Goal: Transaction & Acquisition: Purchase product/service

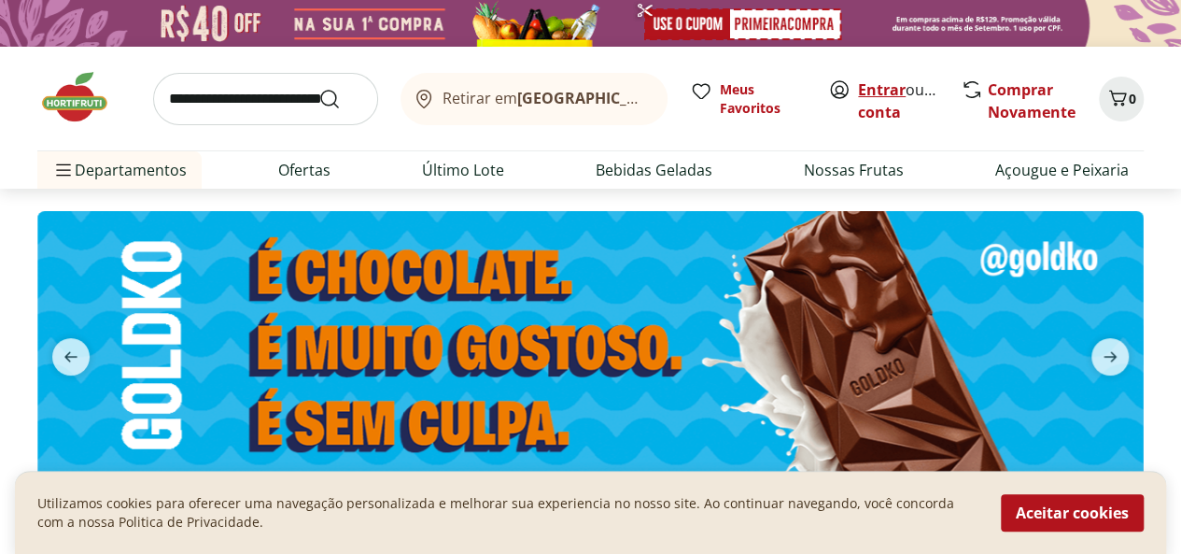
click at [885, 92] on link "Entrar" at bounding box center [882, 89] width 48 height 21
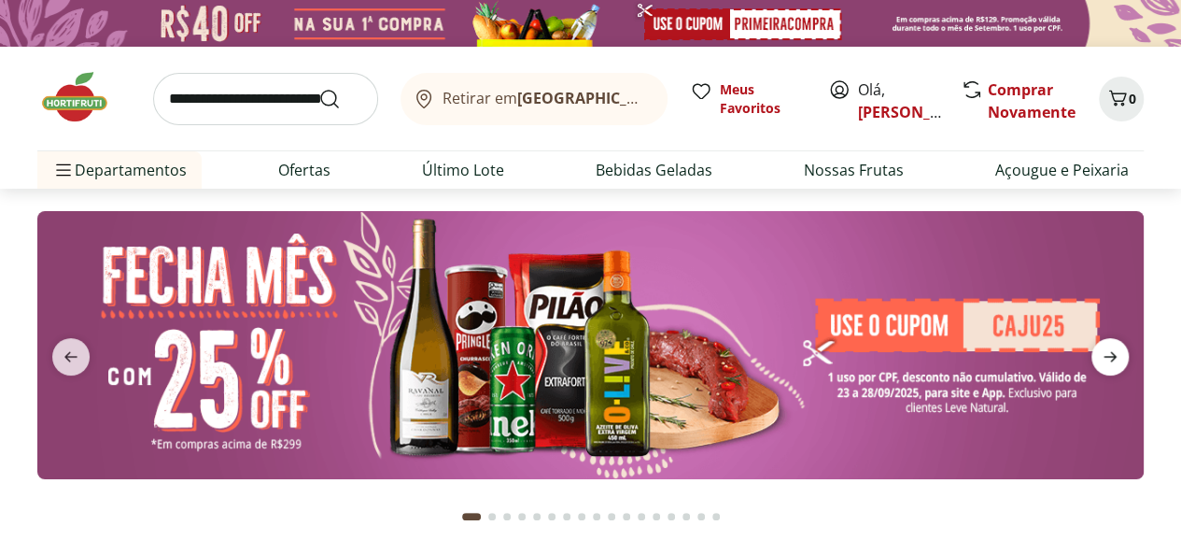
click at [1122, 364] on span "next" at bounding box center [1110, 356] width 37 height 37
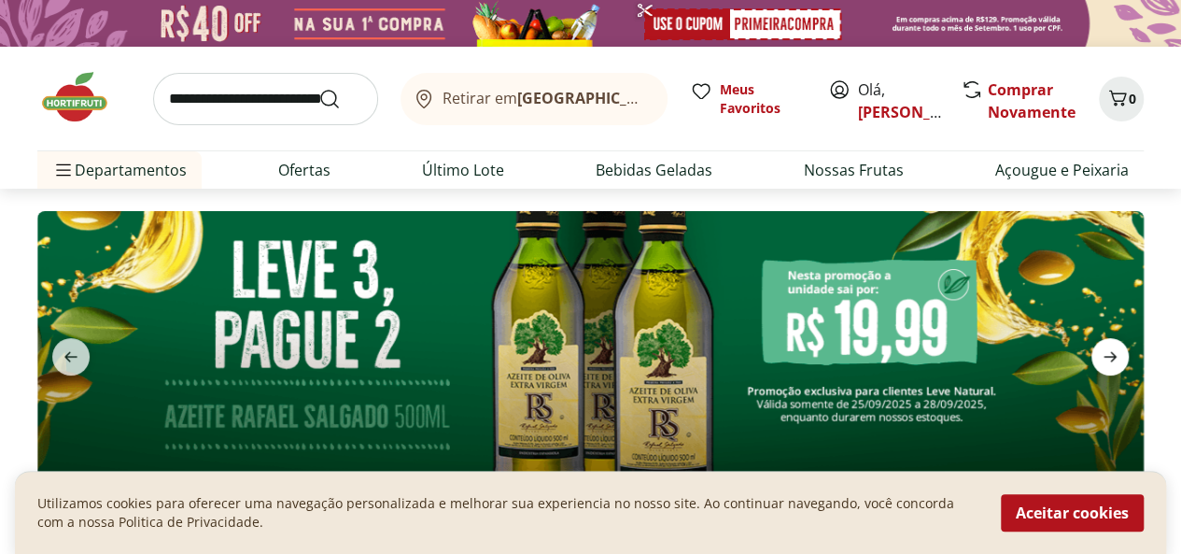
click at [1122, 364] on span "next" at bounding box center [1110, 356] width 37 height 37
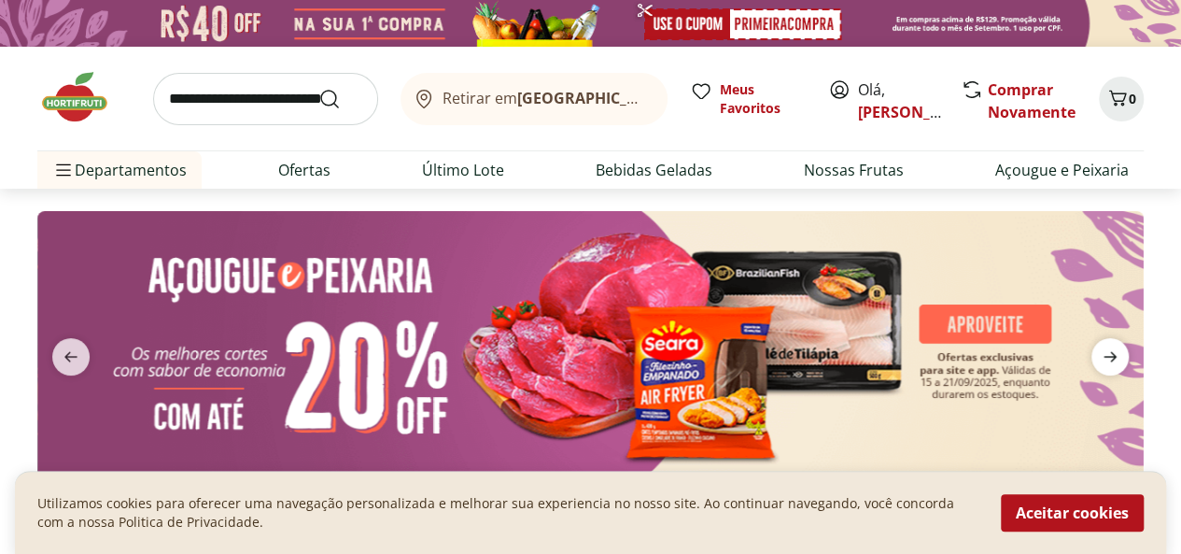
click at [1122, 364] on span "next" at bounding box center [1110, 356] width 37 height 37
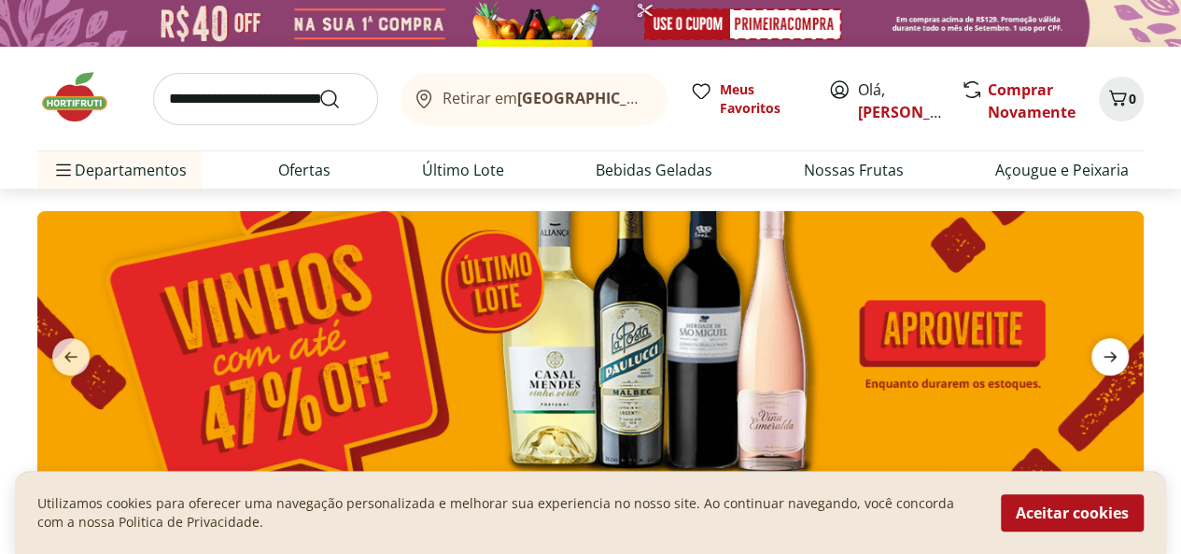
click at [1104, 352] on icon "next" at bounding box center [1110, 357] width 22 height 22
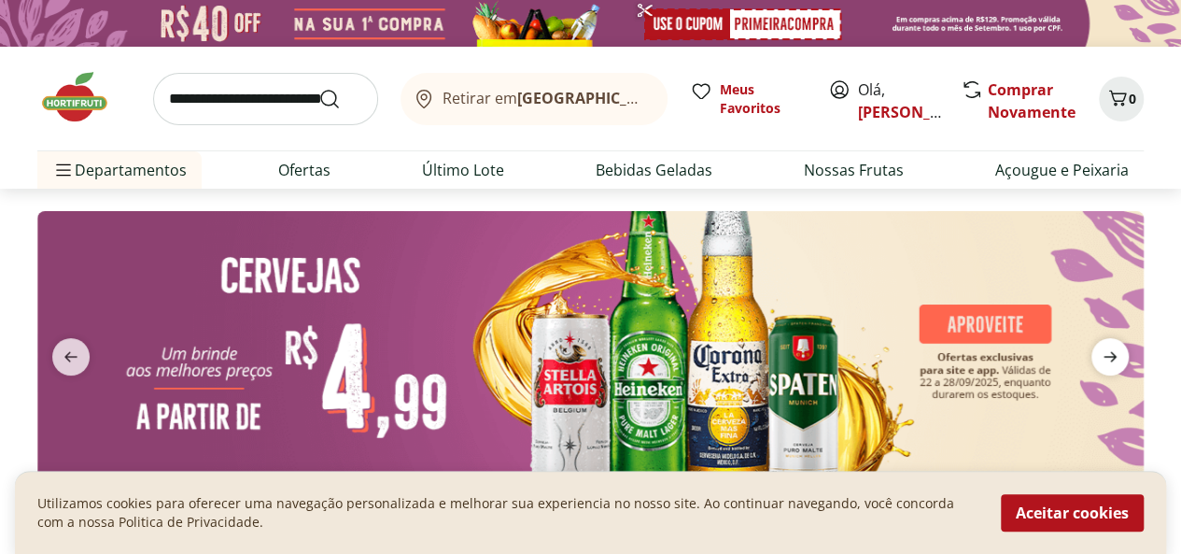
click at [1104, 352] on icon "next" at bounding box center [1110, 357] width 22 height 22
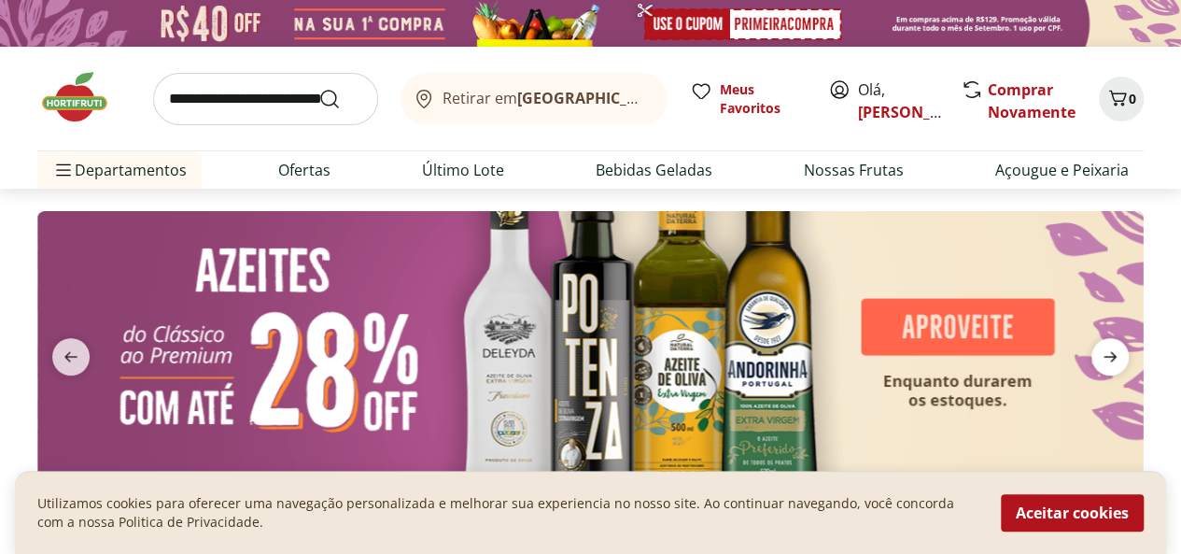
click at [1117, 353] on icon "next" at bounding box center [1110, 357] width 22 height 22
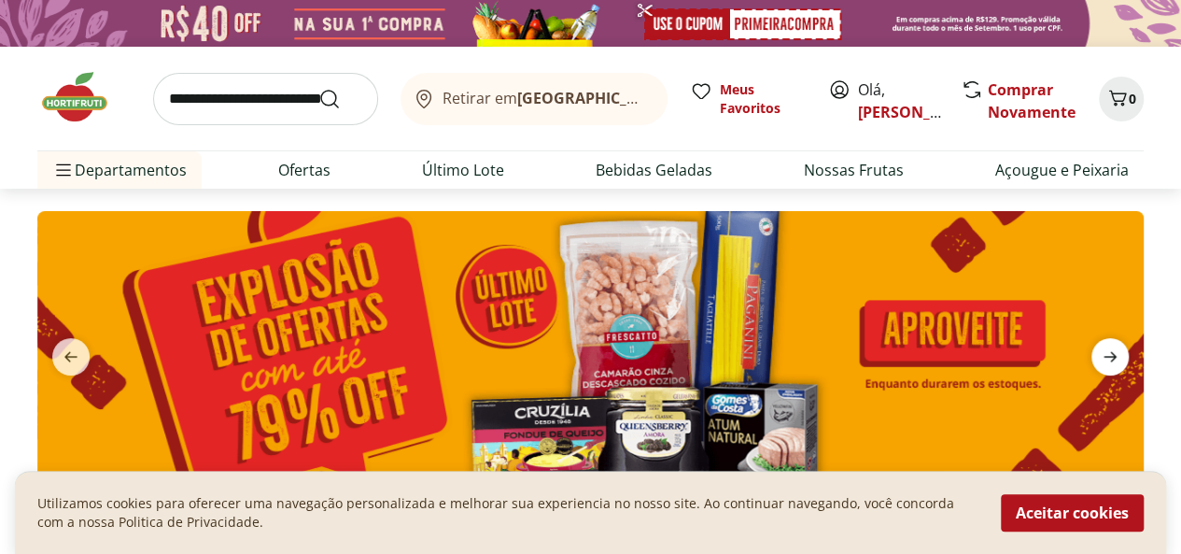
click at [1117, 353] on icon "next" at bounding box center [1110, 357] width 22 height 22
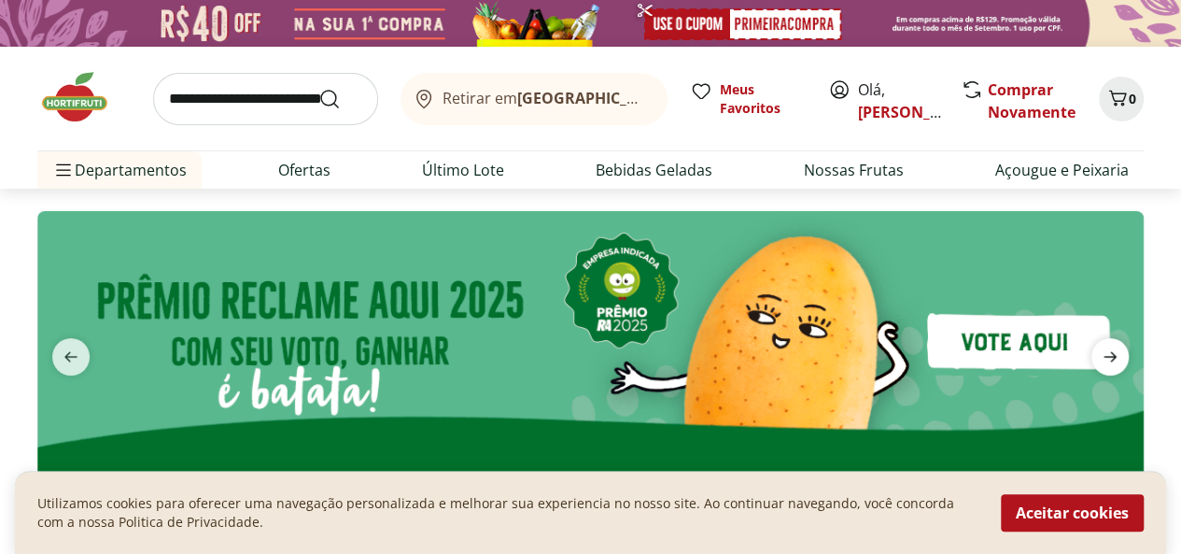
click at [1117, 353] on icon "next" at bounding box center [1110, 357] width 22 height 22
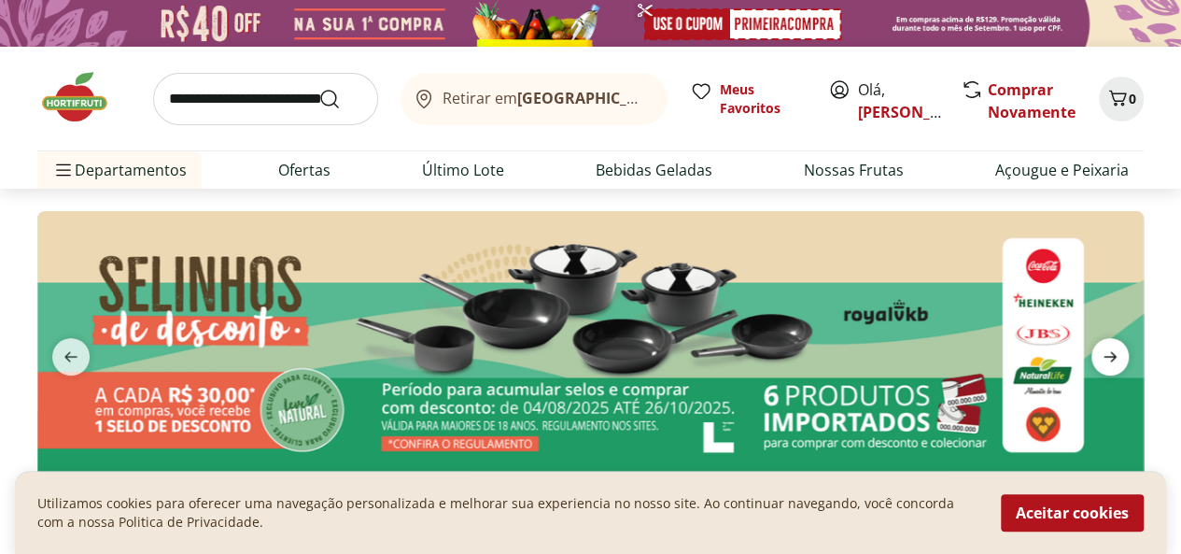
click at [1117, 353] on icon "next" at bounding box center [1110, 357] width 22 height 22
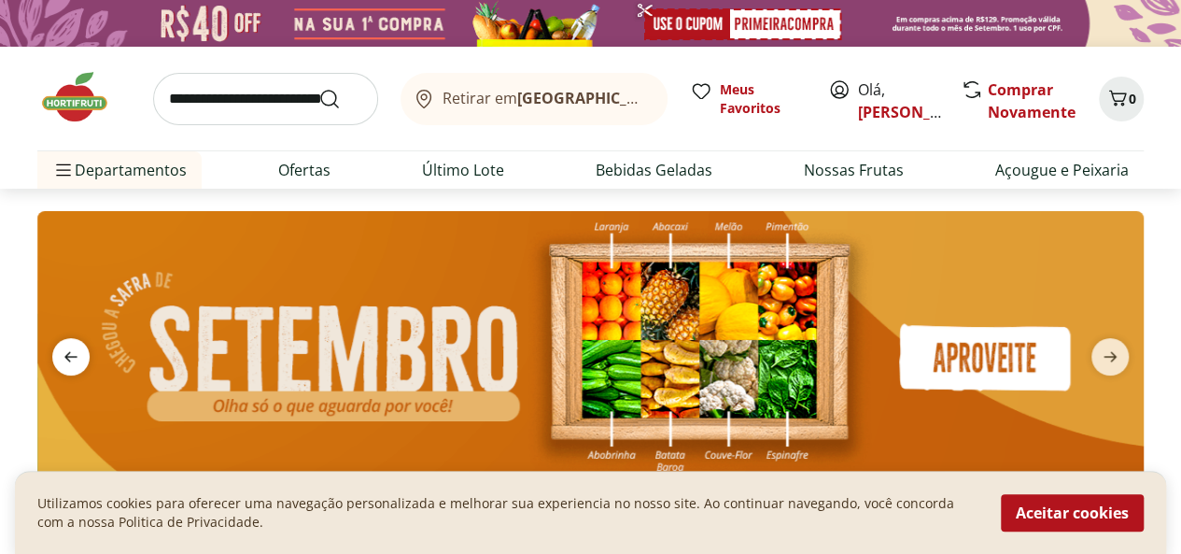
click at [68, 350] on icon "previous" at bounding box center [71, 357] width 22 height 22
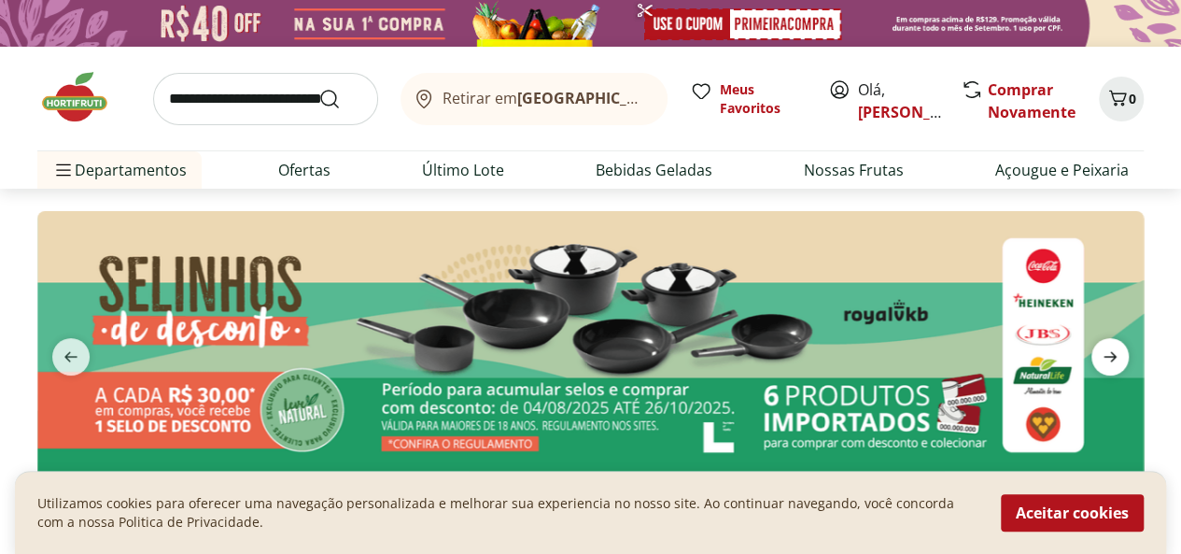
click at [1116, 354] on icon "next" at bounding box center [1110, 357] width 22 height 22
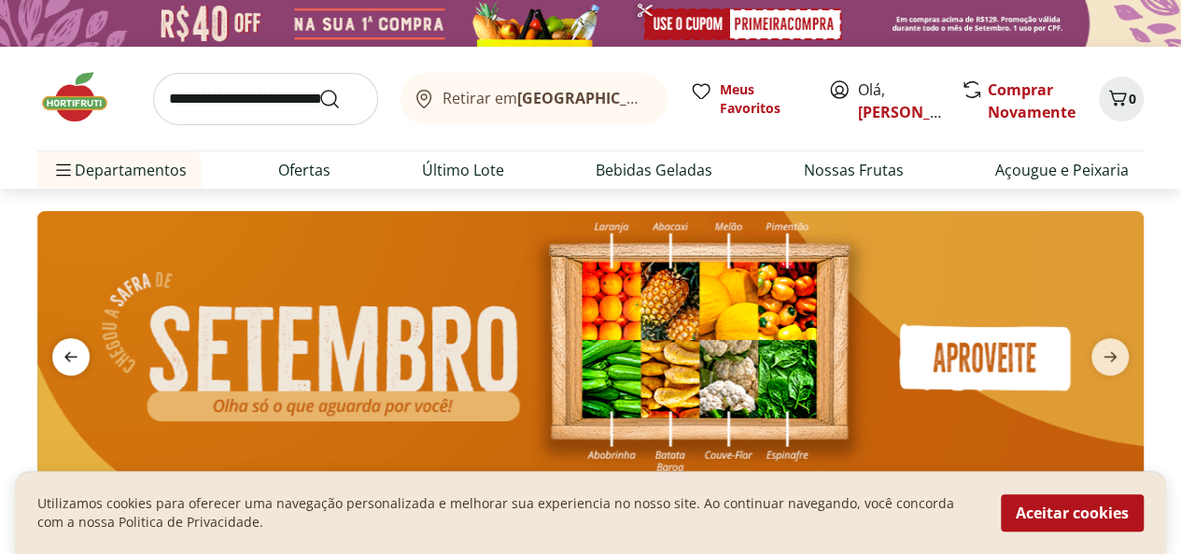
click at [71, 347] on icon "previous" at bounding box center [71, 357] width 22 height 22
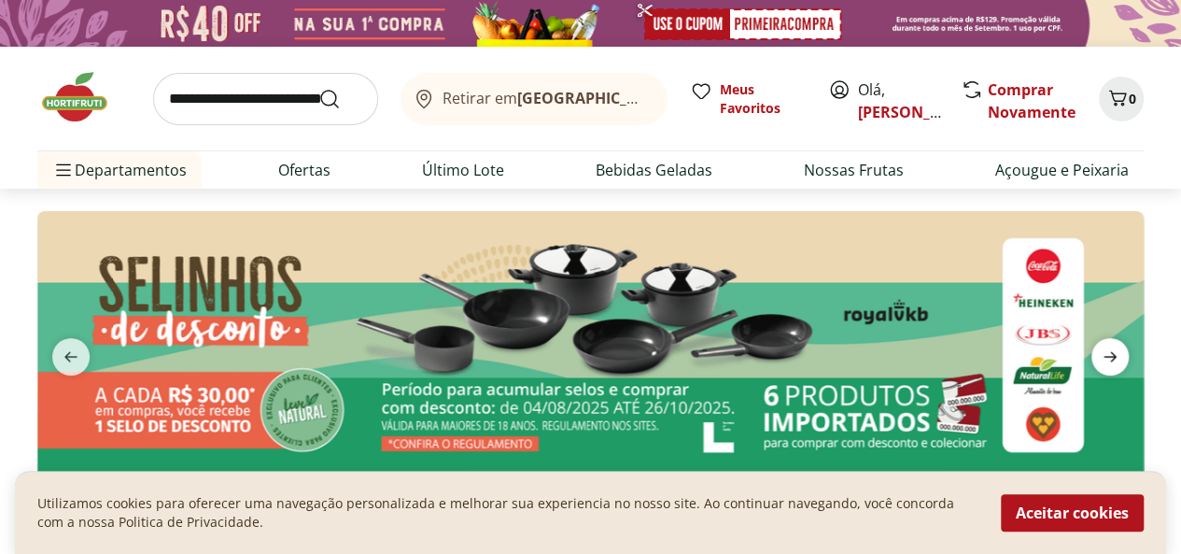
click at [1106, 348] on icon "next" at bounding box center [1110, 357] width 22 height 22
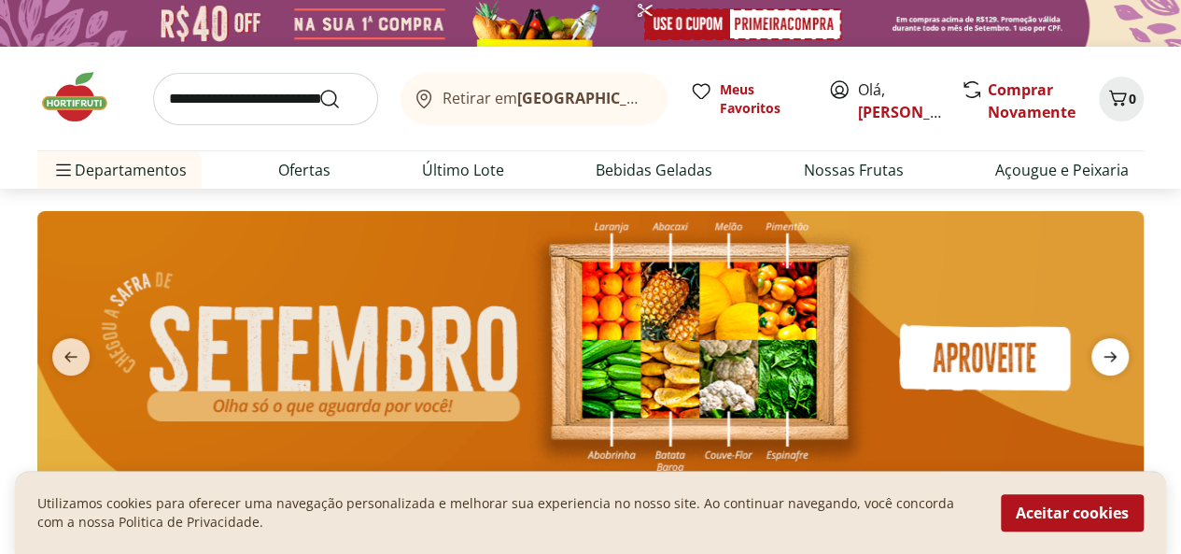
click at [1106, 348] on icon "next" at bounding box center [1110, 357] width 22 height 22
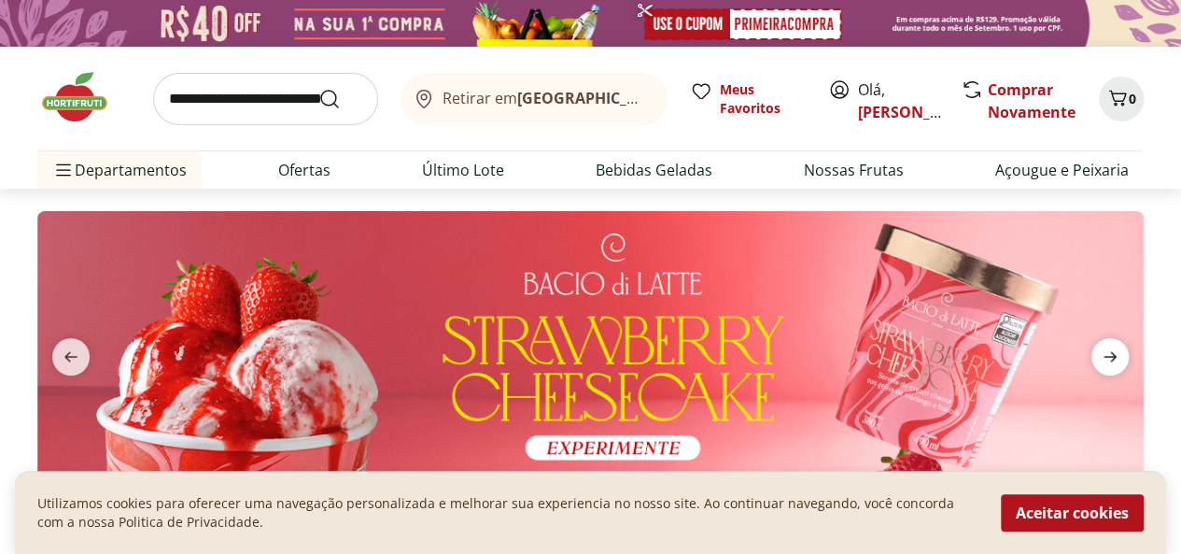
click at [1108, 348] on icon "next" at bounding box center [1110, 357] width 22 height 22
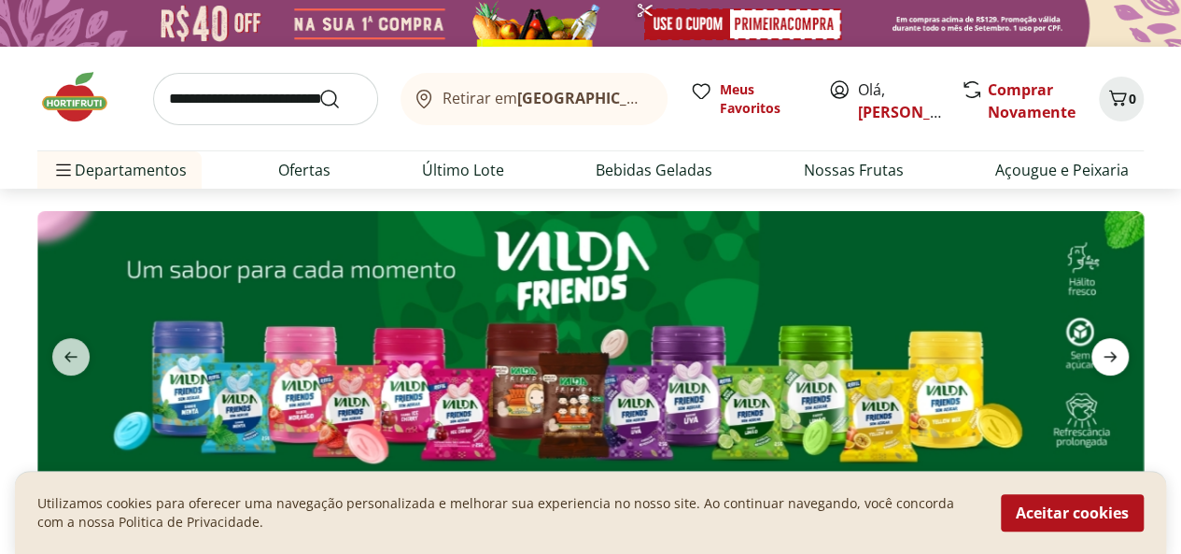
click at [1108, 348] on icon "next" at bounding box center [1110, 357] width 22 height 22
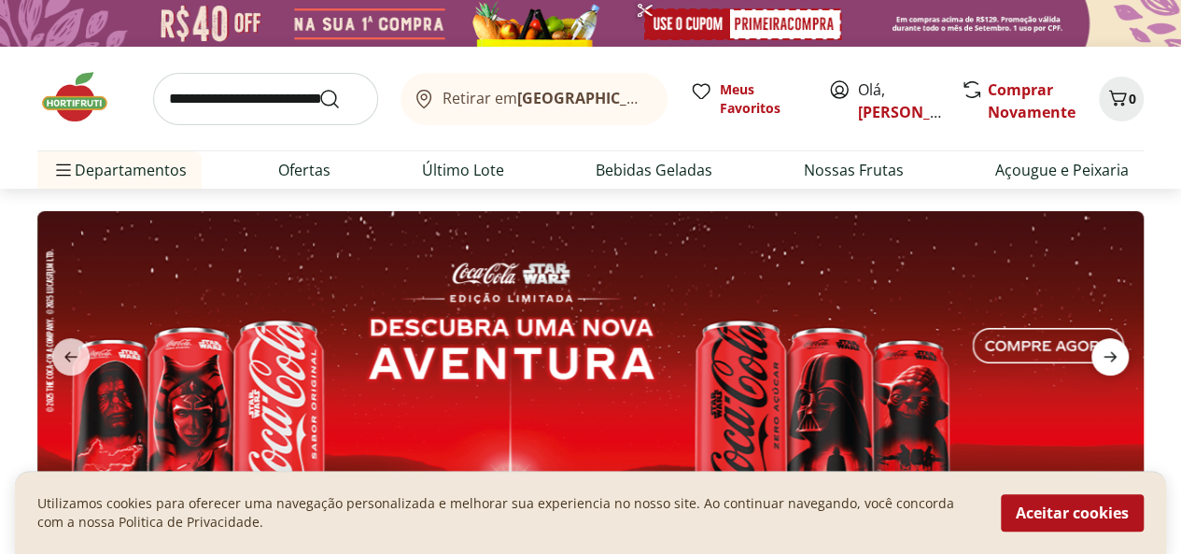
click at [1108, 348] on icon "next" at bounding box center [1110, 357] width 22 height 22
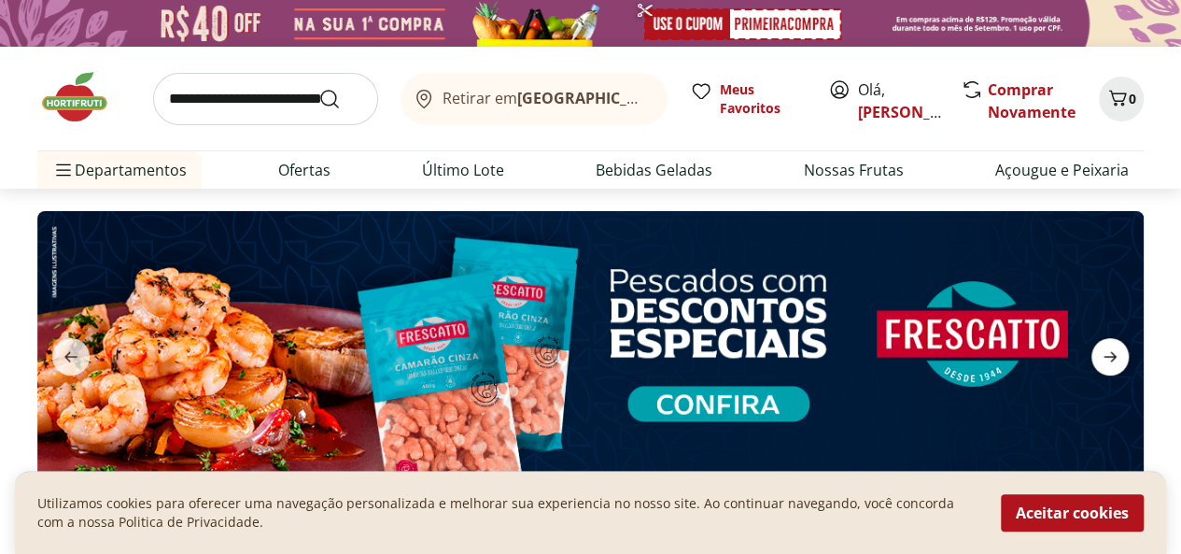
click at [1108, 348] on icon "next" at bounding box center [1110, 357] width 22 height 22
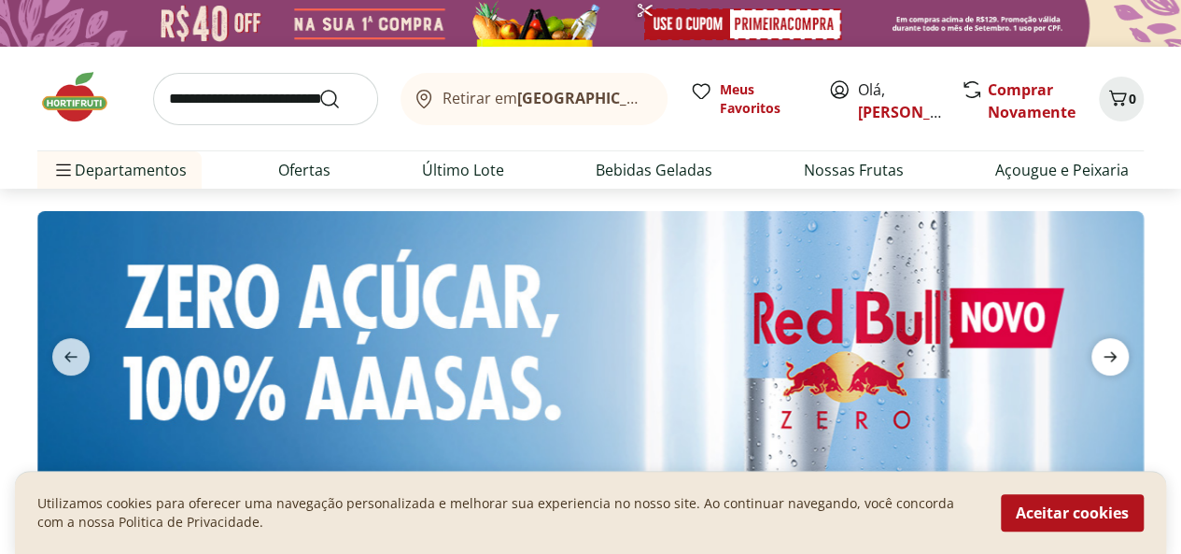
click at [1108, 348] on icon "next" at bounding box center [1110, 357] width 22 height 22
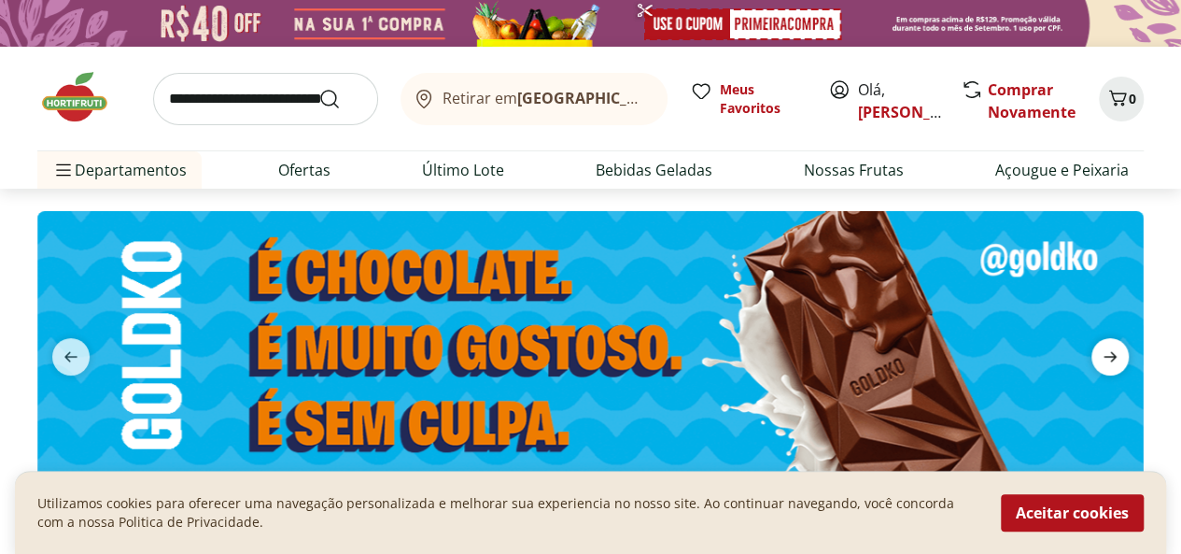
click at [1108, 348] on icon "next" at bounding box center [1110, 357] width 22 height 22
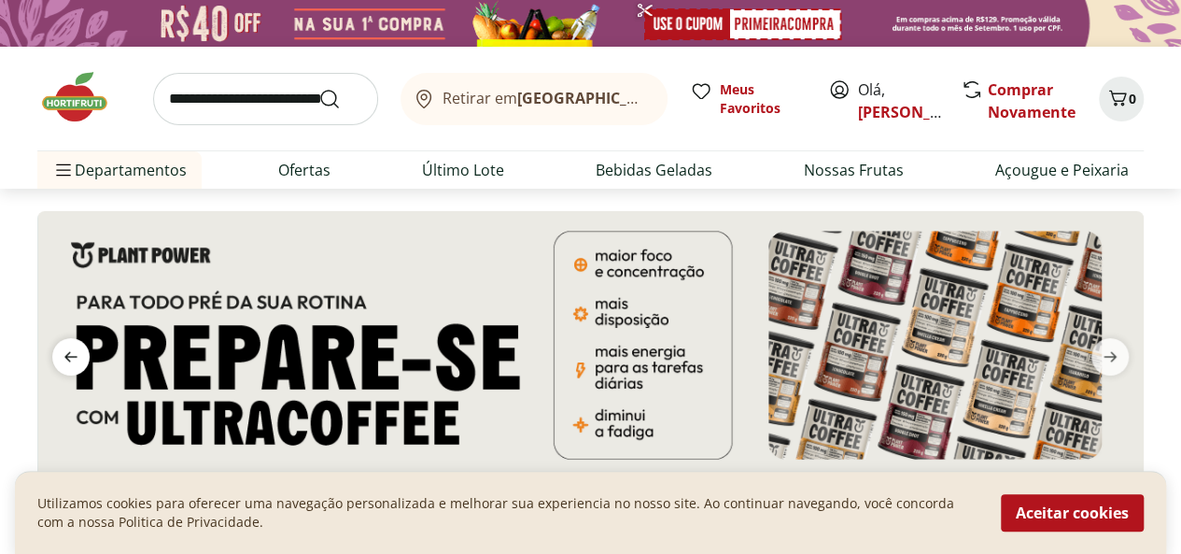
click at [80, 357] on icon "previous" at bounding box center [71, 357] width 22 height 22
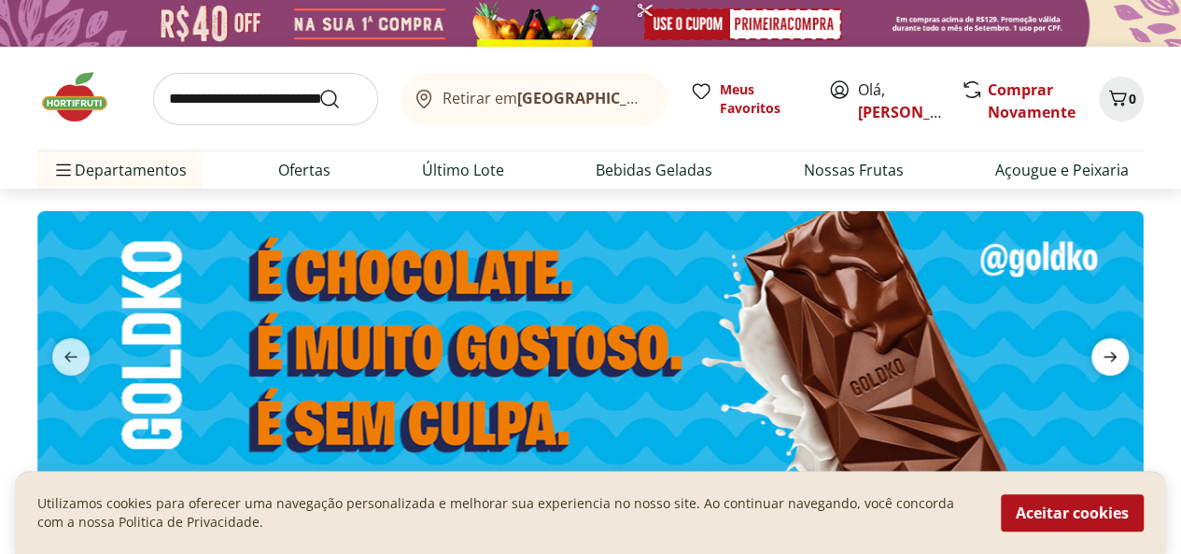
click at [1123, 347] on span "next" at bounding box center [1110, 356] width 37 height 37
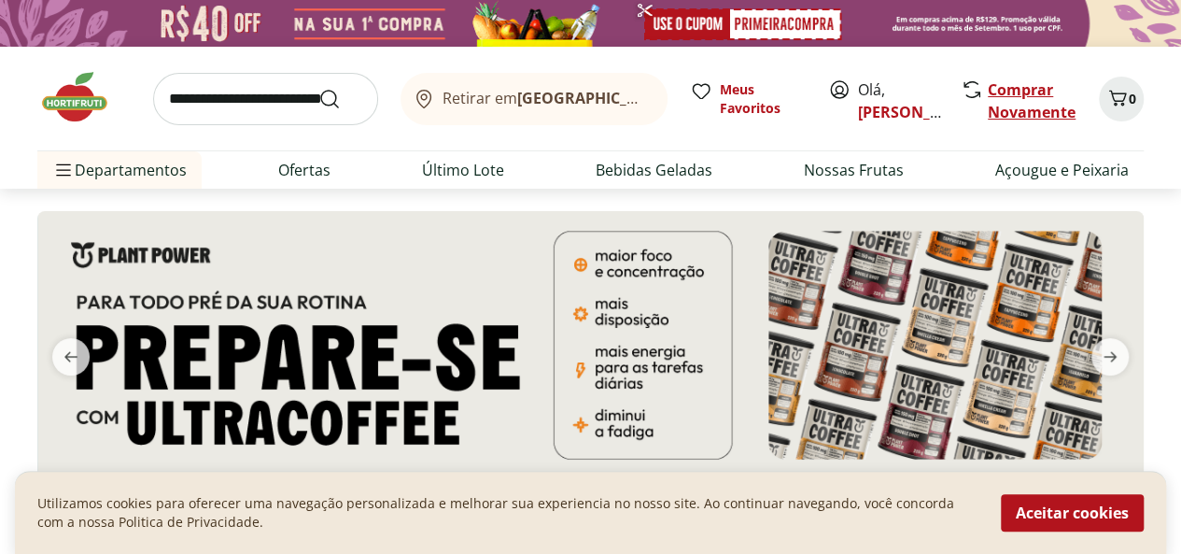
click at [1017, 92] on link "Comprar Novamente" at bounding box center [1032, 100] width 88 height 43
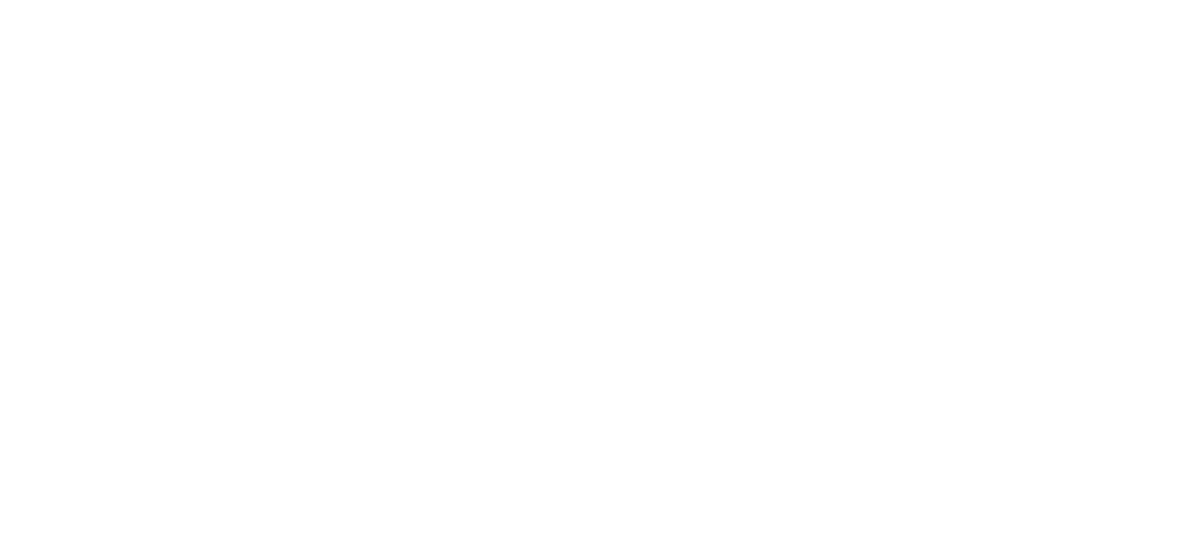
select select "**********"
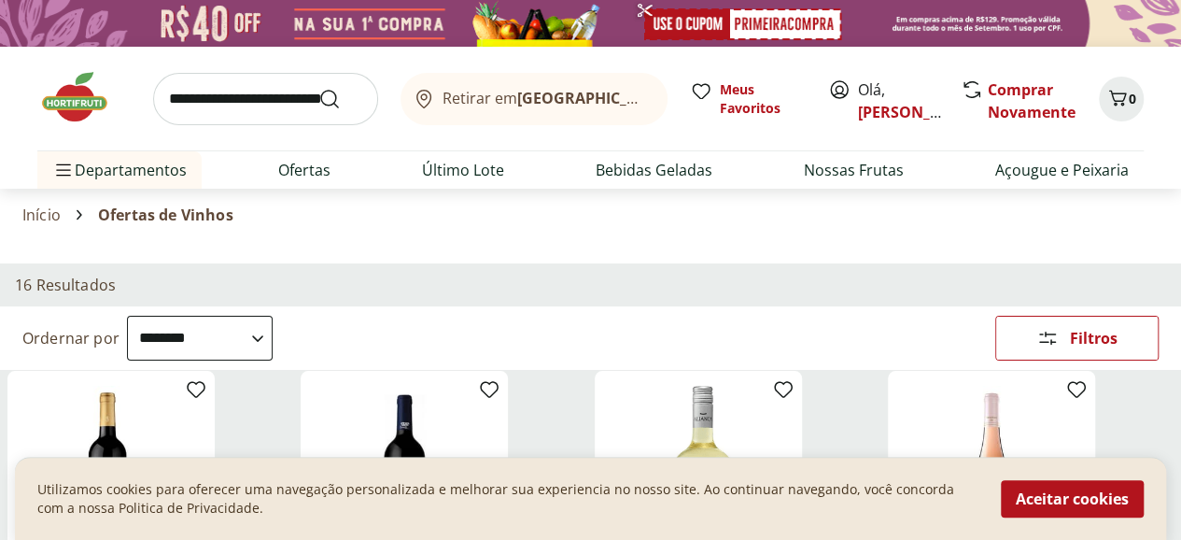
scroll to position [187, 0]
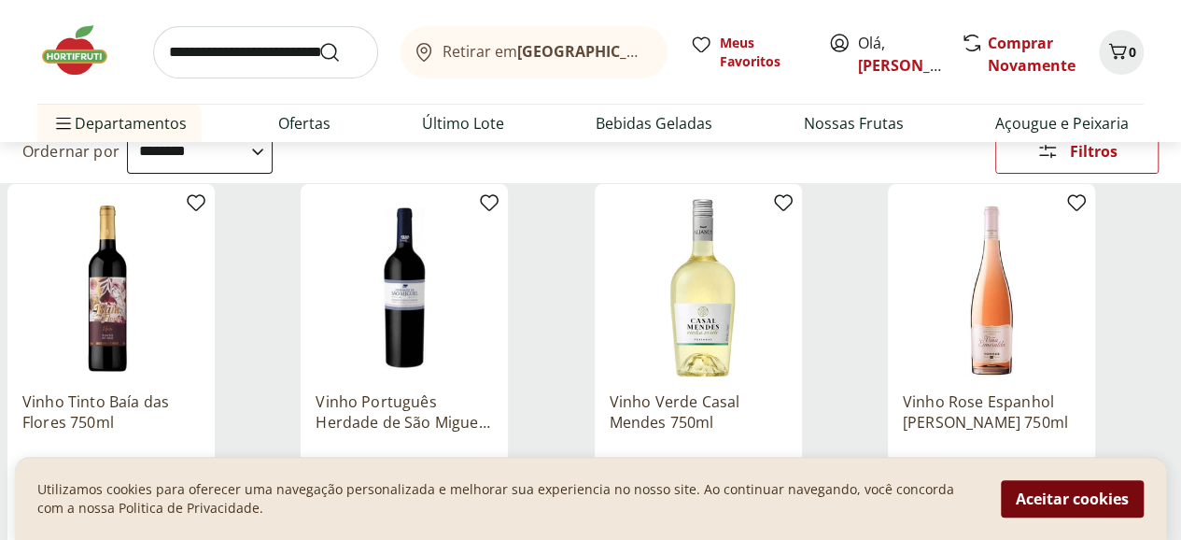
click at [1115, 505] on button "Aceitar cookies" at bounding box center [1072, 498] width 143 height 37
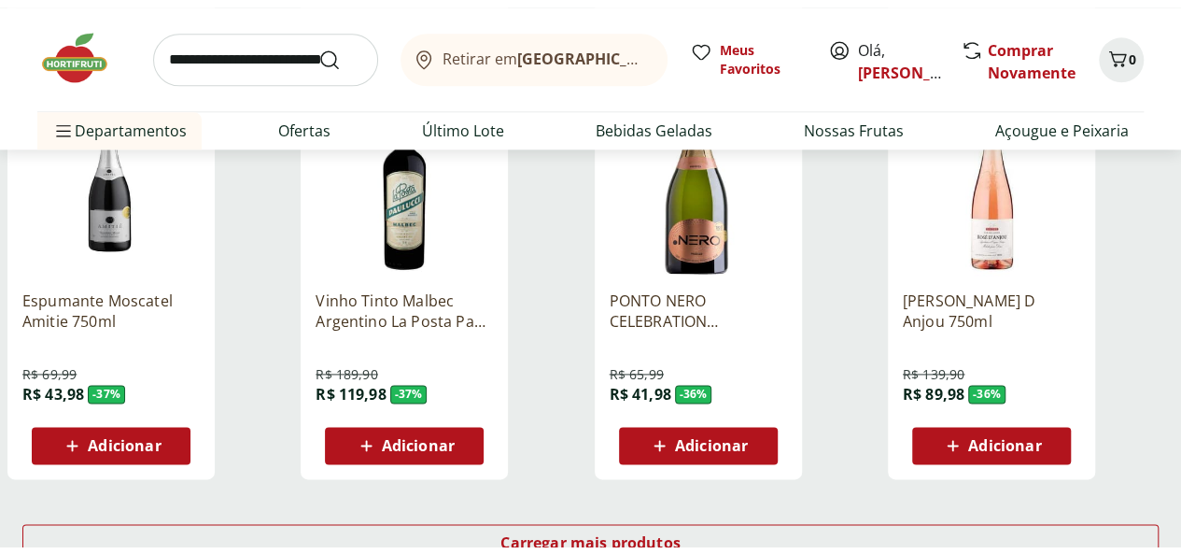
scroll to position [1121, 0]
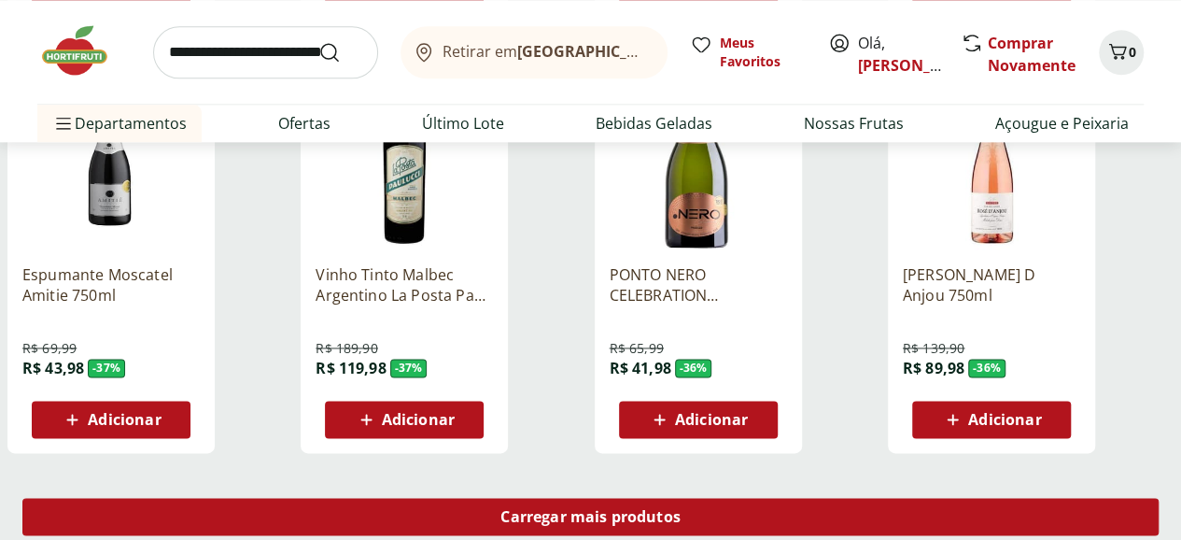
click at [681, 509] on span "Carregar mais produtos" at bounding box center [591, 516] width 180 height 15
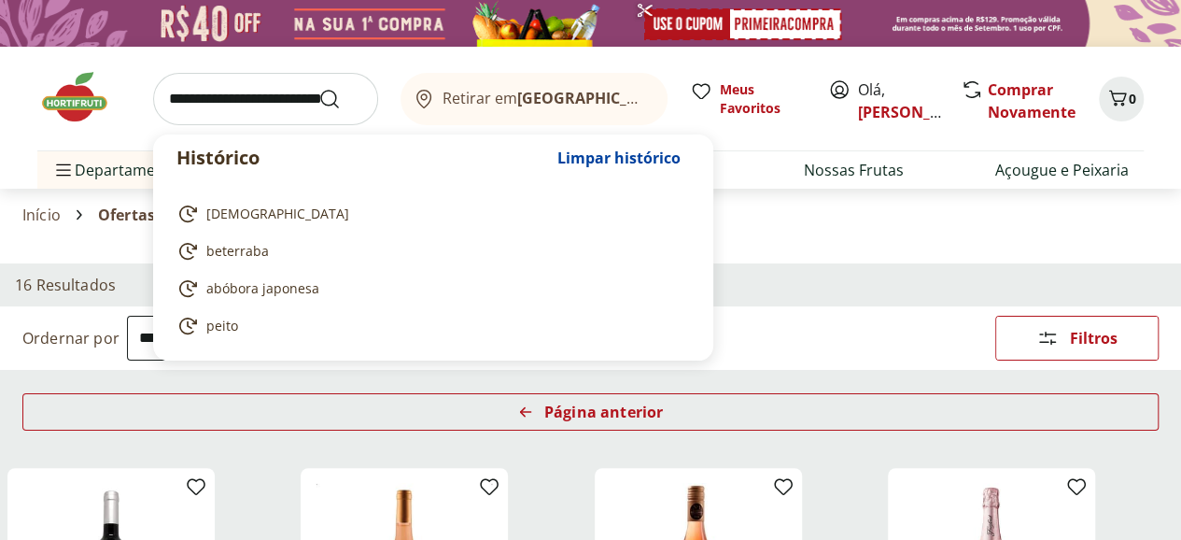
click at [261, 92] on input "search" at bounding box center [265, 99] width 225 height 52
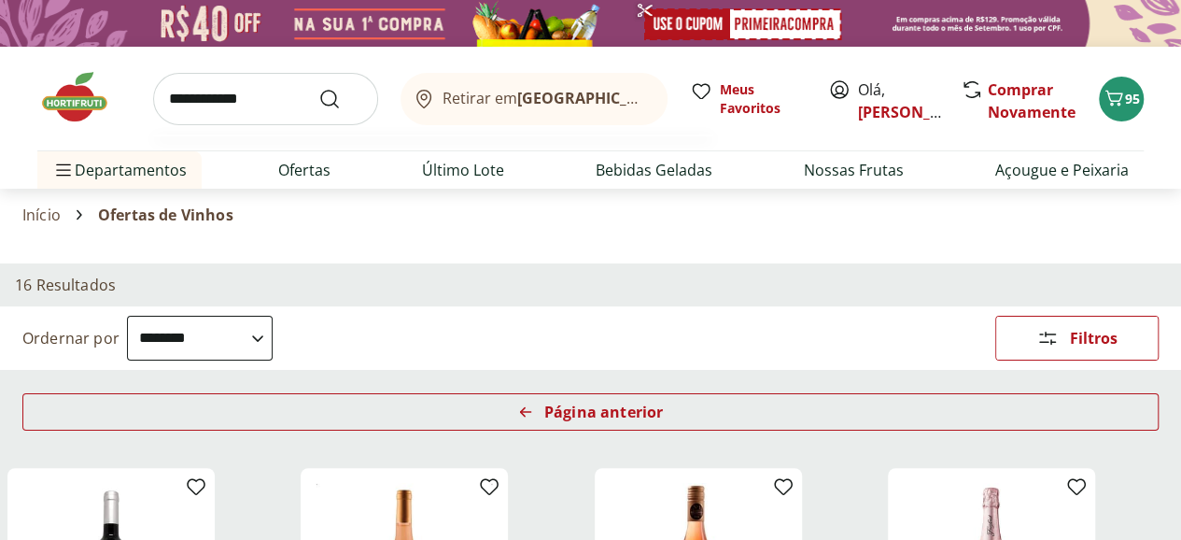
type input "**********"
click at [318, 88] on button "Submit Search" at bounding box center [340, 99] width 45 height 22
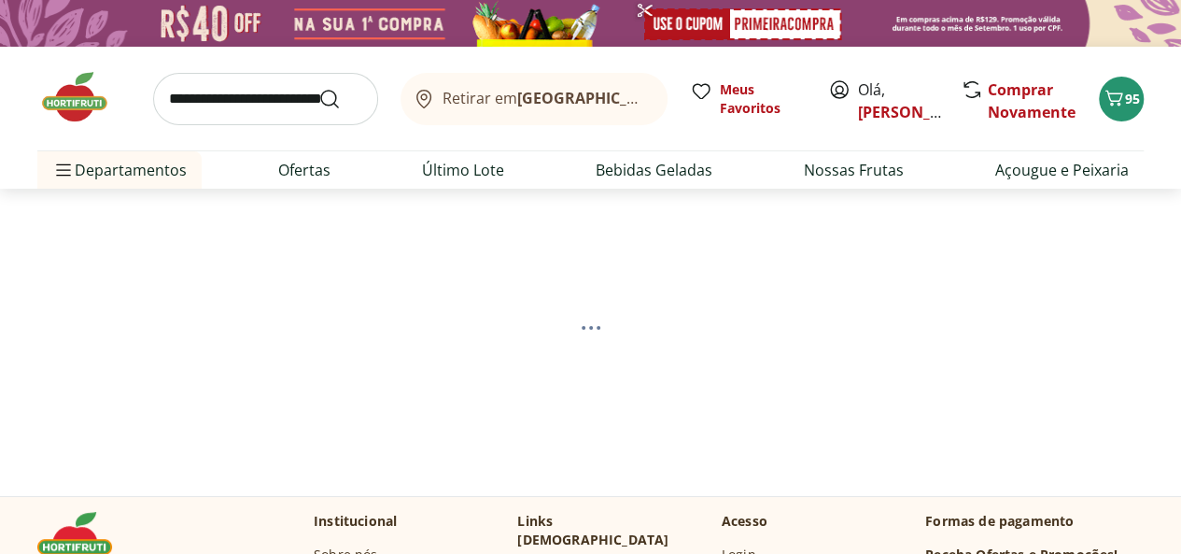
select select "**********"
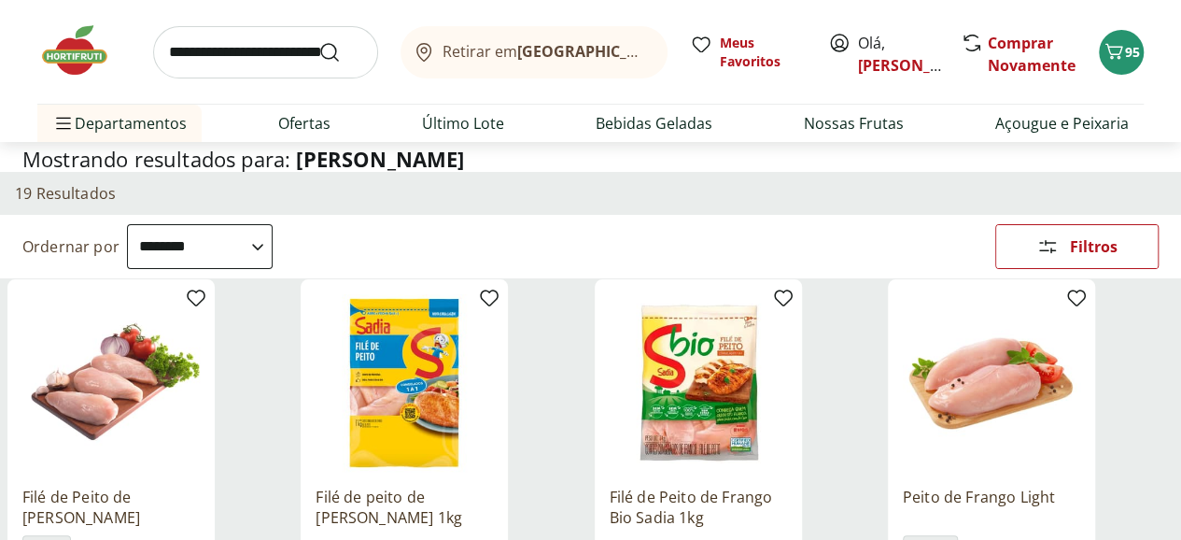
scroll to position [280, 0]
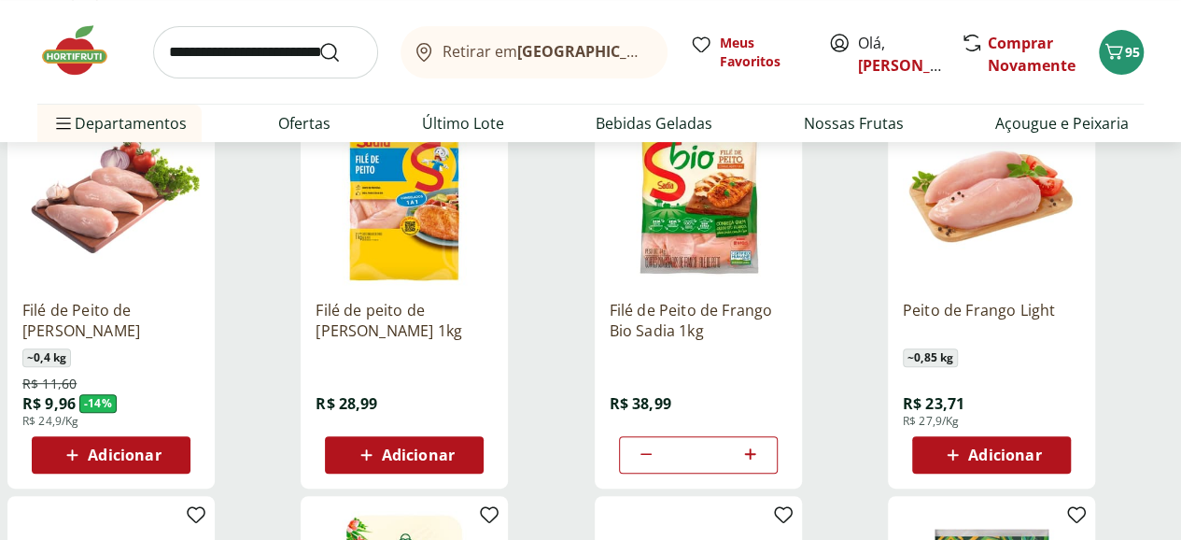
click at [657, 459] on icon at bounding box center [646, 454] width 22 height 22
type input "*"
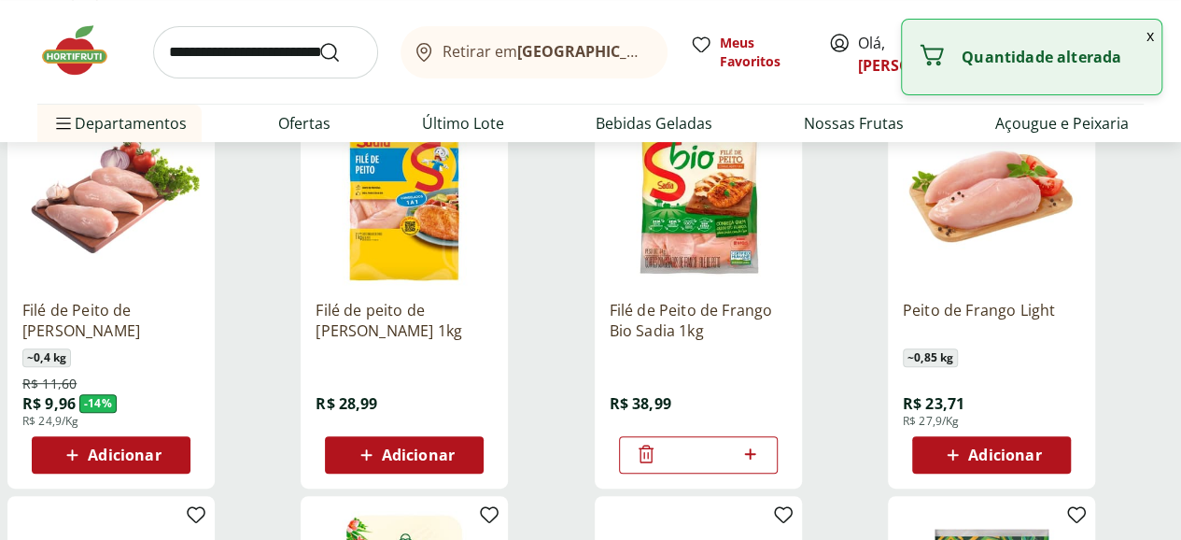
click at [657, 462] on icon at bounding box center [646, 454] width 22 height 22
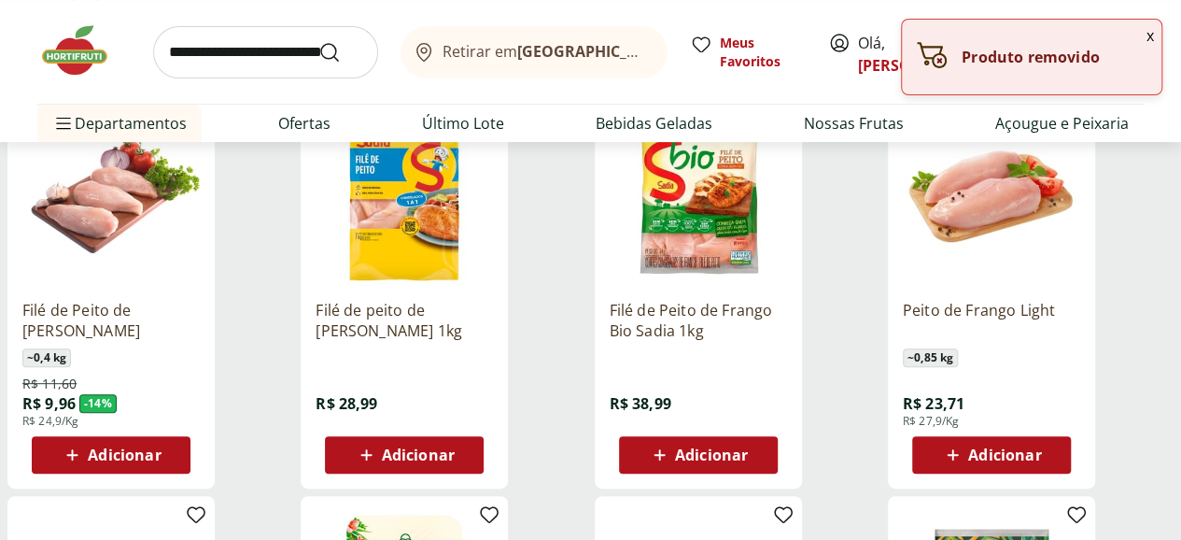
click at [455, 459] on span "Adicionar" at bounding box center [418, 454] width 73 height 15
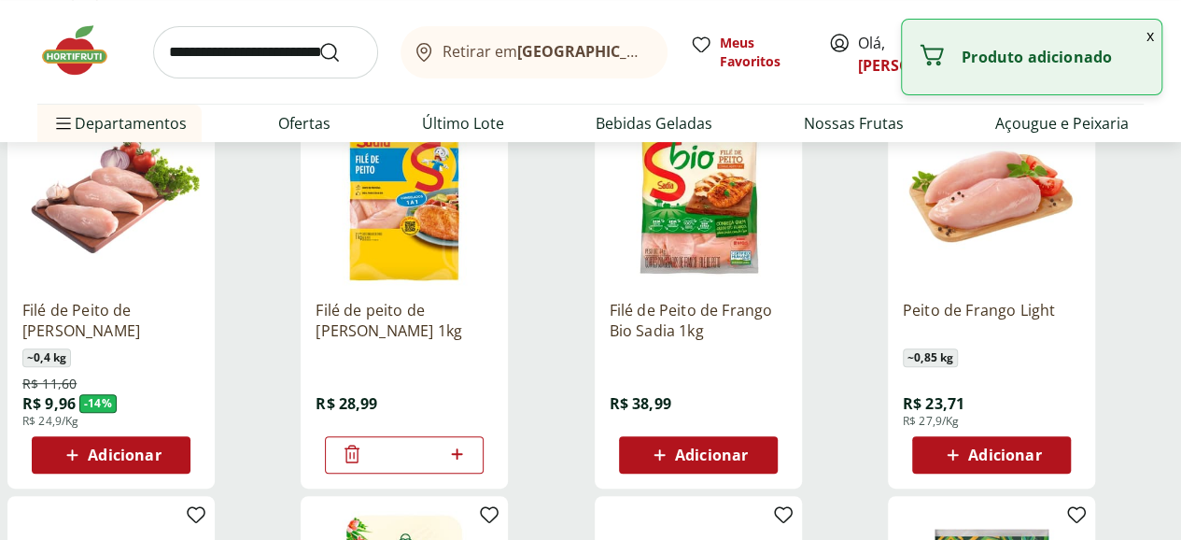
click at [462, 459] on icon at bounding box center [456, 453] width 11 height 11
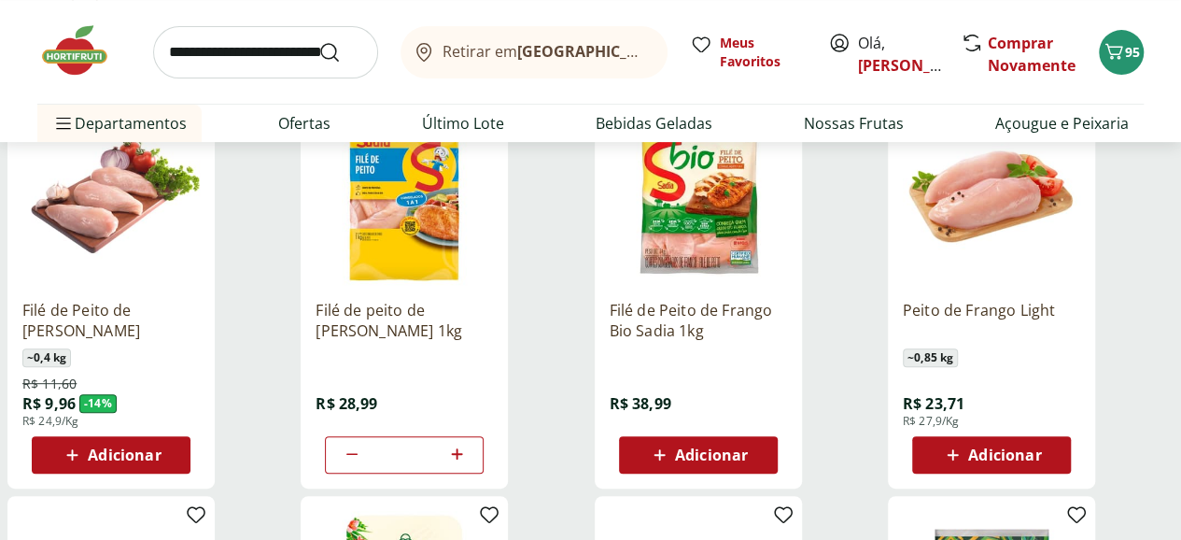
click at [469, 465] on icon at bounding box center [456, 454] width 23 height 22
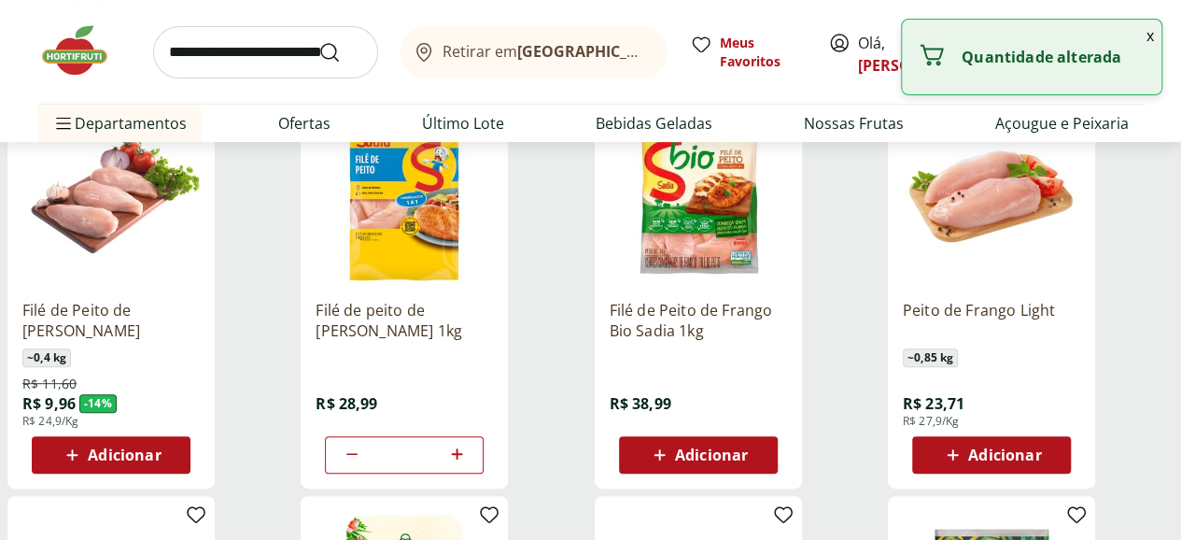
click at [363, 462] on icon at bounding box center [352, 454] width 22 height 22
type input "*"
click at [1151, 29] on button "x" at bounding box center [1150, 36] width 22 height 32
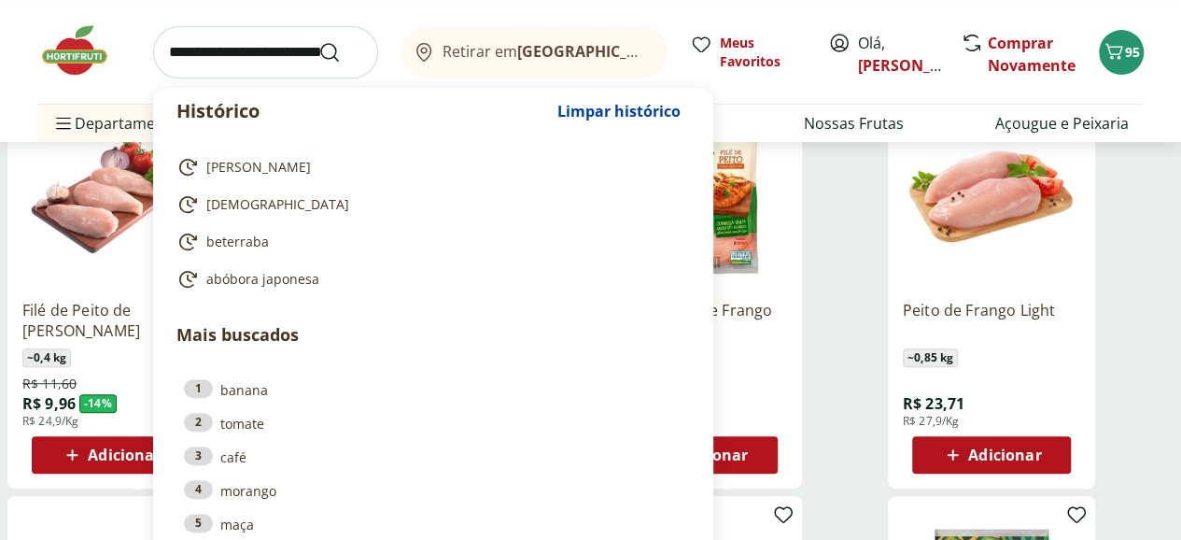
click at [275, 59] on input "search" at bounding box center [265, 52] width 225 height 52
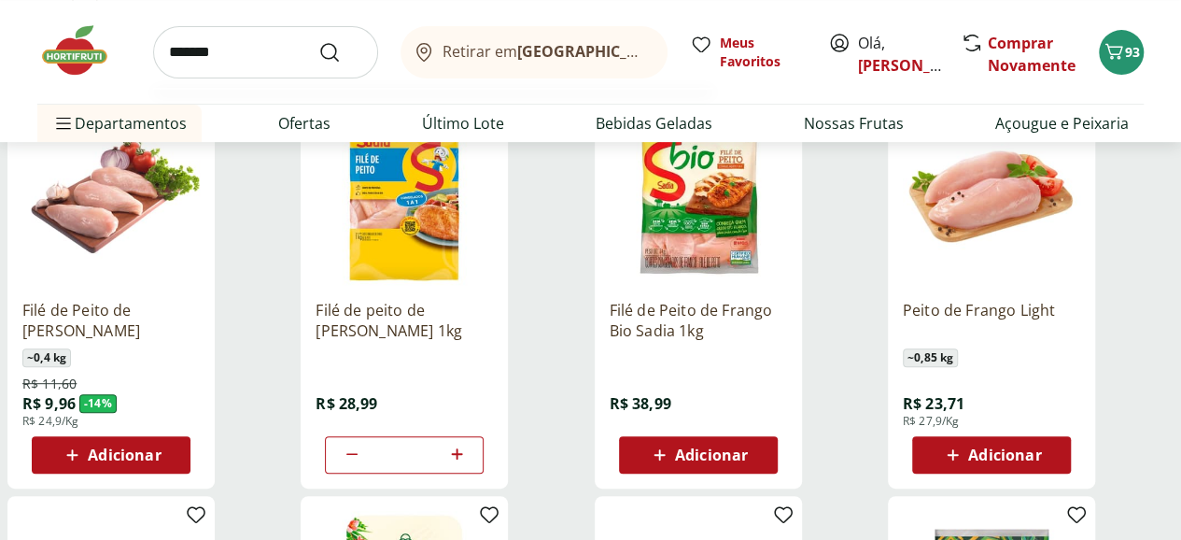
type input "*******"
click at [318, 41] on button "Submit Search" at bounding box center [340, 52] width 45 height 22
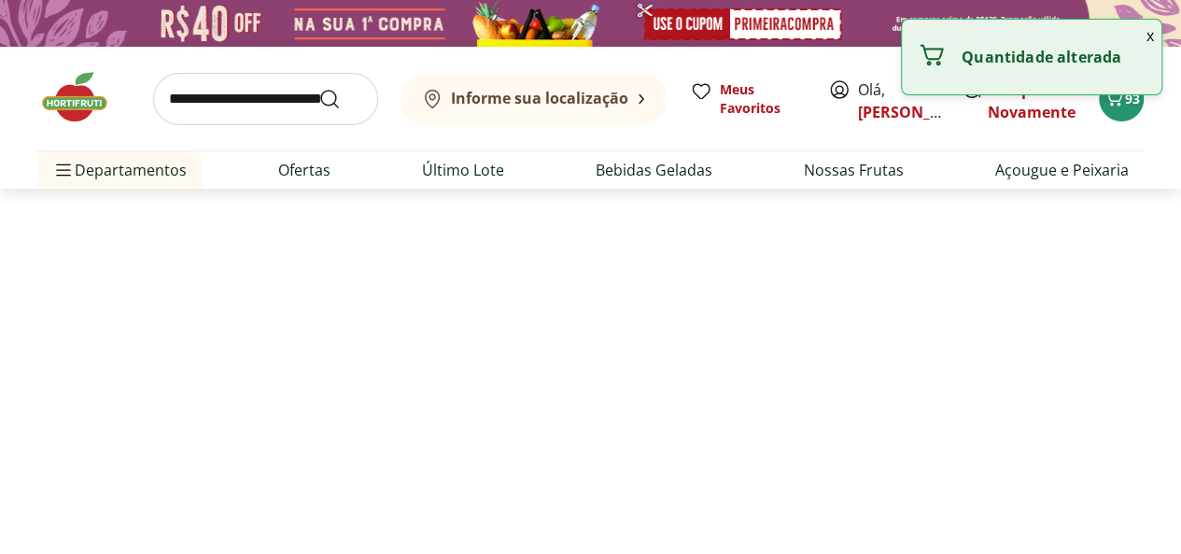
select select "**********"
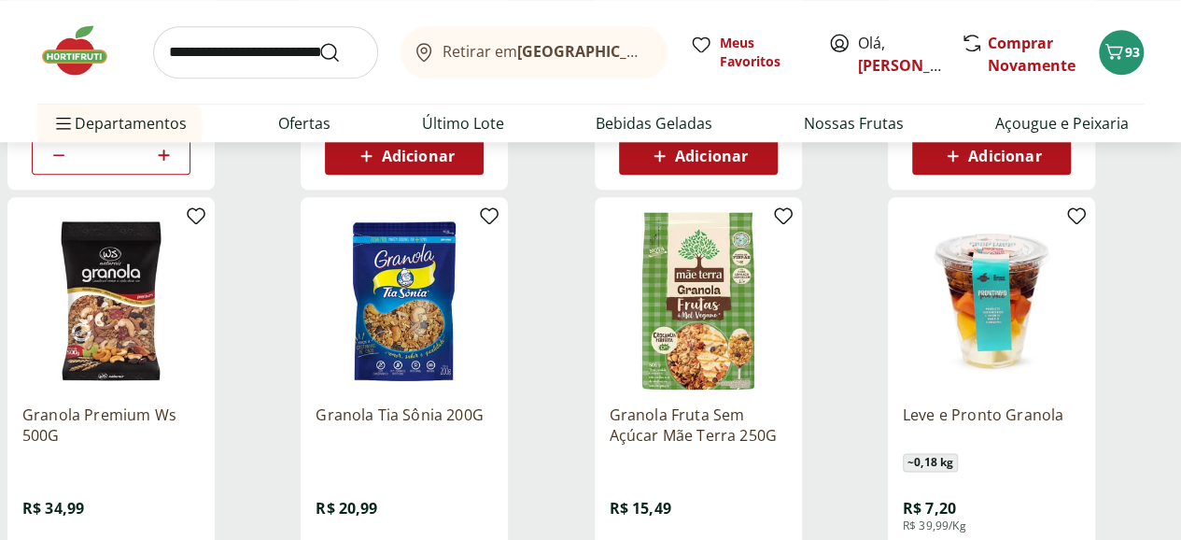
scroll to position [1121, 0]
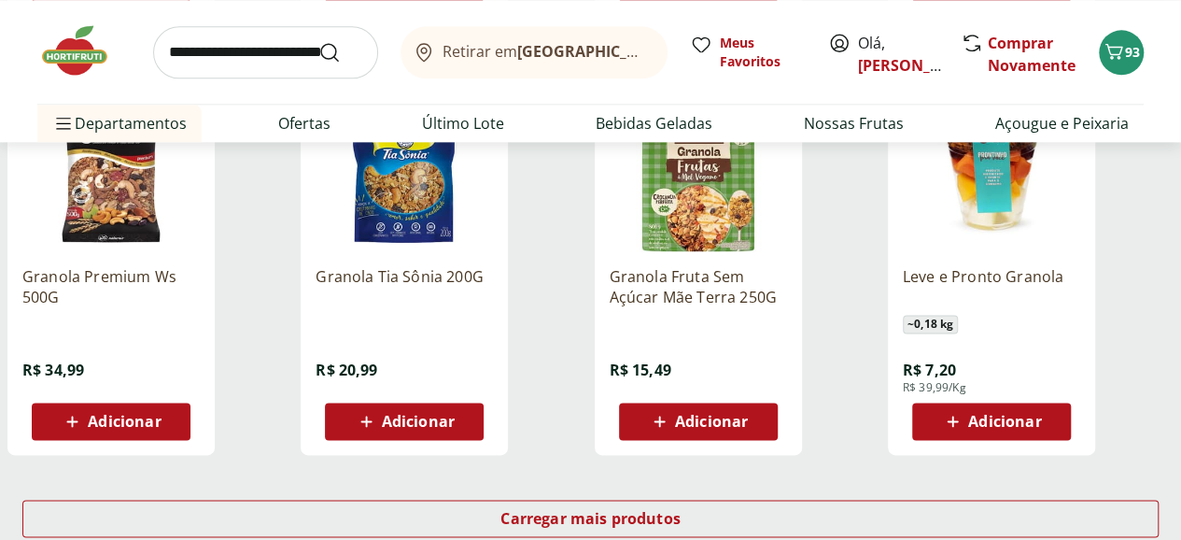
click at [279, 38] on input "search" at bounding box center [265, 52] width 225 height 52
type input "*******"
click at [318, 41] on button "Submit Search" at bounding box center [340, 52] width 45 height 22
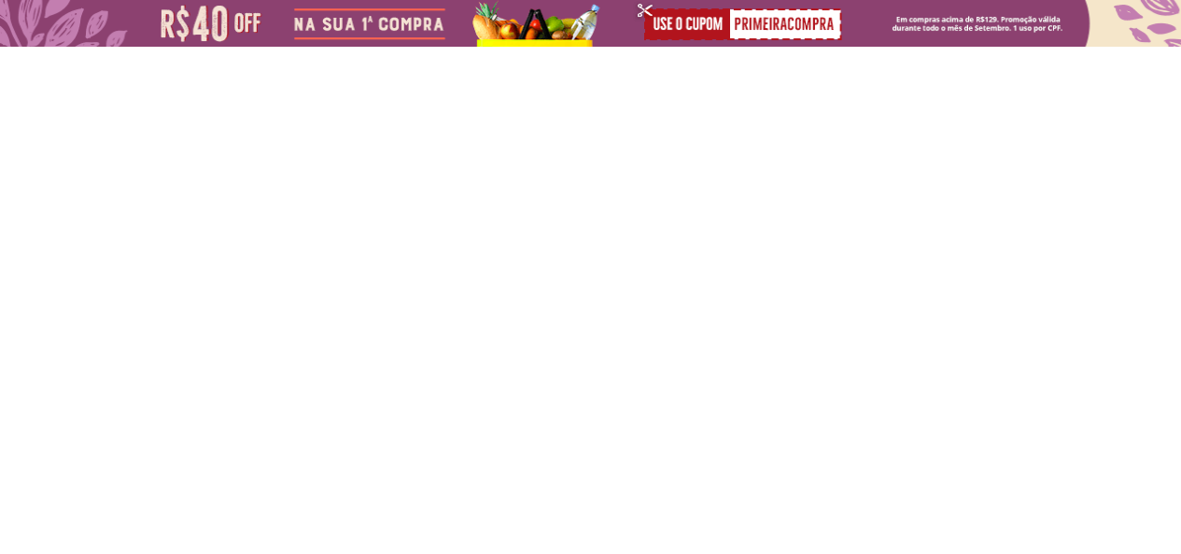
select select "**********"
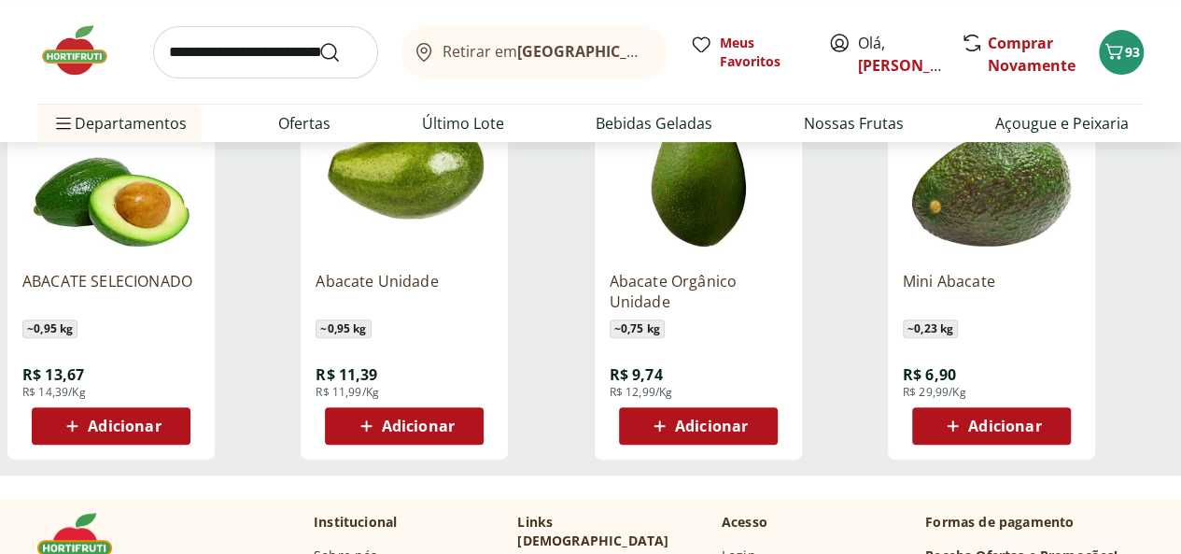
scroll to position [280, 0]
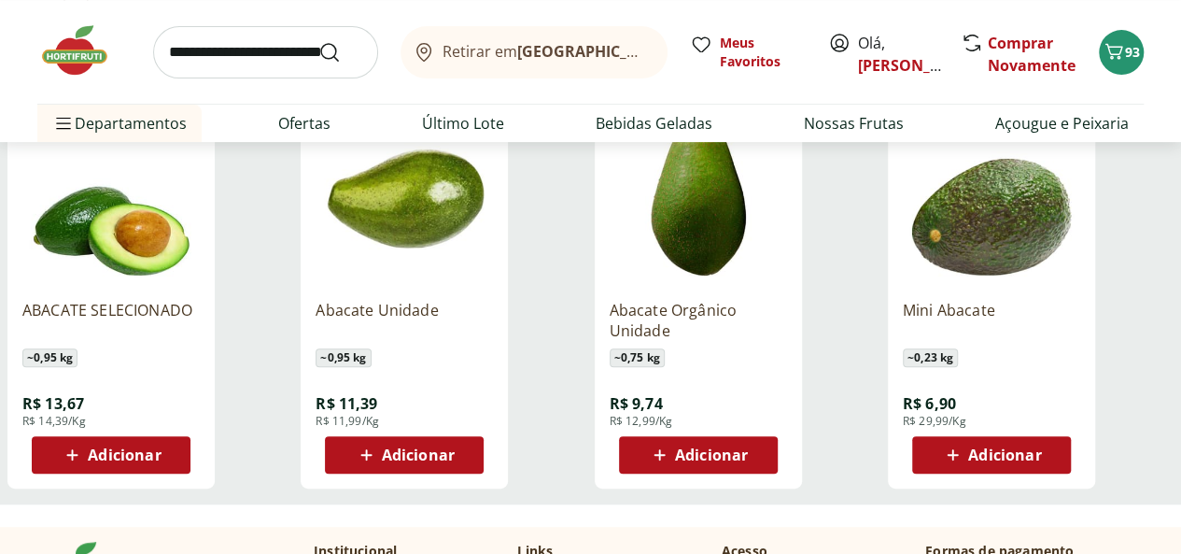
click at [1041, 462] on span "Adicionar" at bounding box center [1004, 454] width 73 height 15
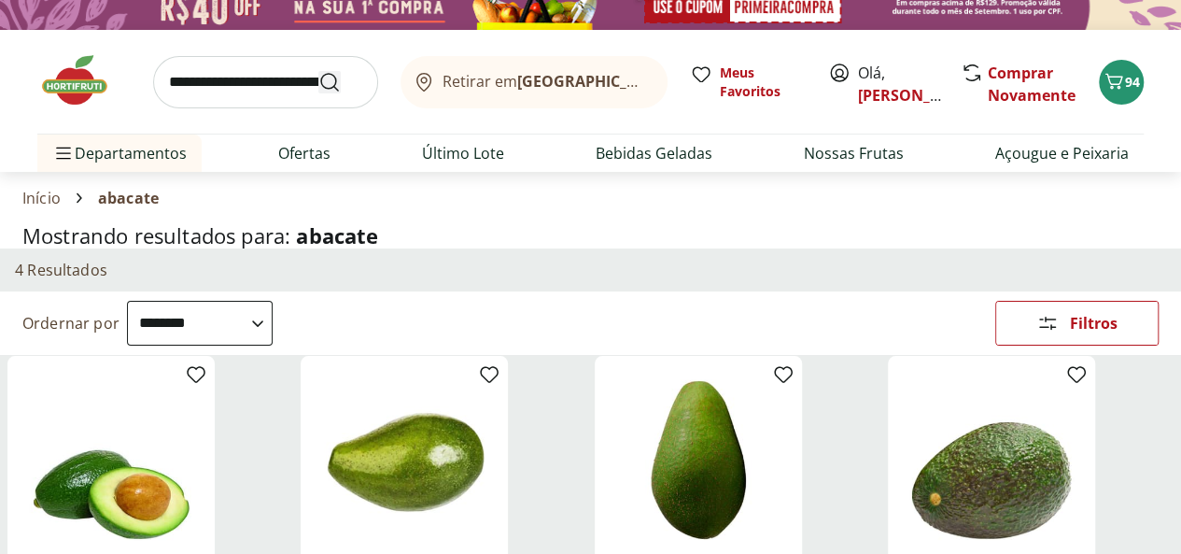
scroll to position [0, 0]
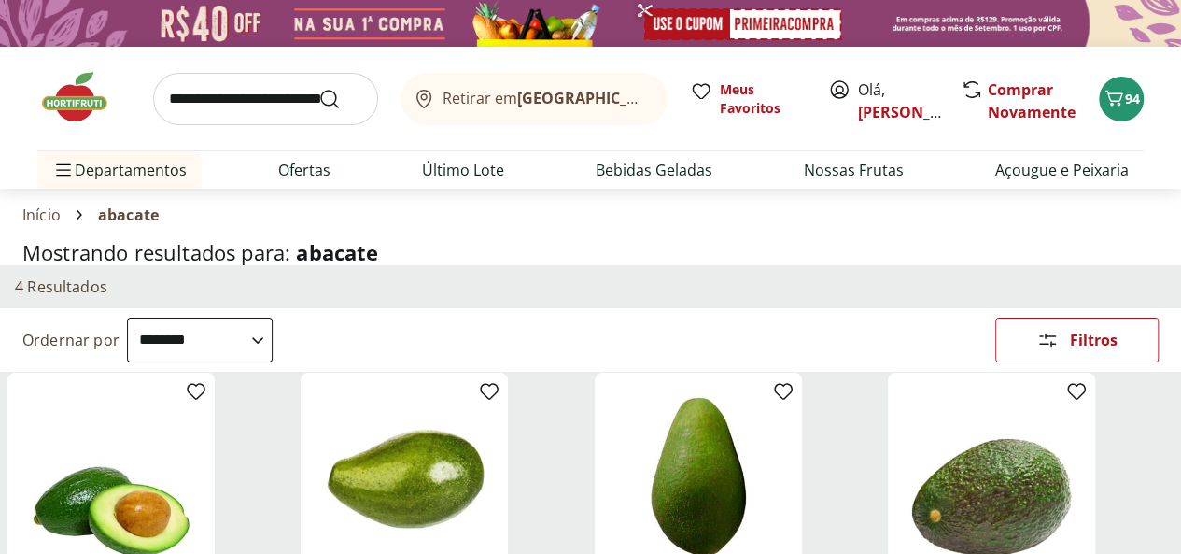
click at [261, 109] on input "search" at bounding box center [265, 99] width 225 height 52
type input "****"
click at [318, 88] on button "Submit Search" at bounding box center [340, 99] width 45 height 22
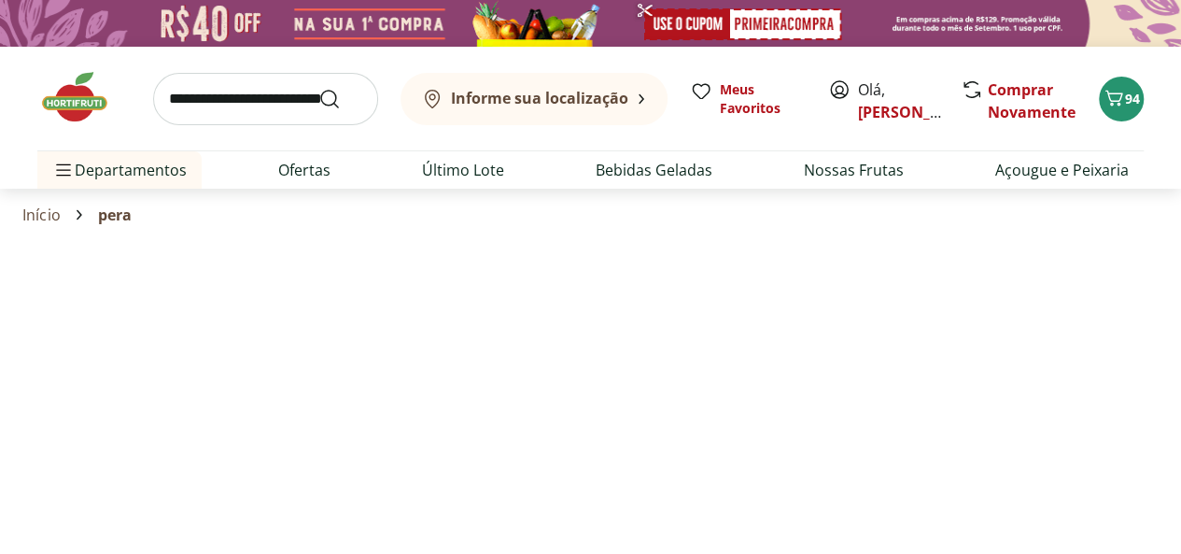
select select "**********"
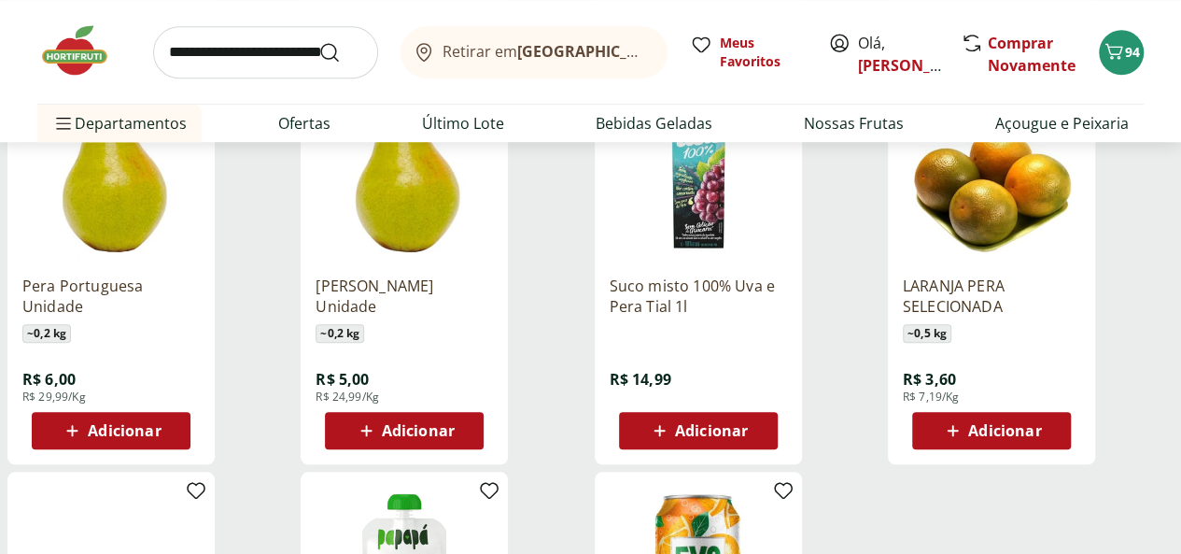
scroll to position [747, 0]
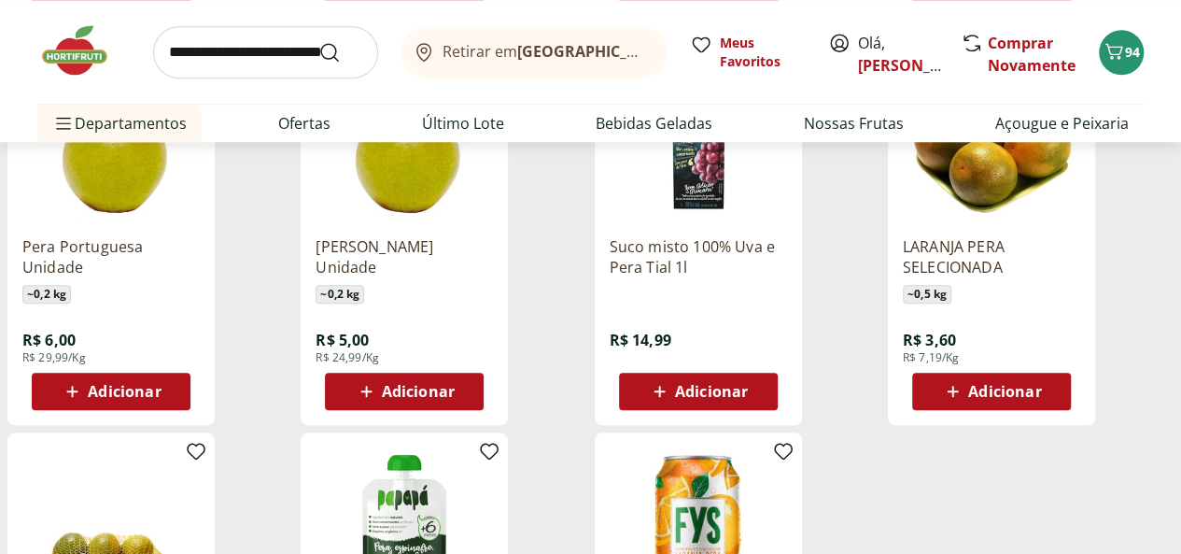
click at [455, 399] on span "Adicionar" at bounding box center [418, 391] width 73 height 15
click at [1041, 399] on span "Adicionar" at bounding box center [1004, 391] width 73 height 15
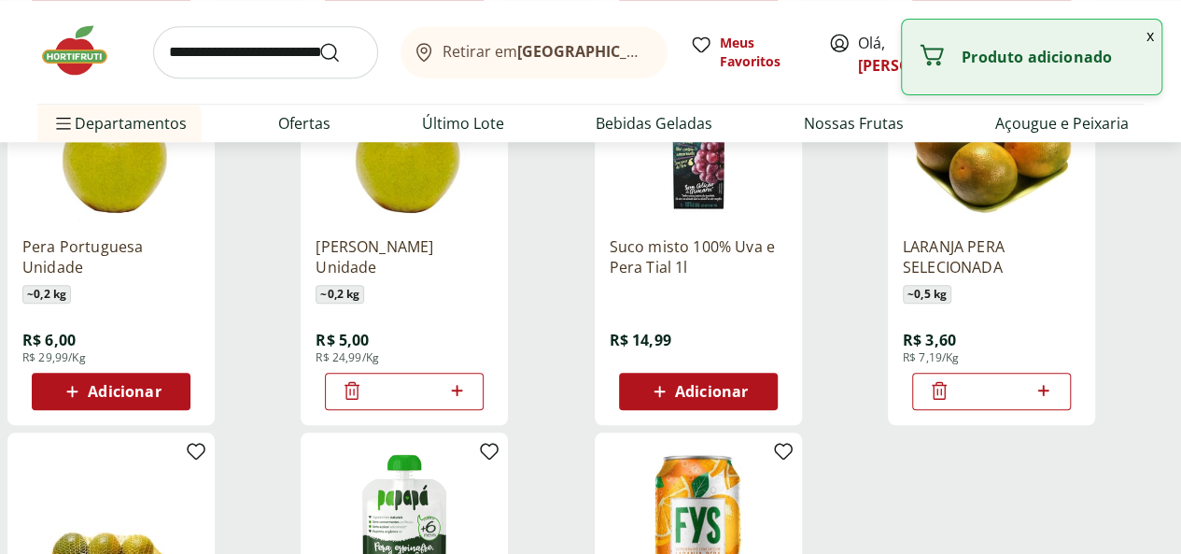
click at [1150, 35] on button "x" at bounding box center [1150, 36] width 22 height 32
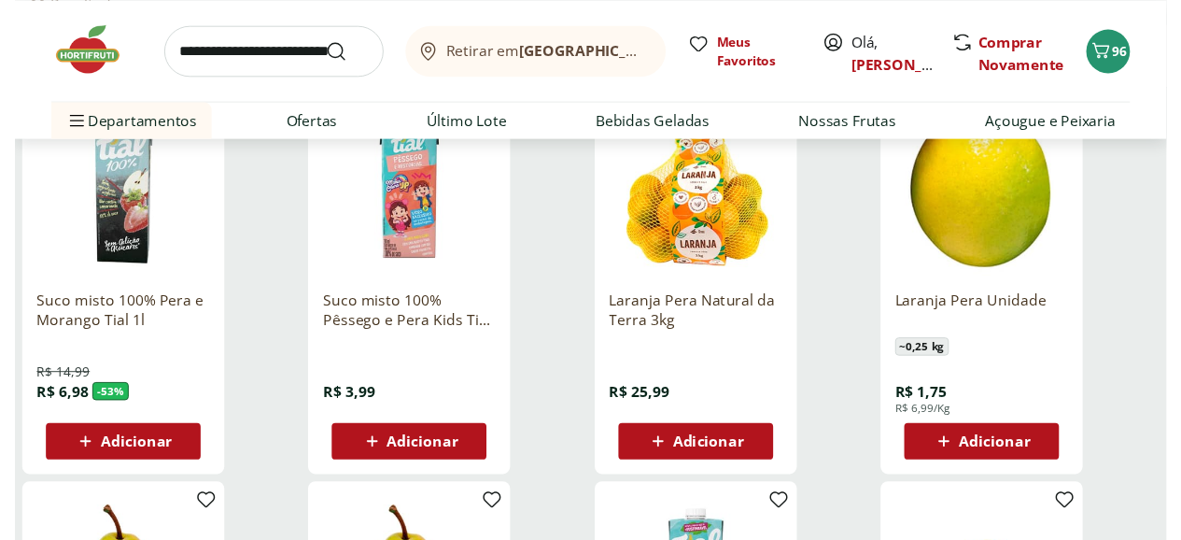
scroll to position [0, 0]
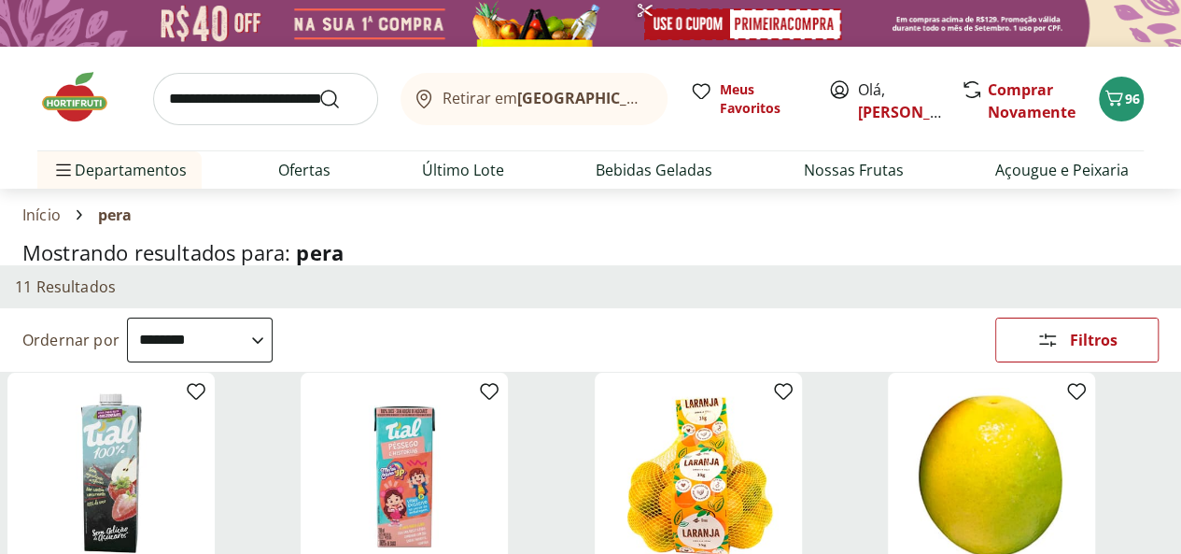
click at [248, 106] on input "search" at bounding box center [265, 99] width 225 height 52
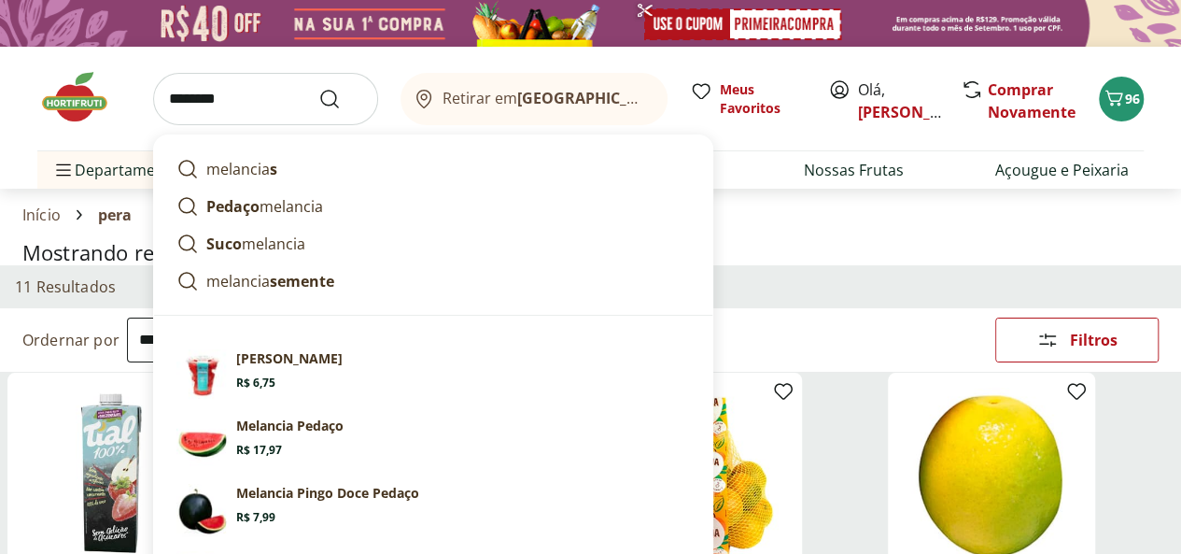
drag, startPoint x: 190, startPoint y: 99, endPoint x: 0, endPoint y: 111, distance: 190.0
click at [0, 111] on div "******** melancia s Pedaço melancia Suco melancia melancia semente Sugestões pa…" at bounding box center [590, 118] width 1181 height 142
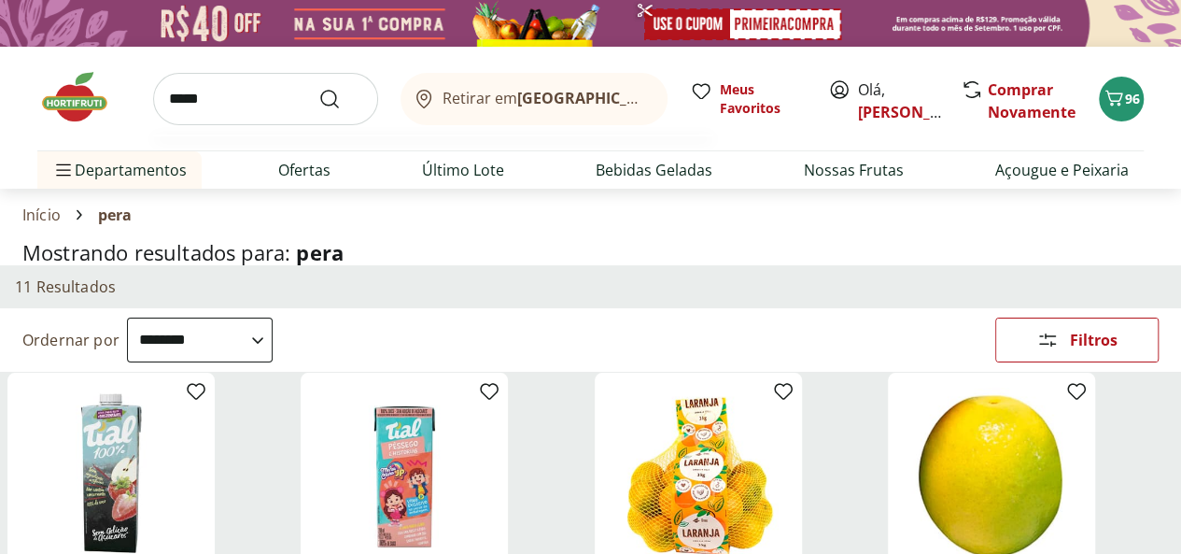
type input "*****"
click at [318, 88] on button "Submit Search" at bounding box center [340, 99] width 45 height 22
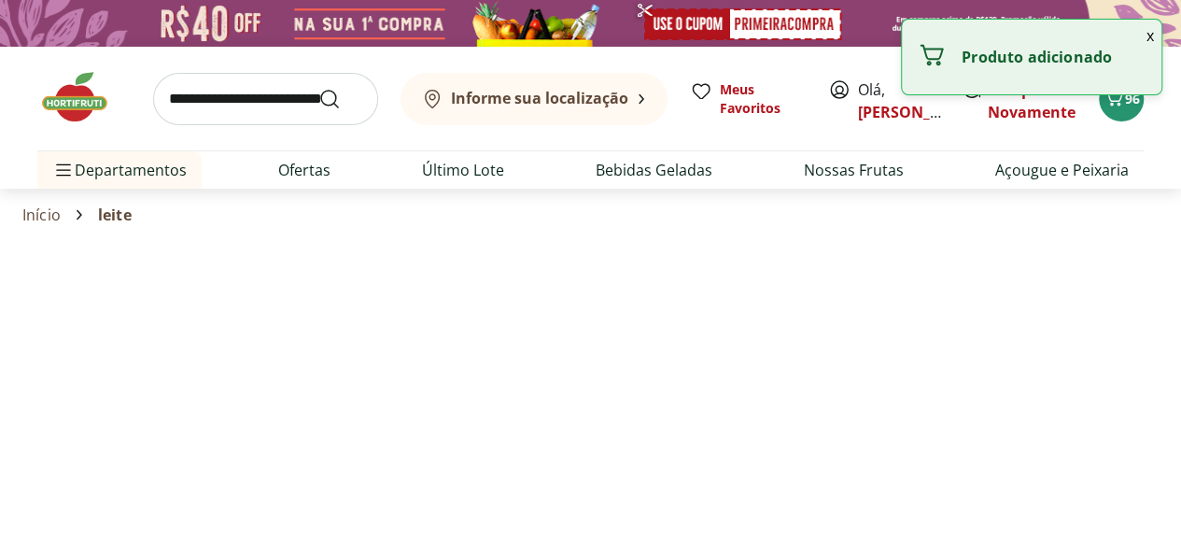
select select "**********"
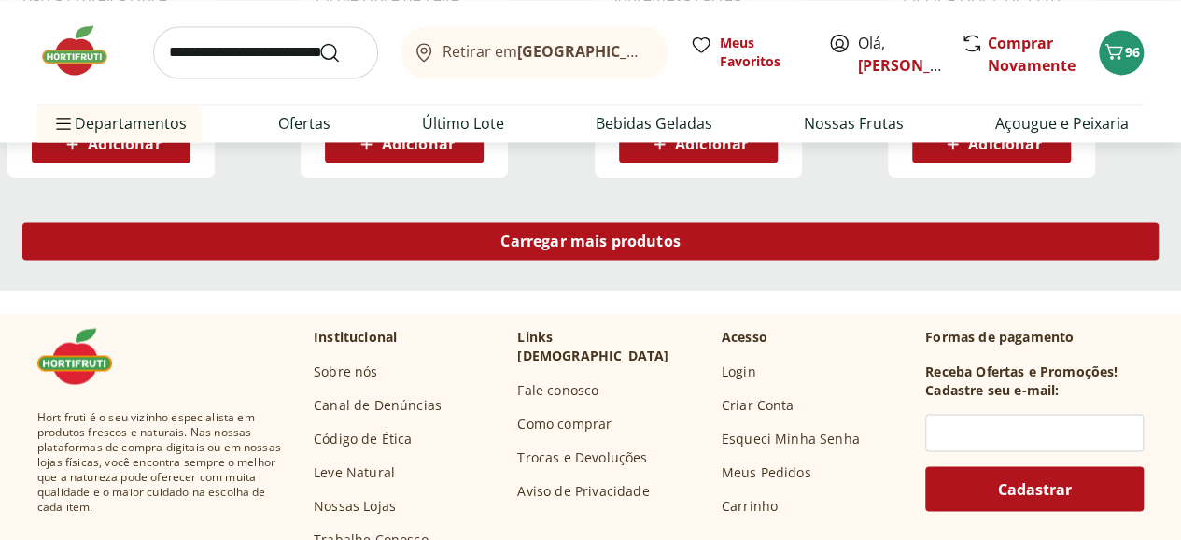
scroll to position [1307, 0]
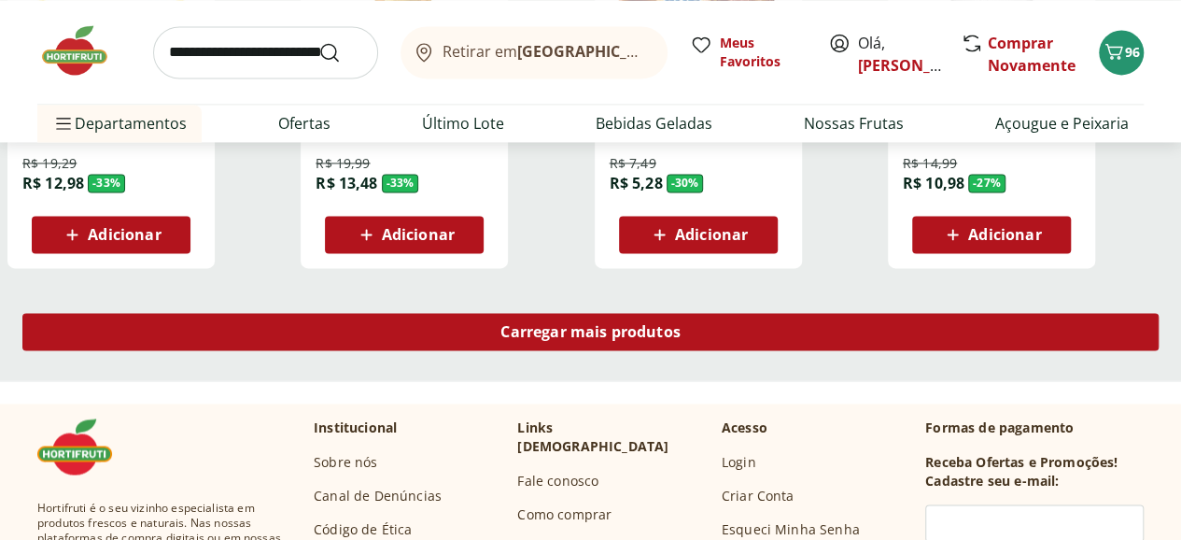
click at [681, 339] on span "Carregar mais produtos" at bounding box center [591, 331] width 180 height 15
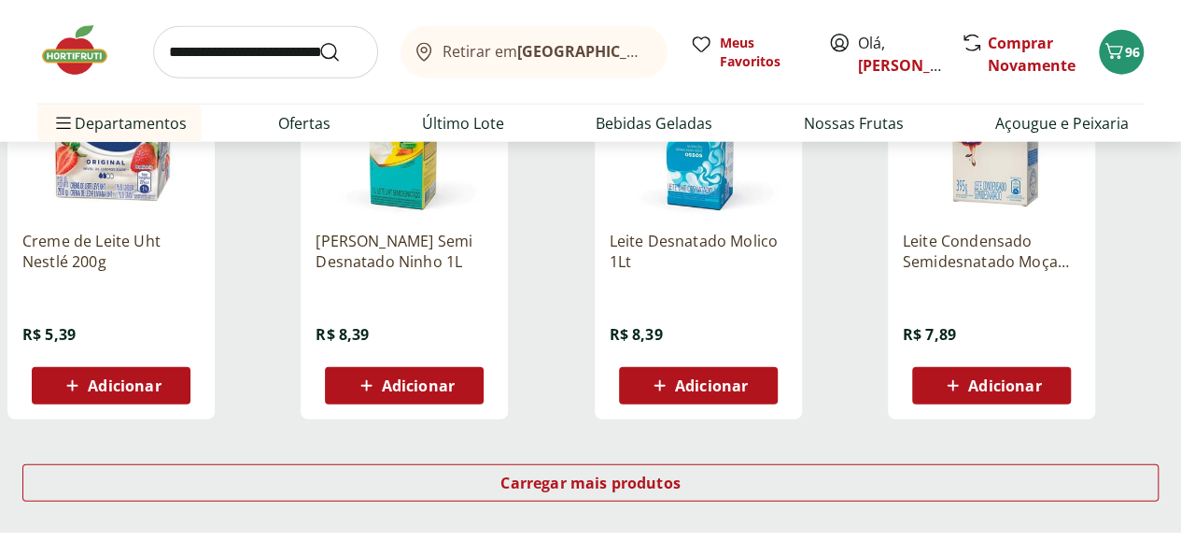
scroll to position [2522, 0]
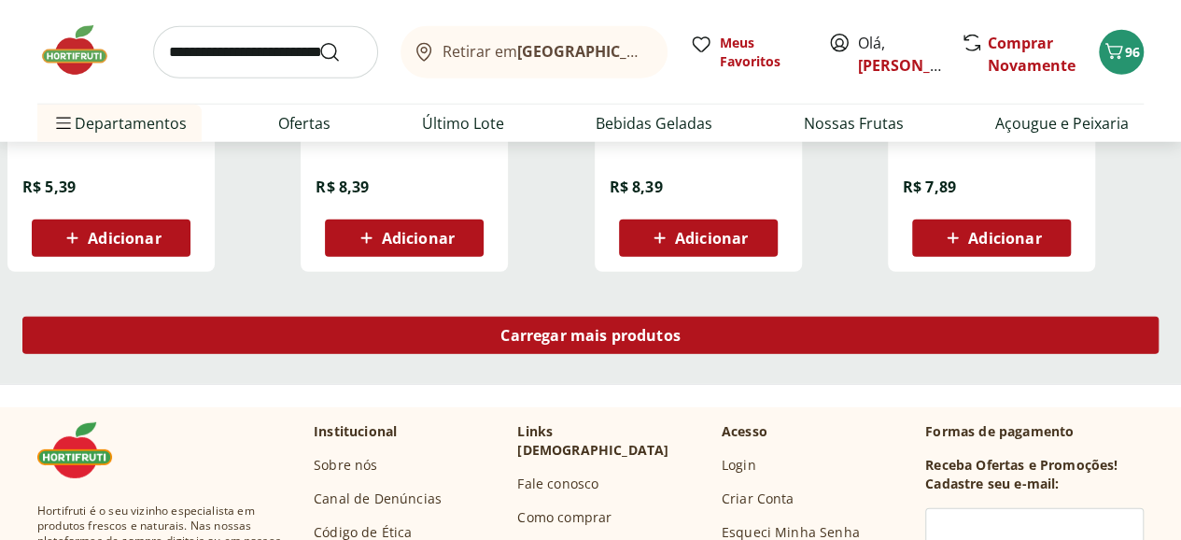
click at [798, 361] on link "Carregar mais produtos" at bounding box center [590, 339] width 1137 height 45
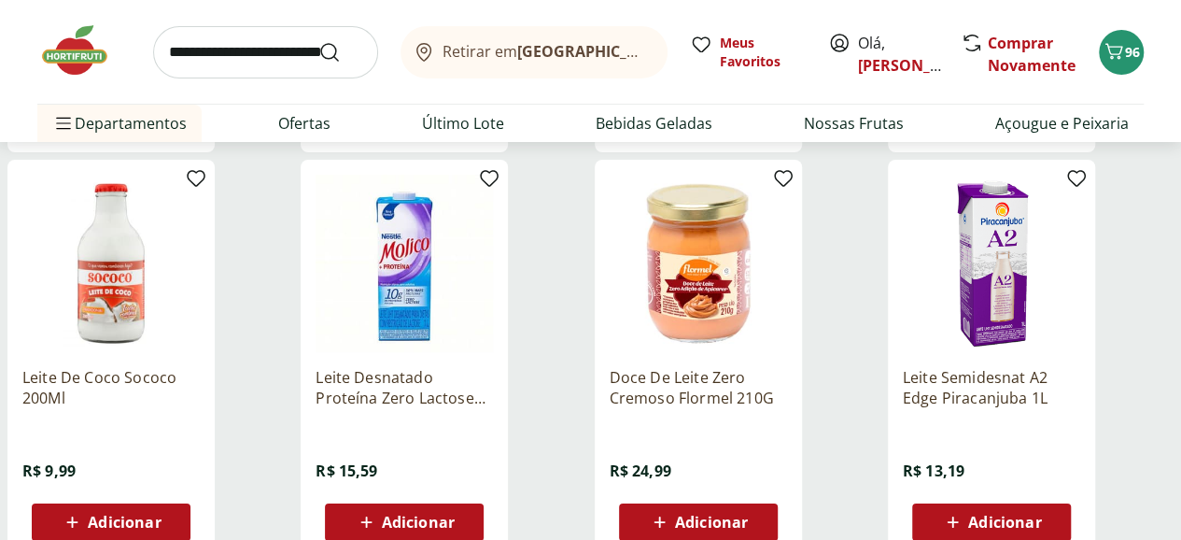
scroll to position [3642, 0]
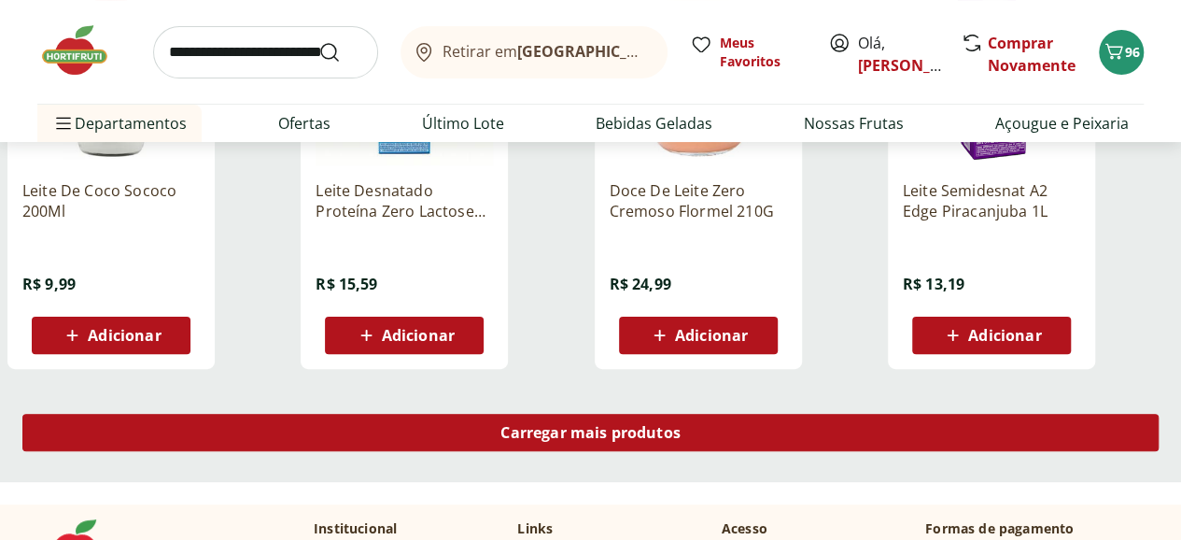
click at [681, 435] on span "Carregar mais produtos" at bounding box center [591, 432] width 180 height 15
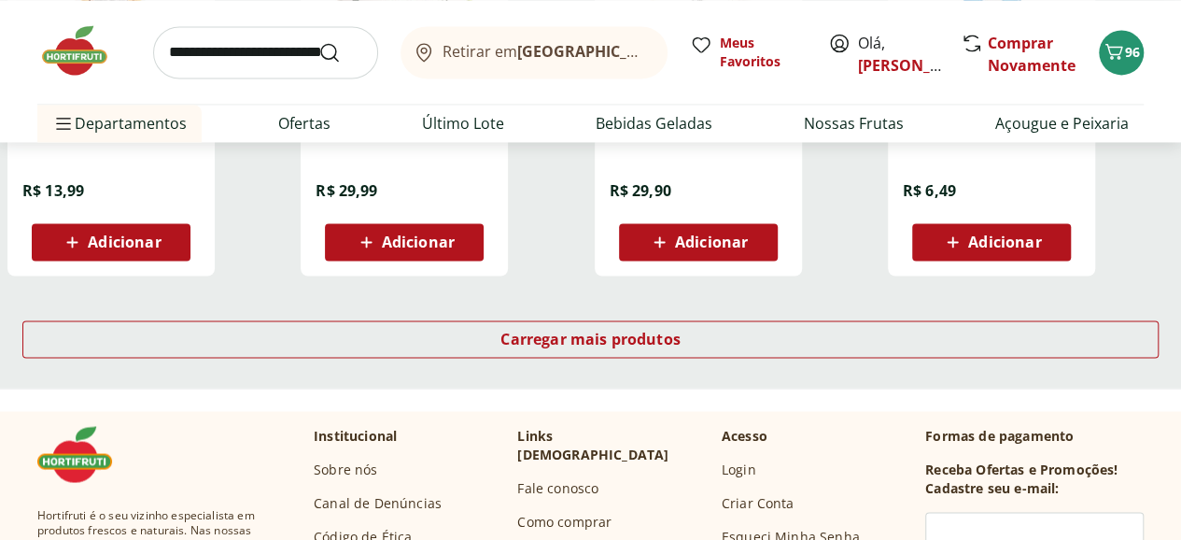
scroll to position [5043, 0]
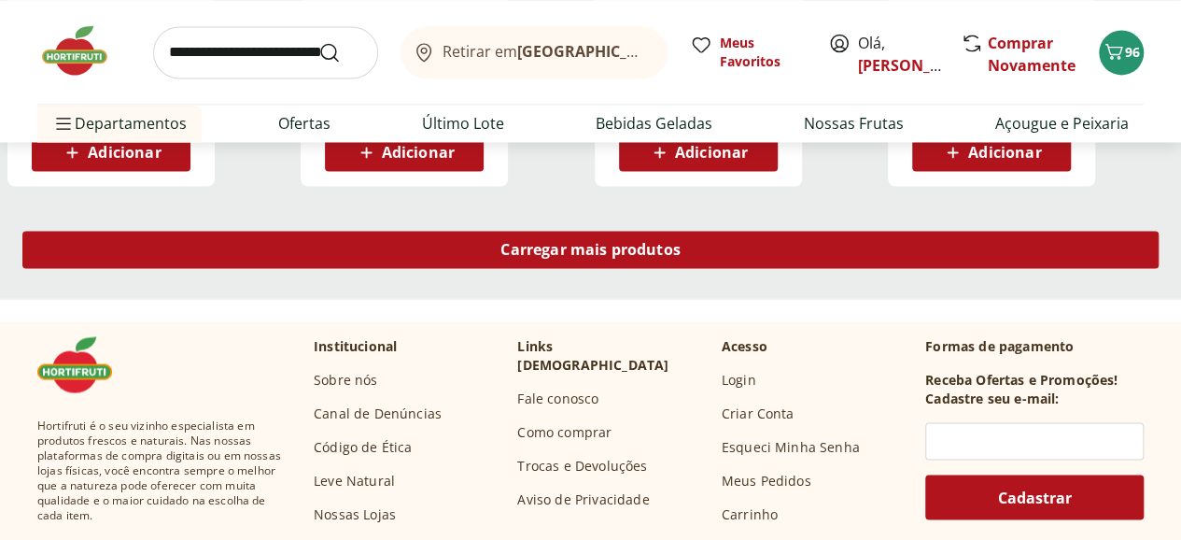
click at [681, 257] on span "Carregar mais produtos" at bounding box center [591, 249] width 180 height 15
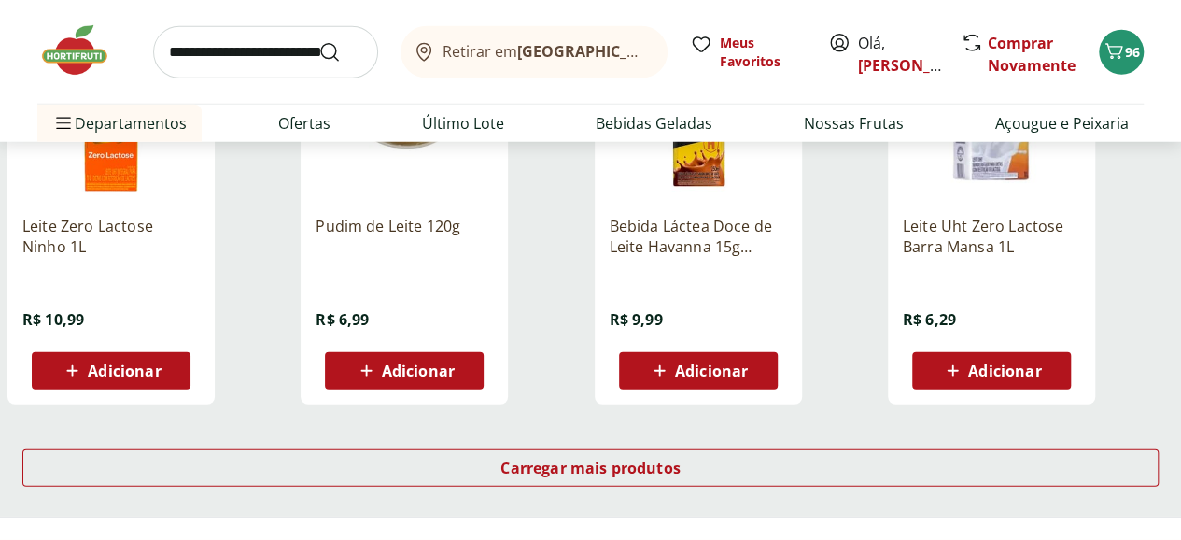
scroll to position [6072, 0]
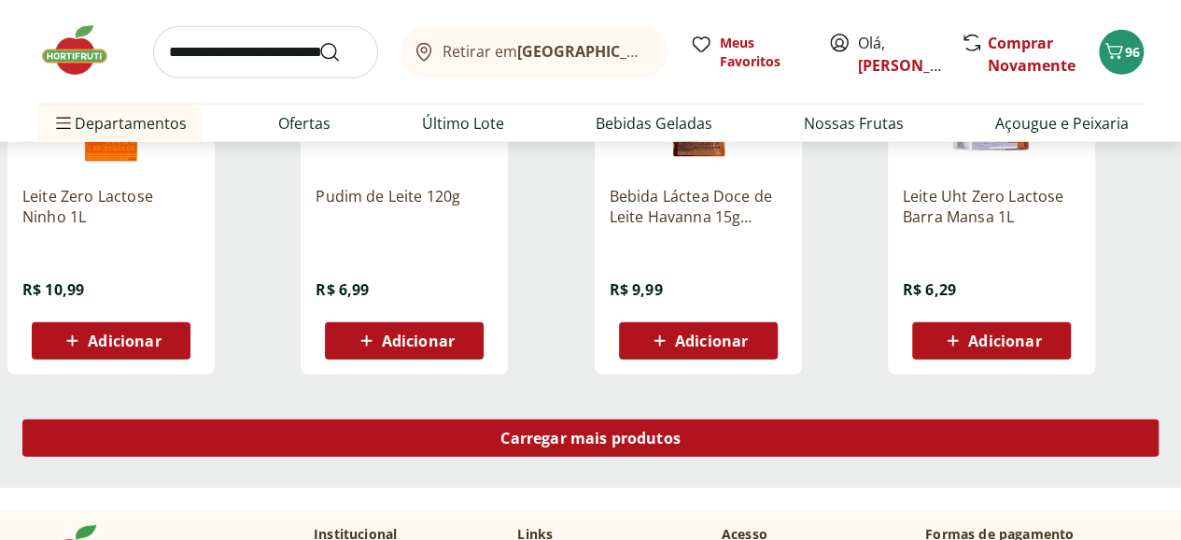
click at [681, 445] on span "Carregar mais produtos" at bounding box center [591, 438] width 180 height 15
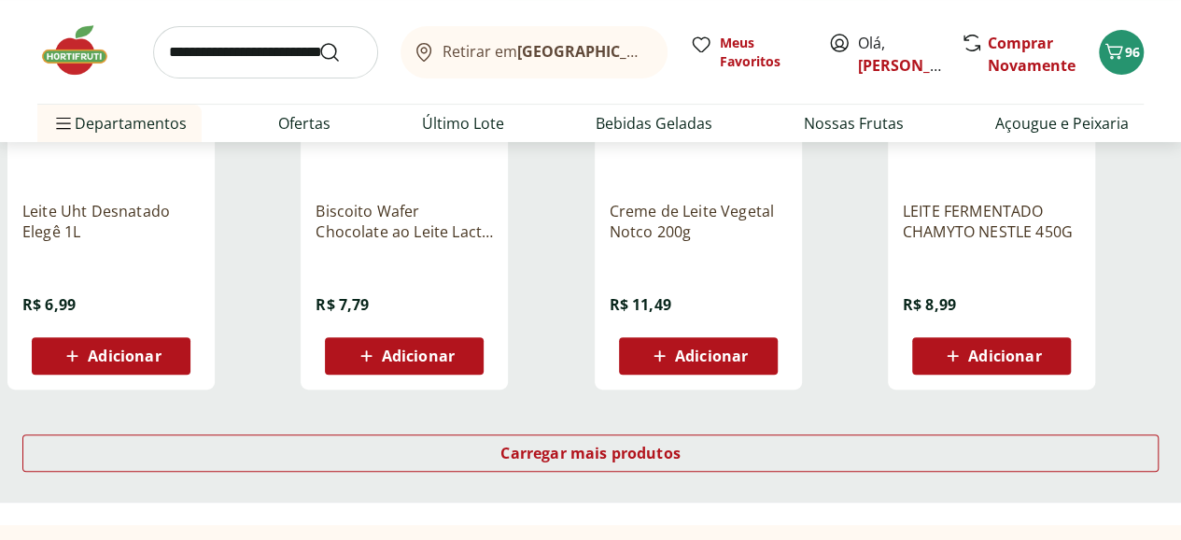
scroll to position [7286, 0]
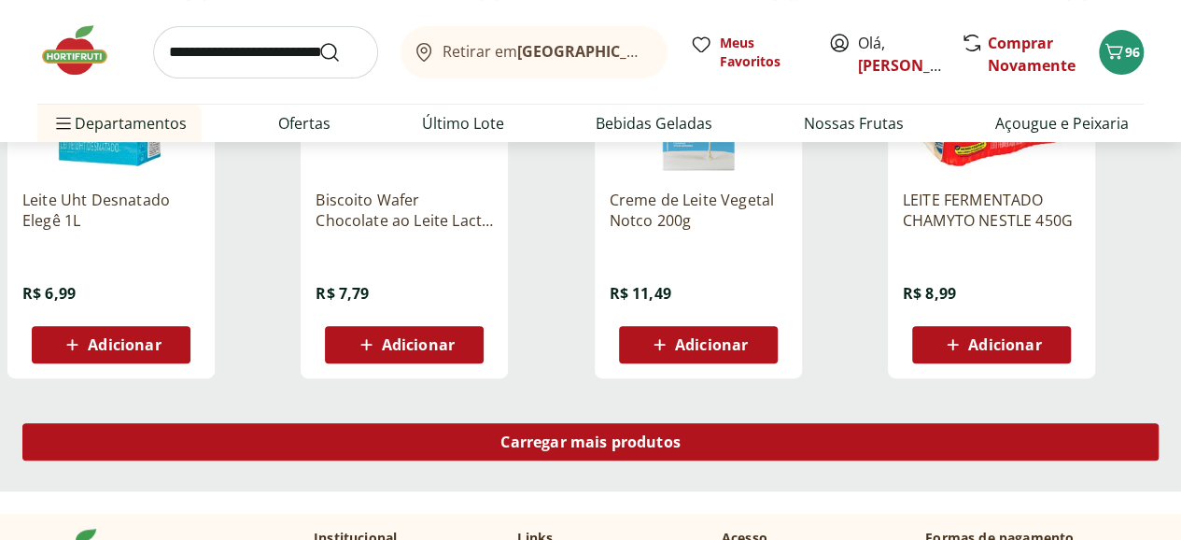
click at [740, 459] on div "Carregar mais produtos" at bounding box center [590, 441] width 1137 height 37
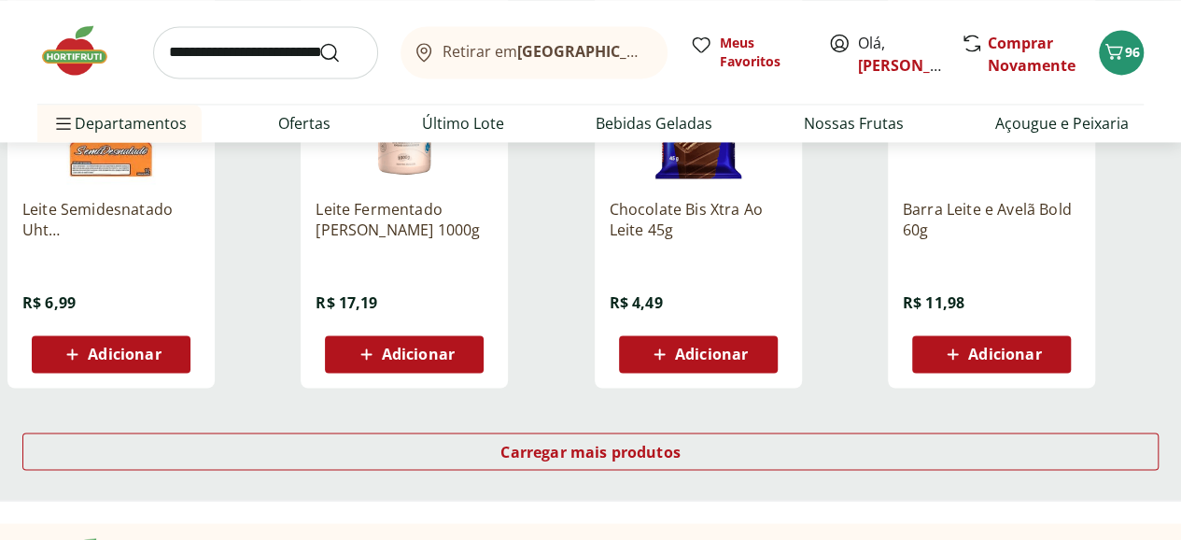
scroll to position [8594, 0]
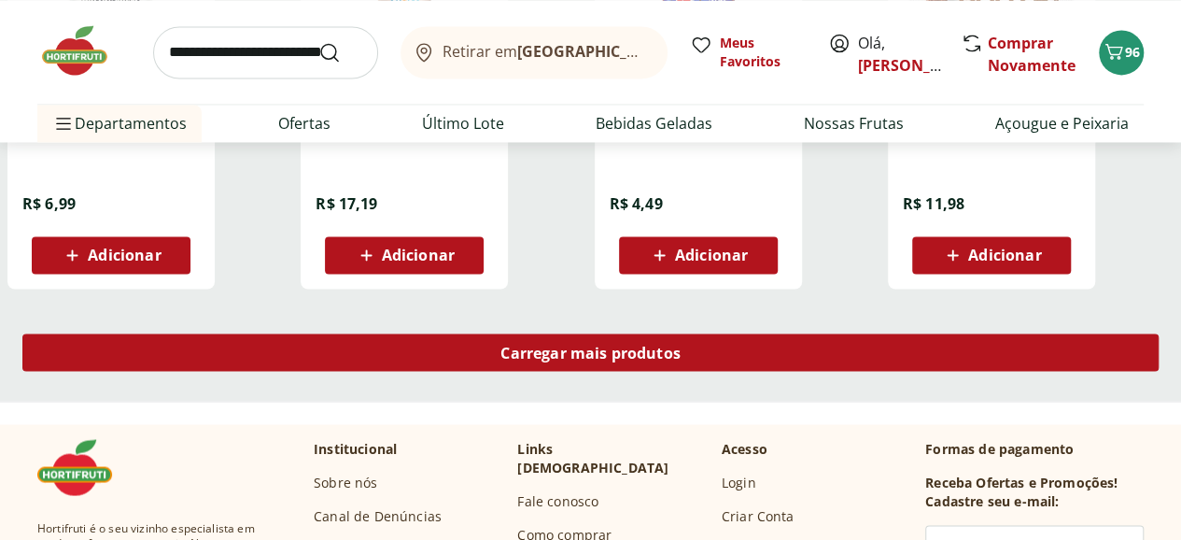
click at [681, 356] on span "Carregar mais produtos" at bounding box center [591, 352] width 180 height 15
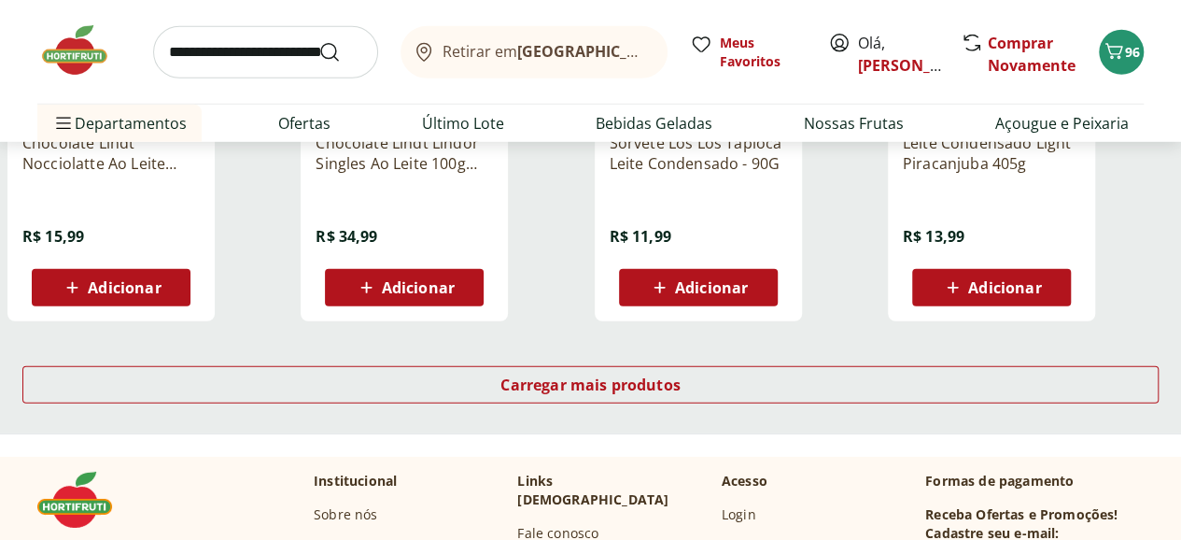
scroll to position [9808, 0]
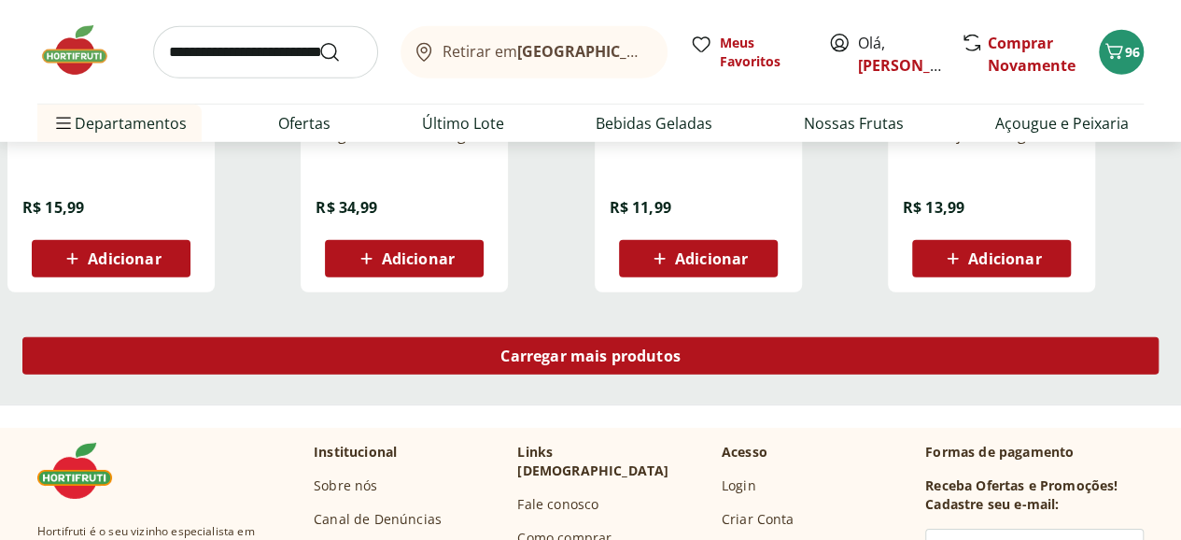
click at [785, 382] on link "Carregar mais produtos" at bounding box center [590, 359] width 1137 height 45
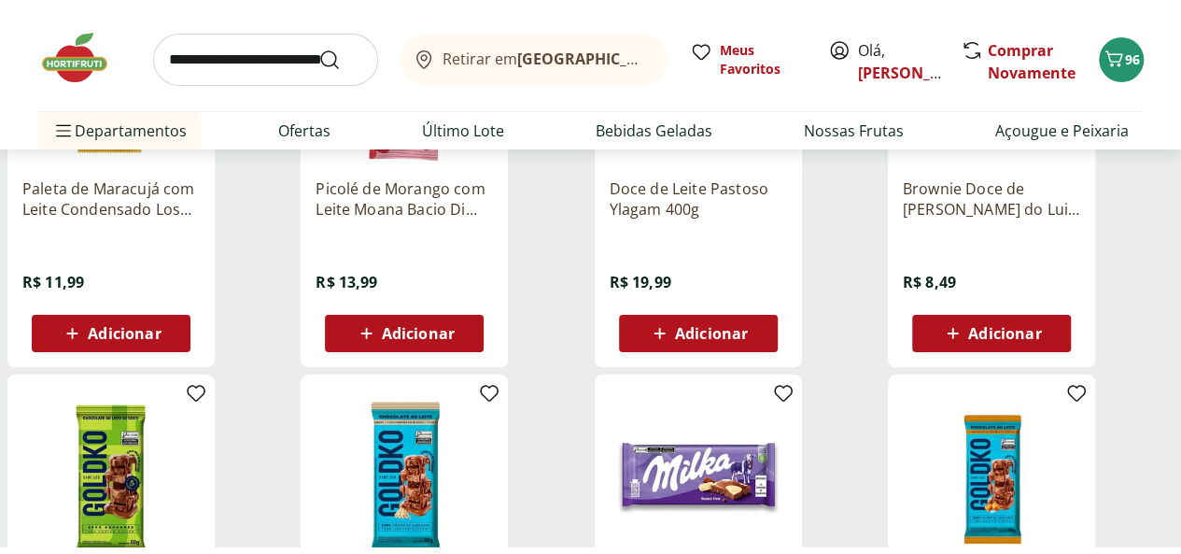
scroll to position [10929, 0]
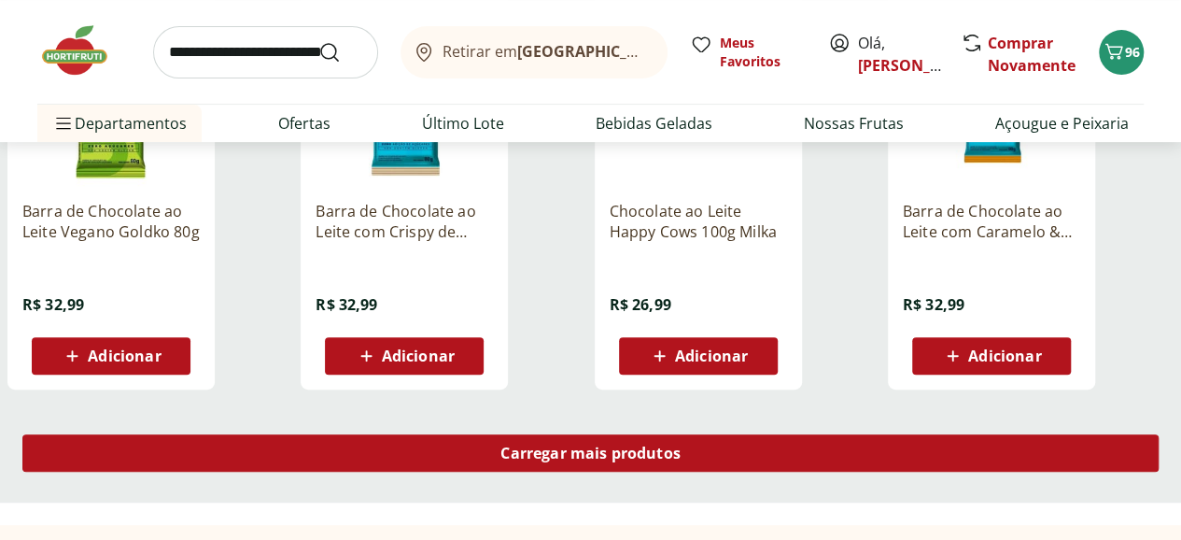
click at [681, 457] on span "Carregar mais produtos" at bounding box center [591, 452] width 180 height 15
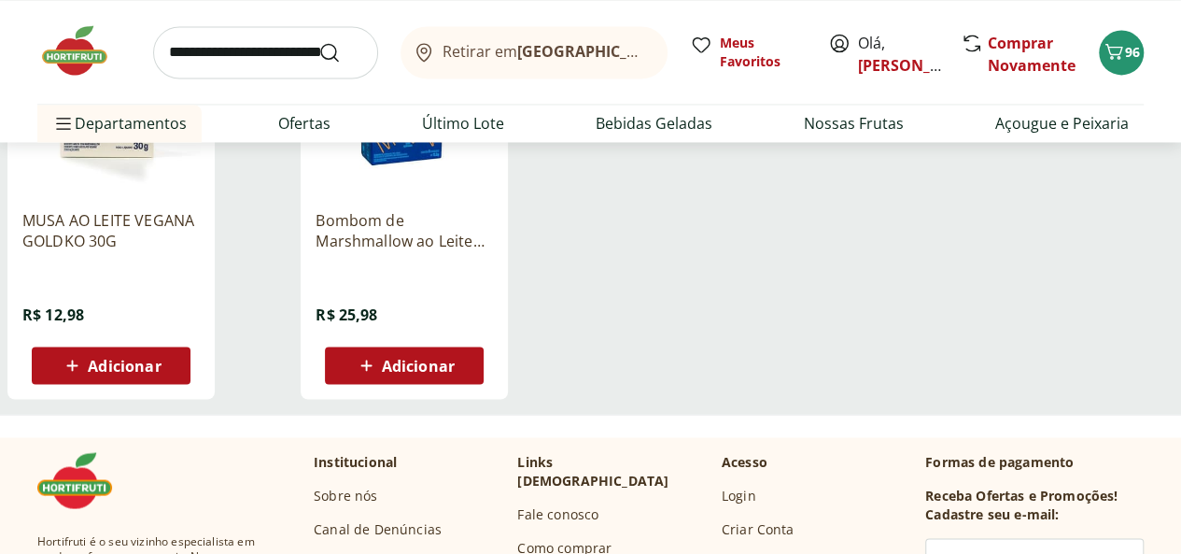
scroll to position [12143, 0]
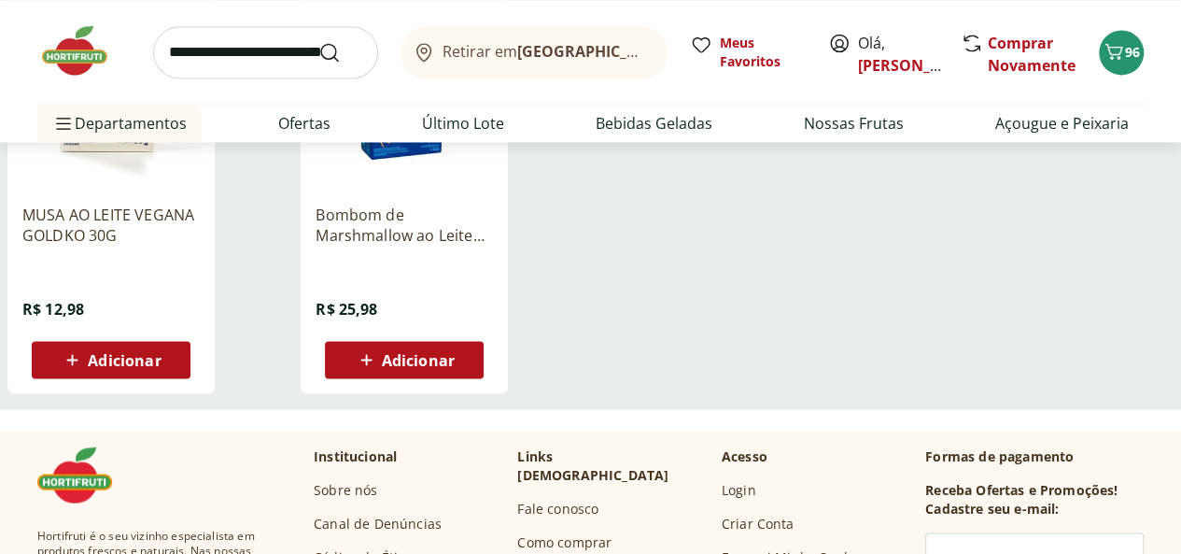
click at [248, 61] on input "search" at bounding box center [265, 52] width 225 height 52
type input "**********"
click at [318, 41] on button "Submit Search" at bounding box center [340, 52] width 45 height 22
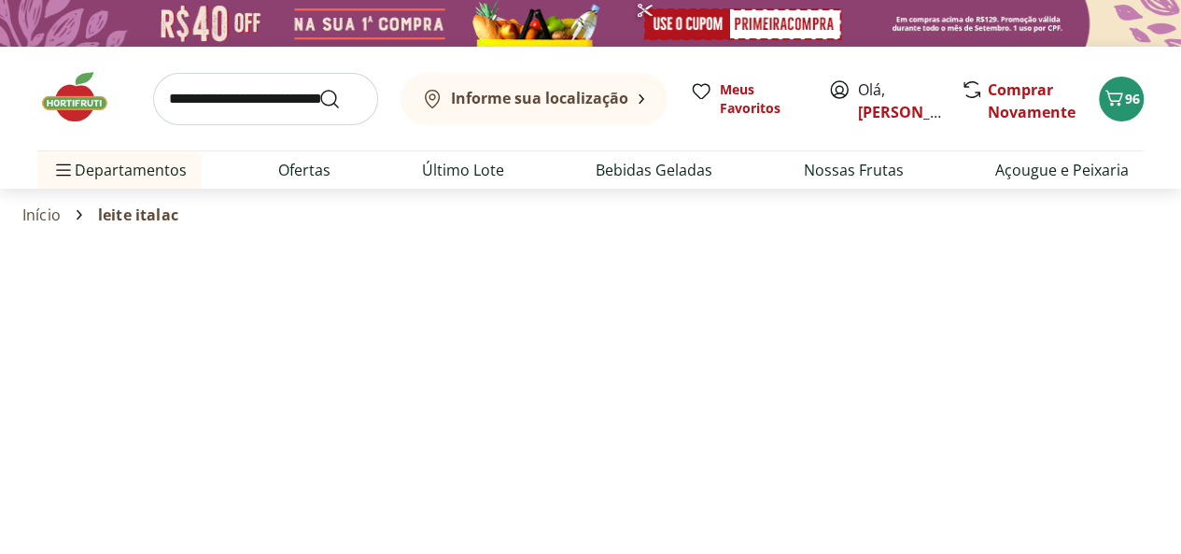
select select "**********"
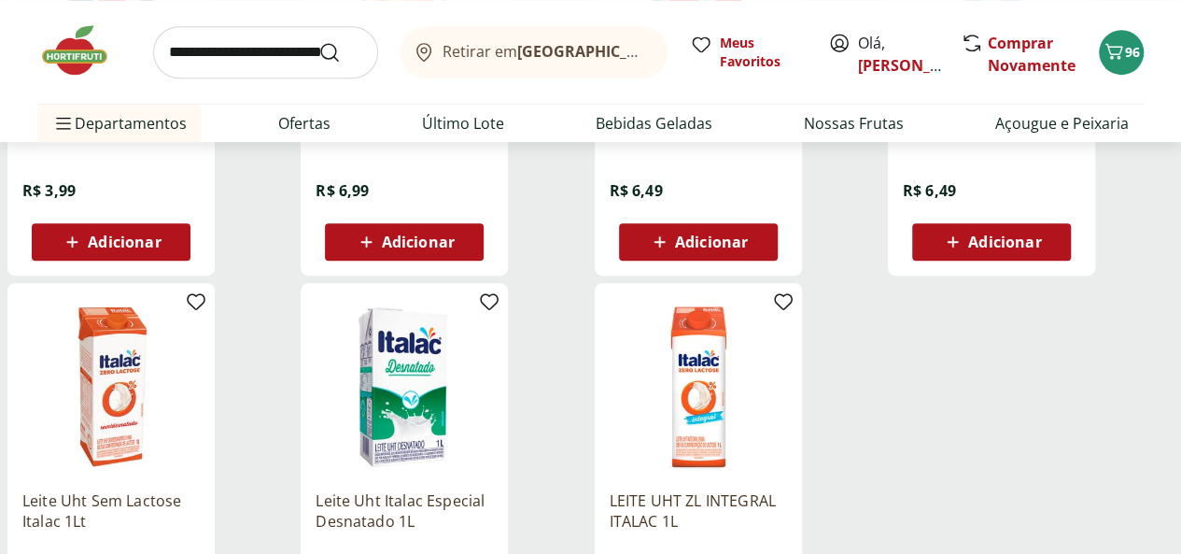
scroll to position [560, 0]
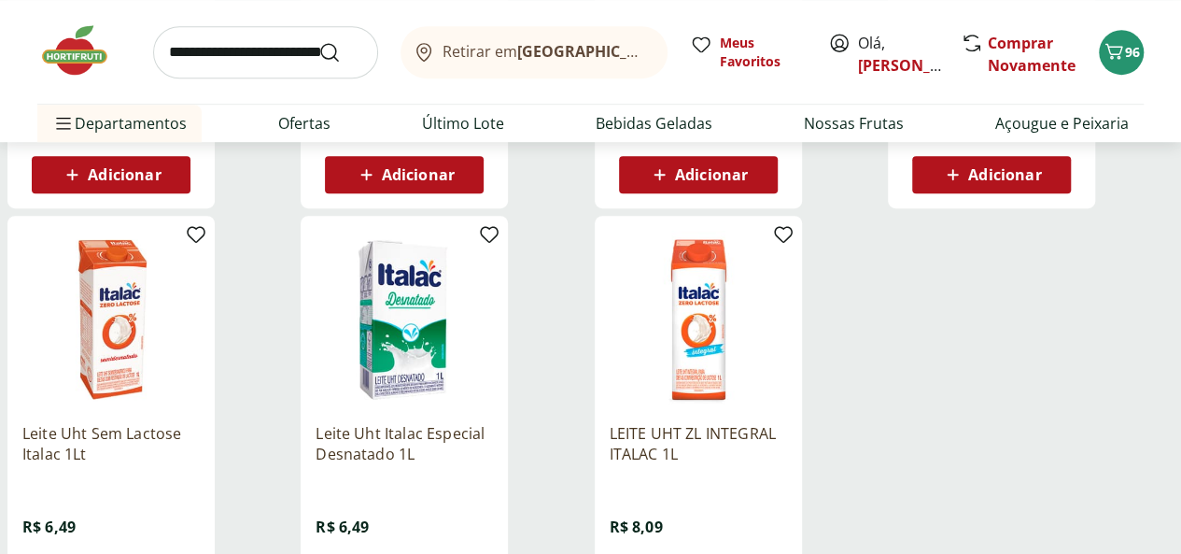
click at [965, 179] on icon at bounding box center [952, 174] width 23 height 22
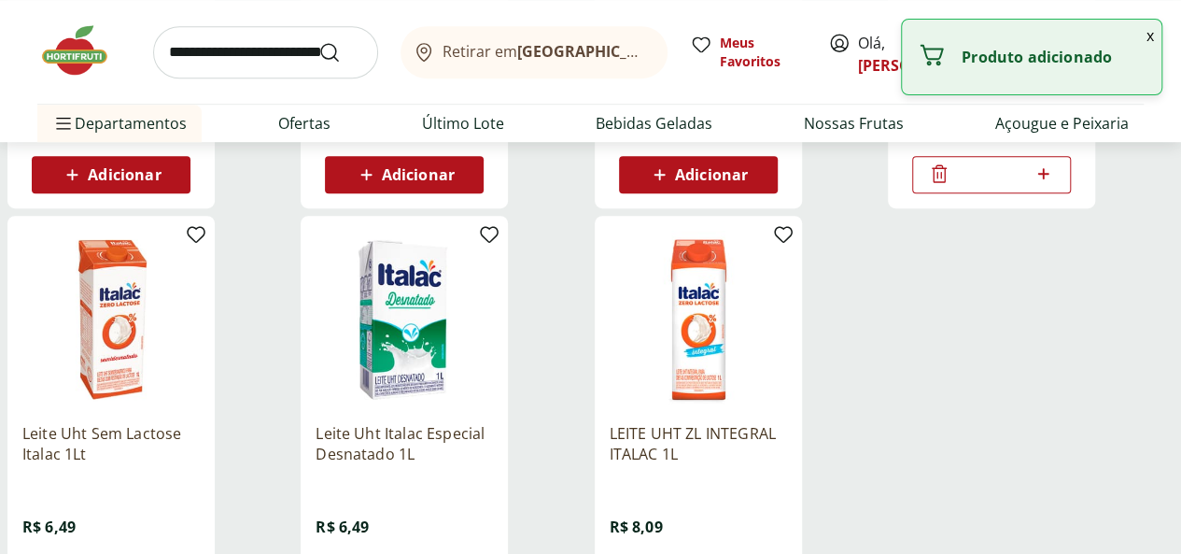
click at [1055, 185] on icon at bounding box center [1043, 174] width 23 height 22
click at [1050, 179] on icon at bounding box center [1044, 173] width 11 height 11
click at [1055, 185] on icon at bounding box center [1043, 174] width 23 height 22
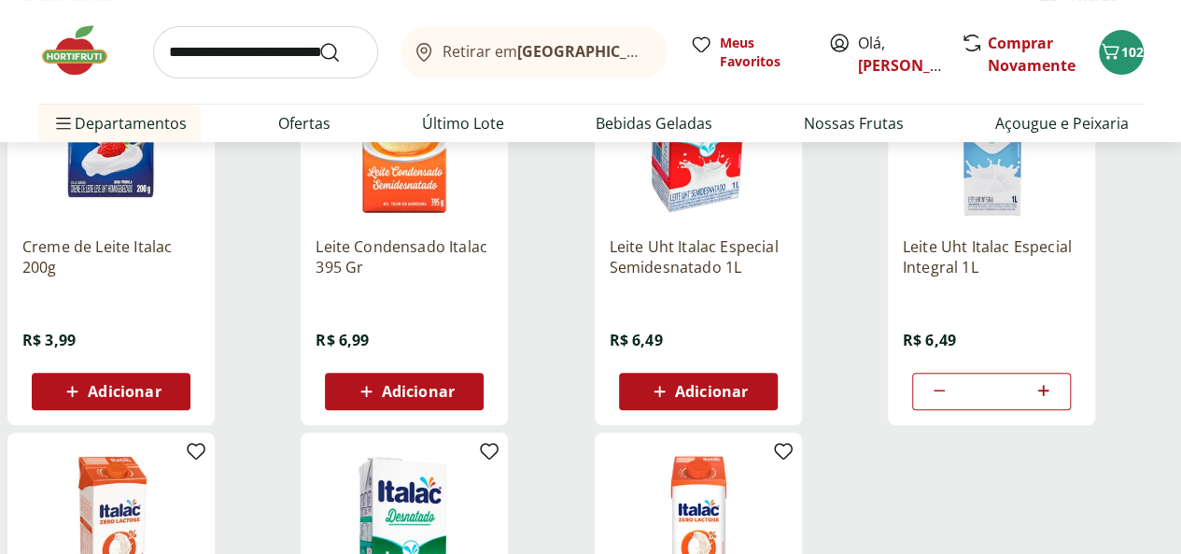
scroll to position [374, 0]
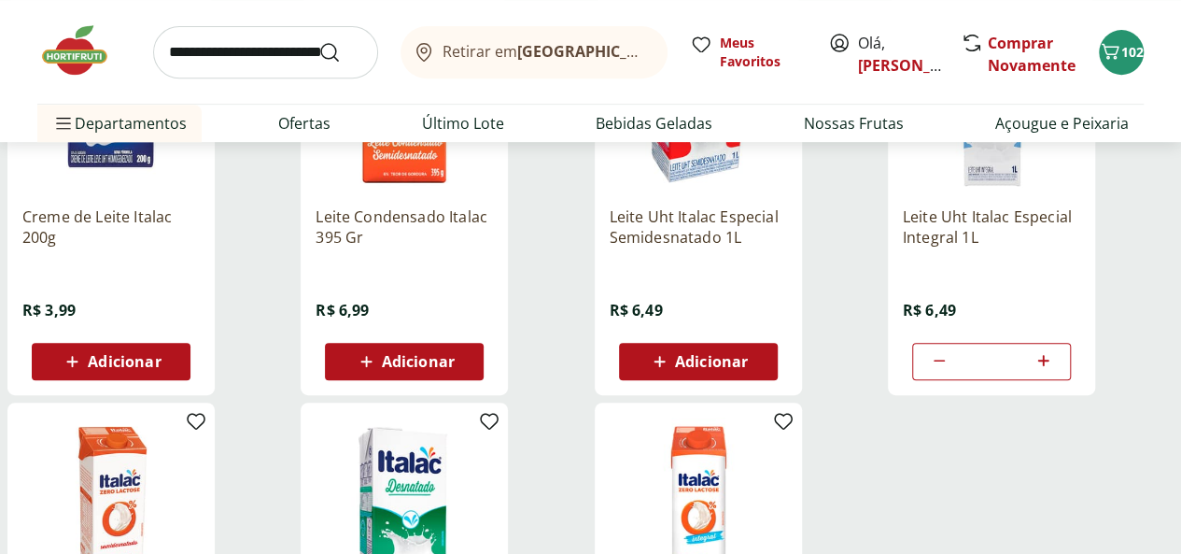
click at [1055, 369] on icon at bounding box center [1043, 360] width 23 height 22
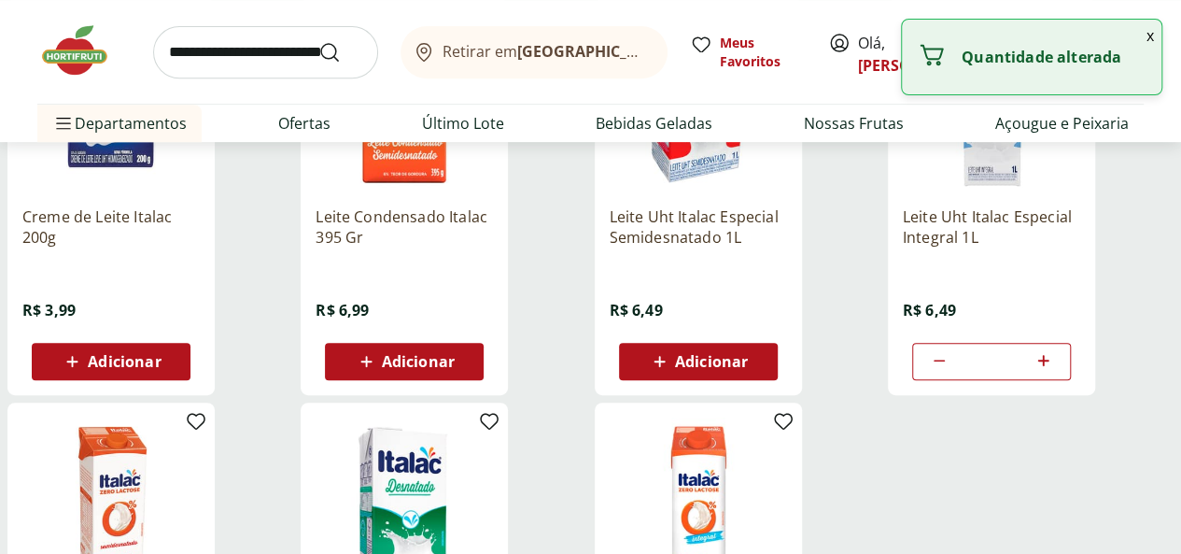
click at [1055, 369] on icon at bounding box center [1043, 360] width 23 height 22
type input "*"
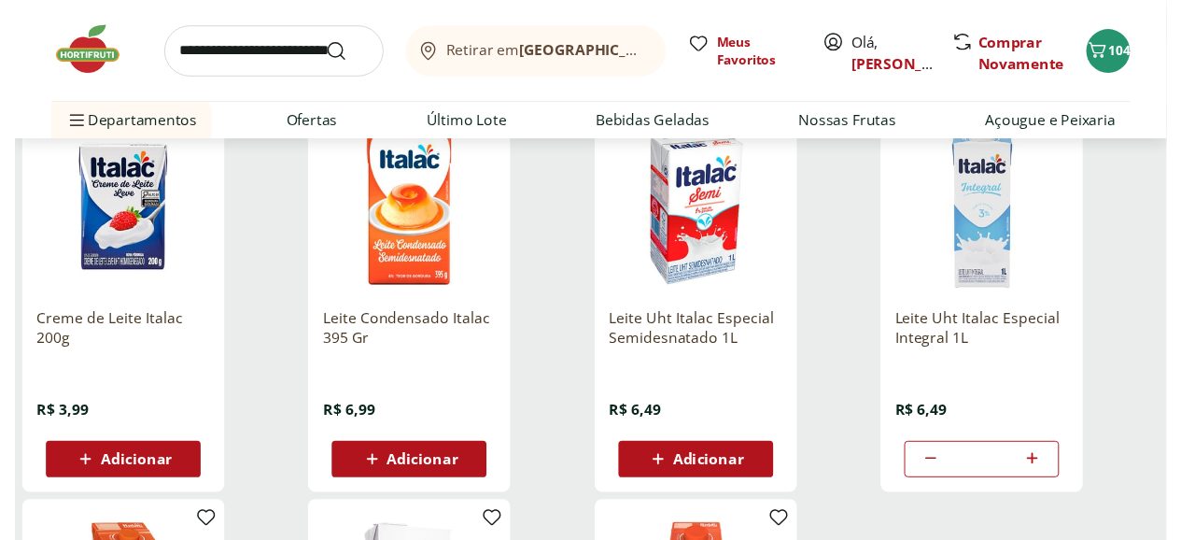
scroll to position [0, 0]
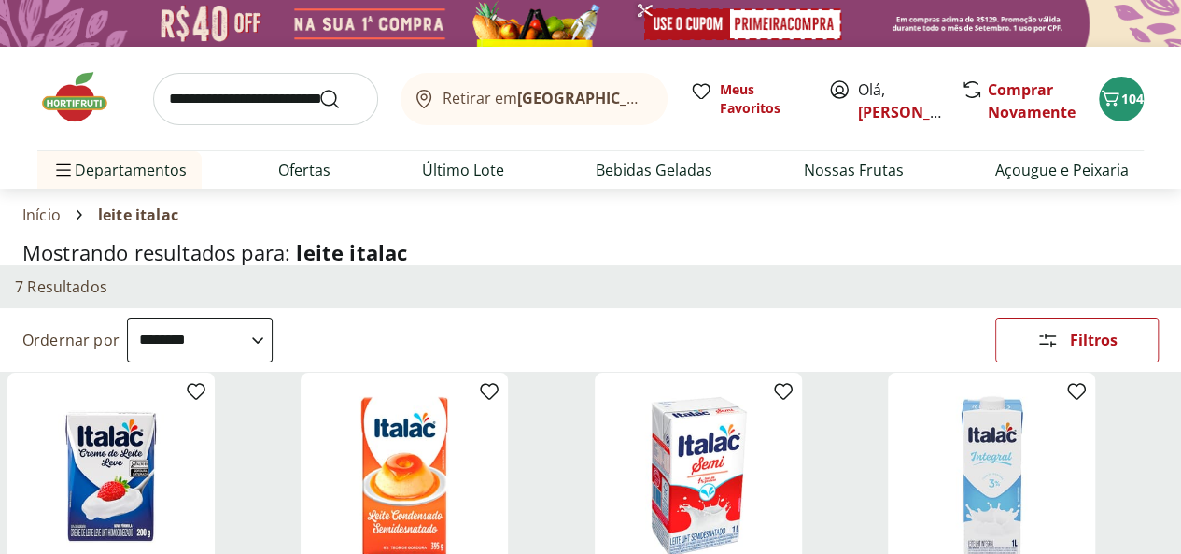
click at [233, 102] on input "search" at bounding box center [265, 99] width 225 height 52
type input "********"
click at [318, 88] on button "Submit Search" at bounding box center [340, 99] width 45 height 22
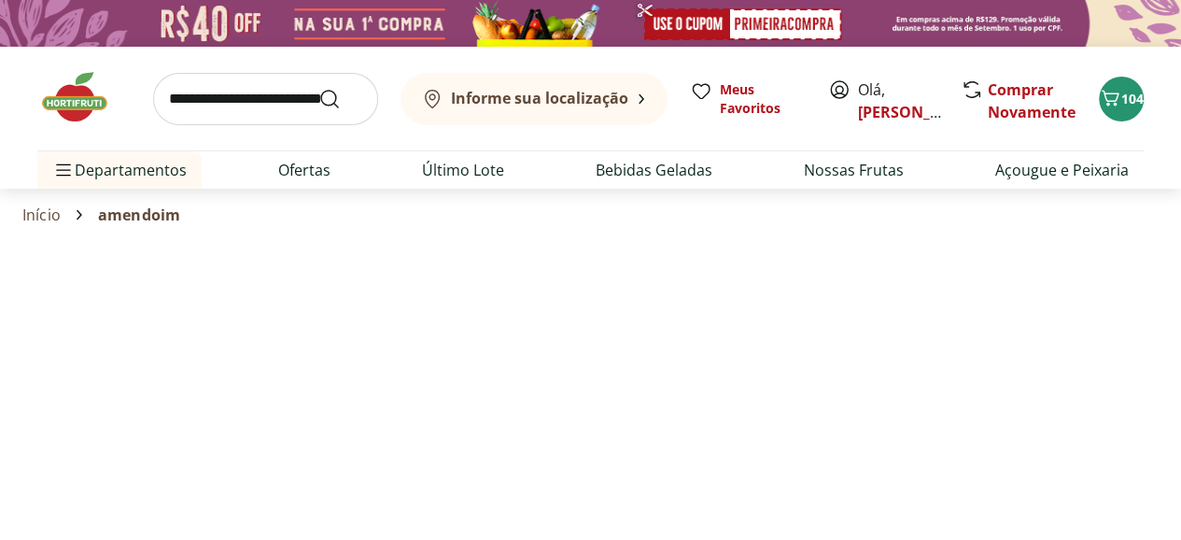
select select "**********"
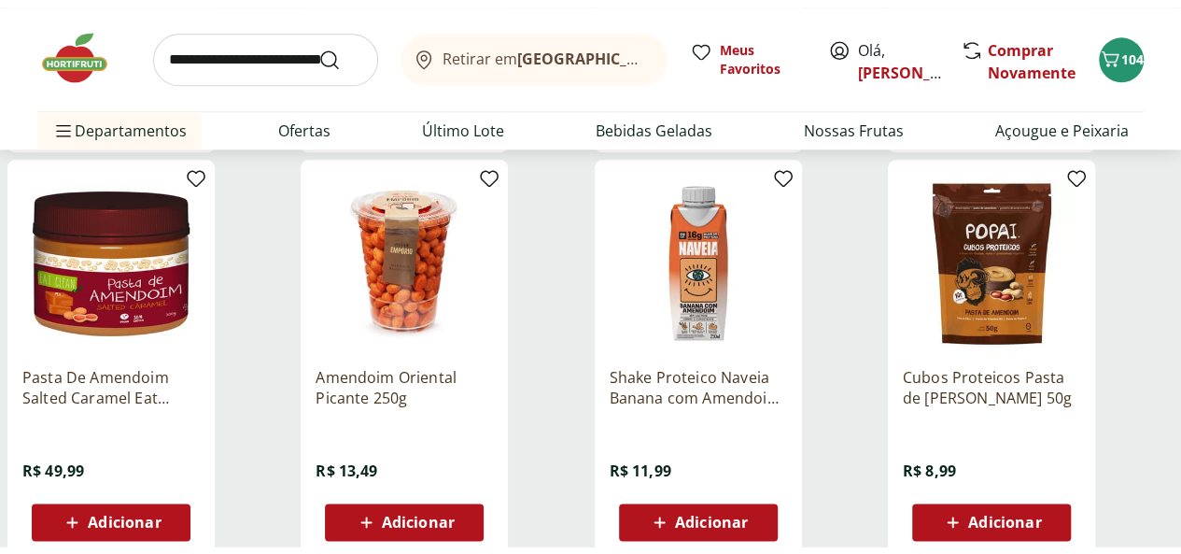
scroll to position [1307, 0]
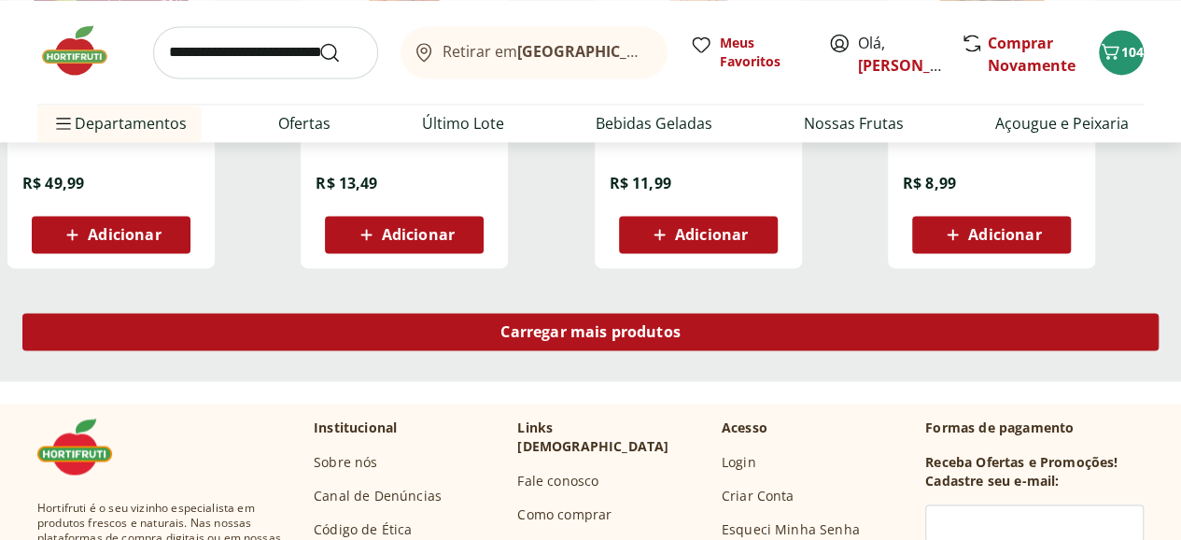
click at [681, 339] on span "Carregar mais produtos" at bounding box center [591, 331] width 180 height 15
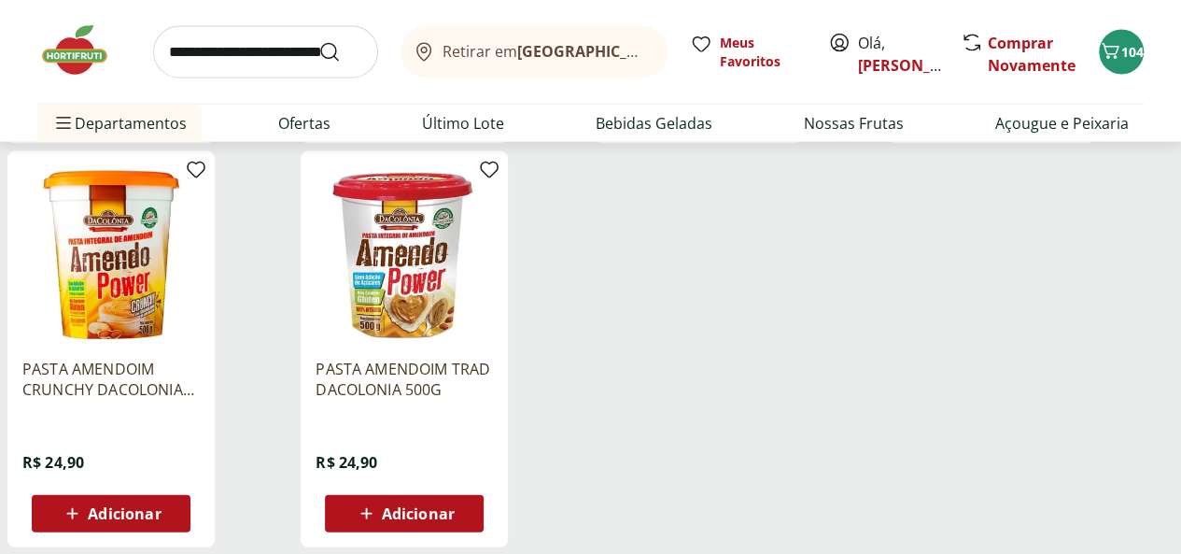
scroll to position [1868, 0]
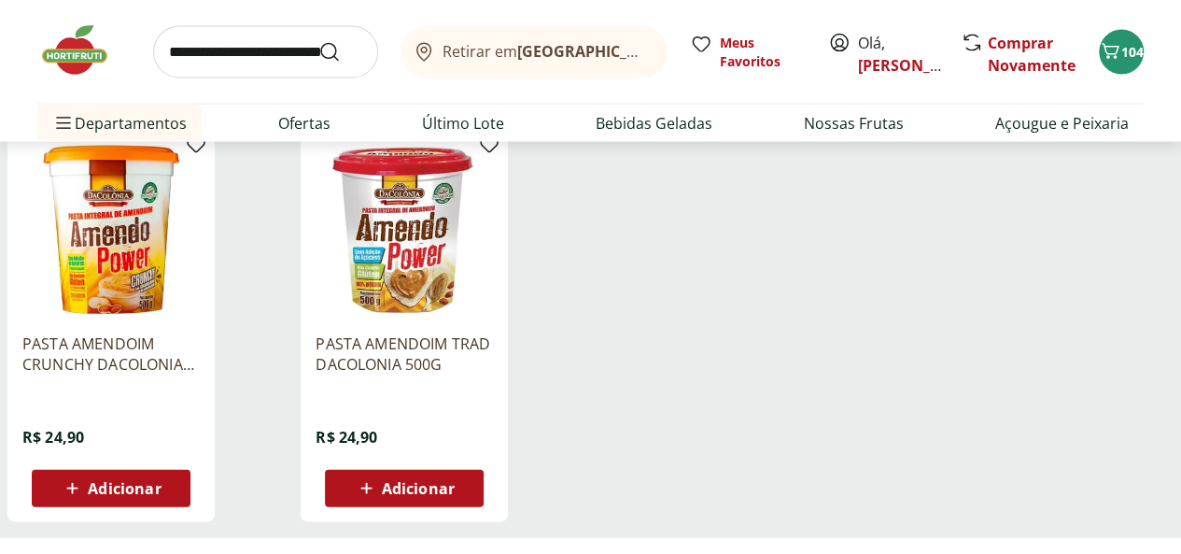
click at [469, 505] on div "Adicionar" at bounding box center [404, 489] width 129 height 34
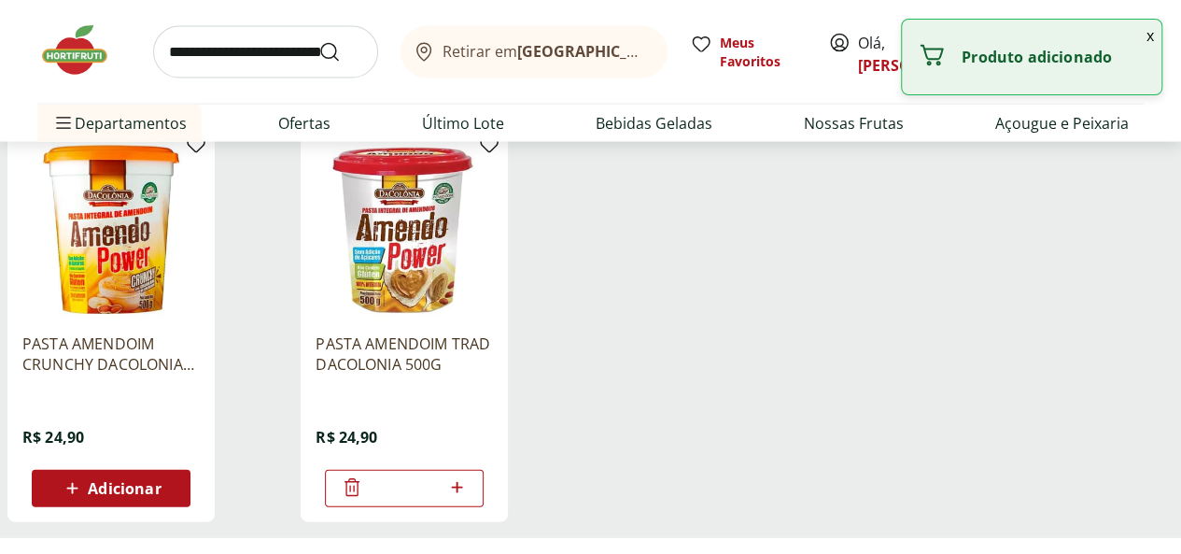
drag, startPoint x: 1177, startPoint y: 303, endPoint x: 1169, endPoint y: 148, distance: 154.3
click at [1169, 148] on ul "Barra Thin Caramelo e Amendoim Bold 40g R$ 12,99 Adicionar PROTEIN CUPS AMENDOI…" at bounding box center [590, 130] width 1166 height 814
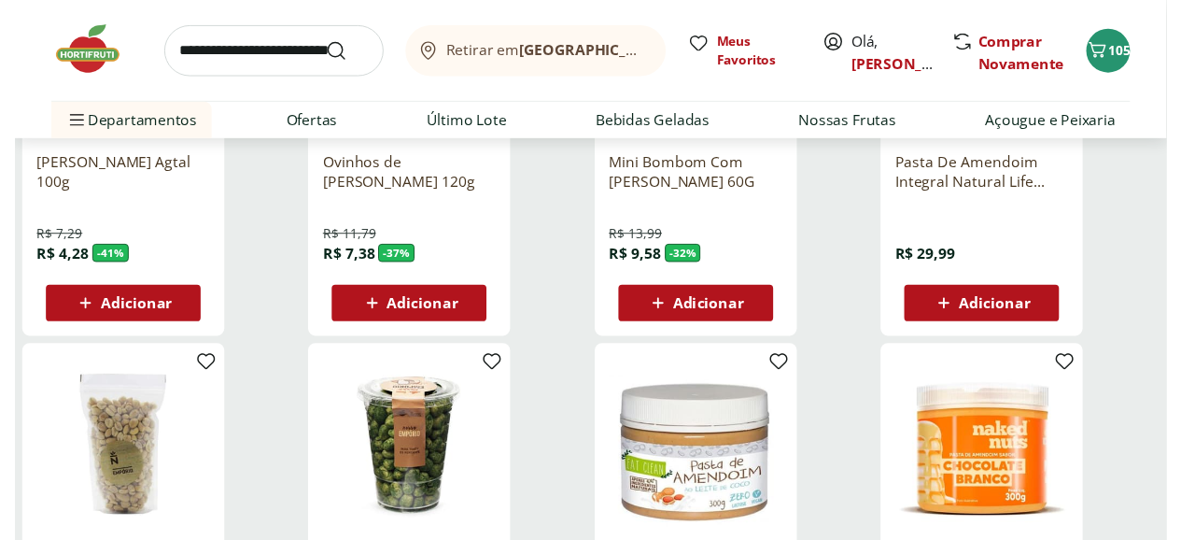
scroll to position [0, 0]
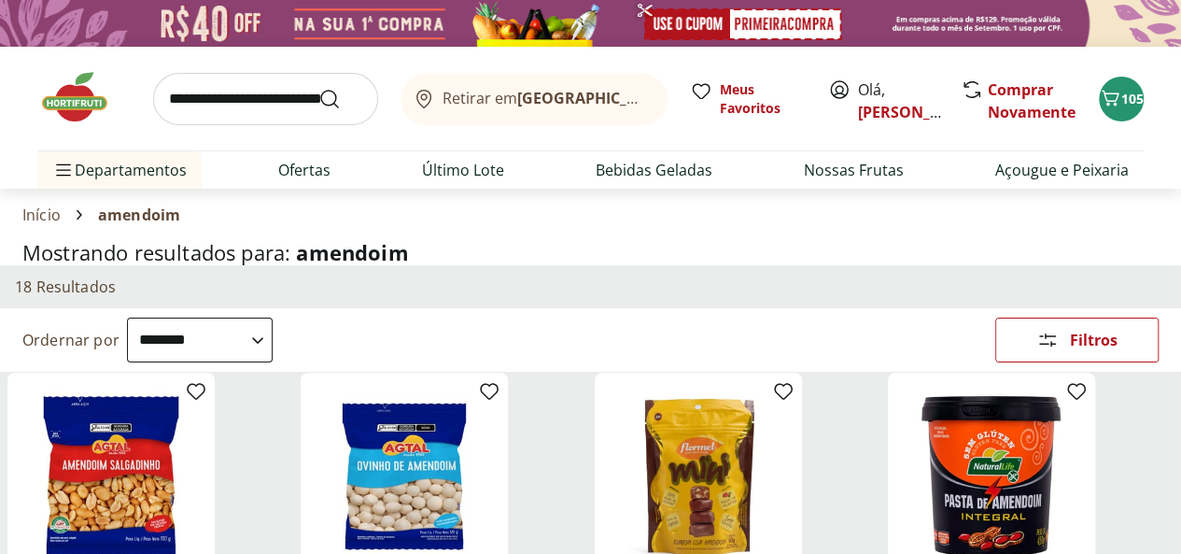
click at [276, 96] on input "search" at bounding box center [265, 99] width 225 height 52
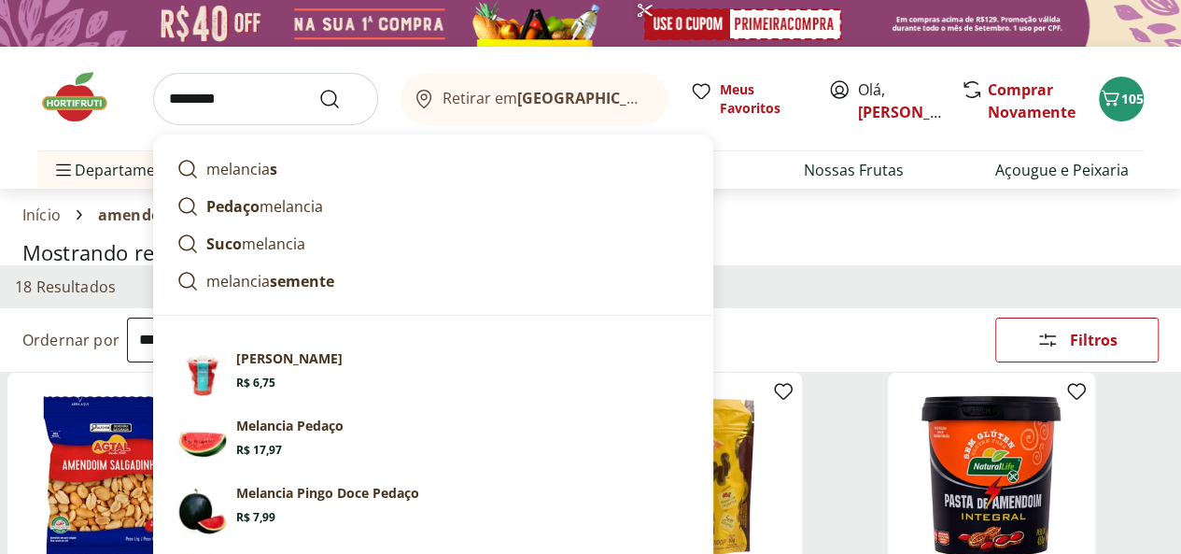
type input "********"
click at [318, 88] on button "Submit Search" at bounding box center [340, 99] width 45 height 22
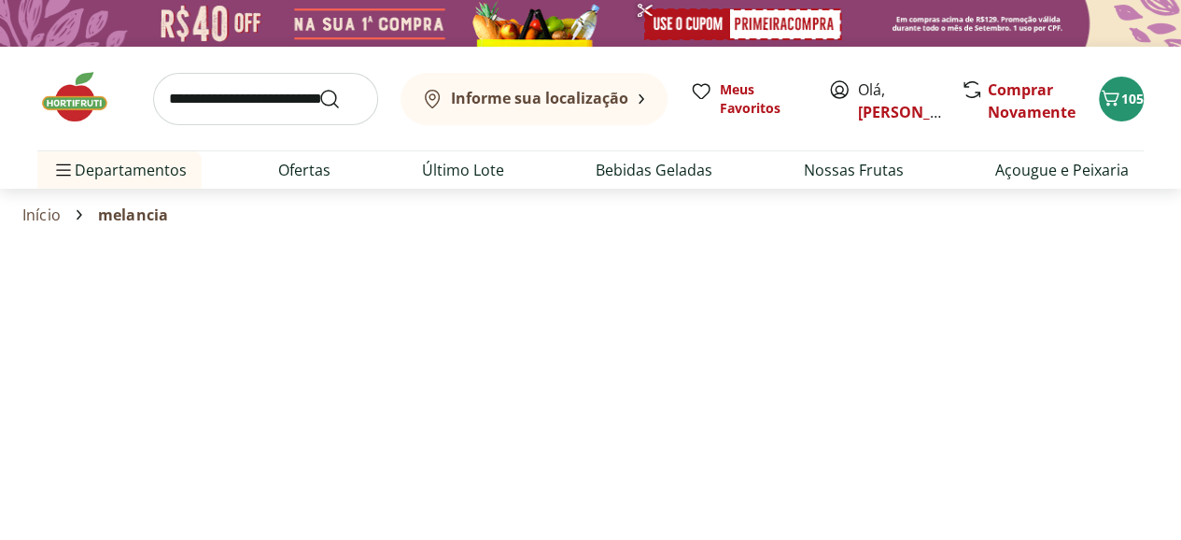
select select "**********"
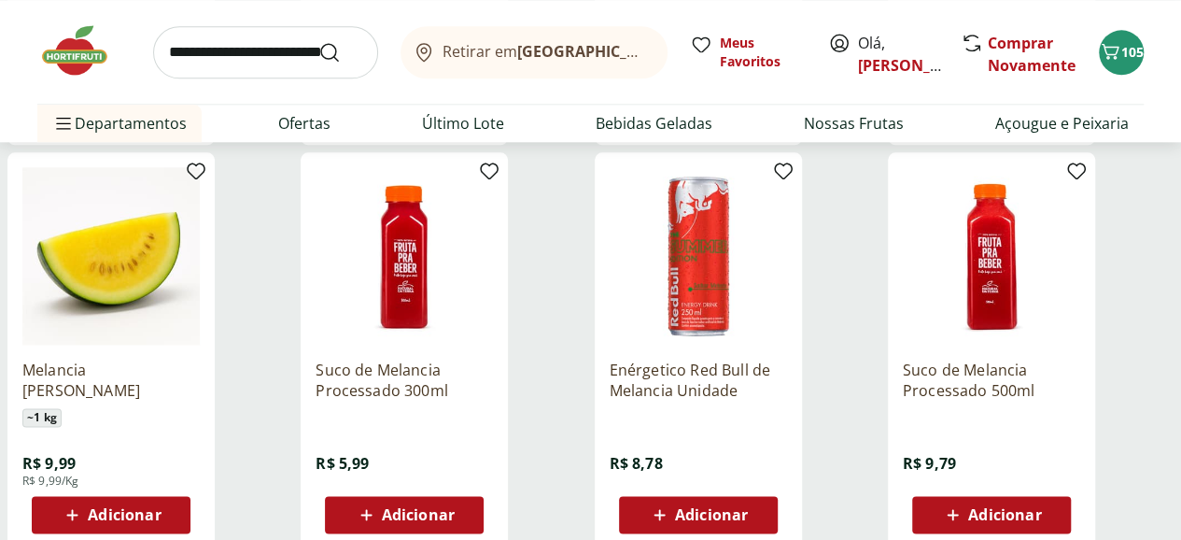
scroll to position [1121, 0]
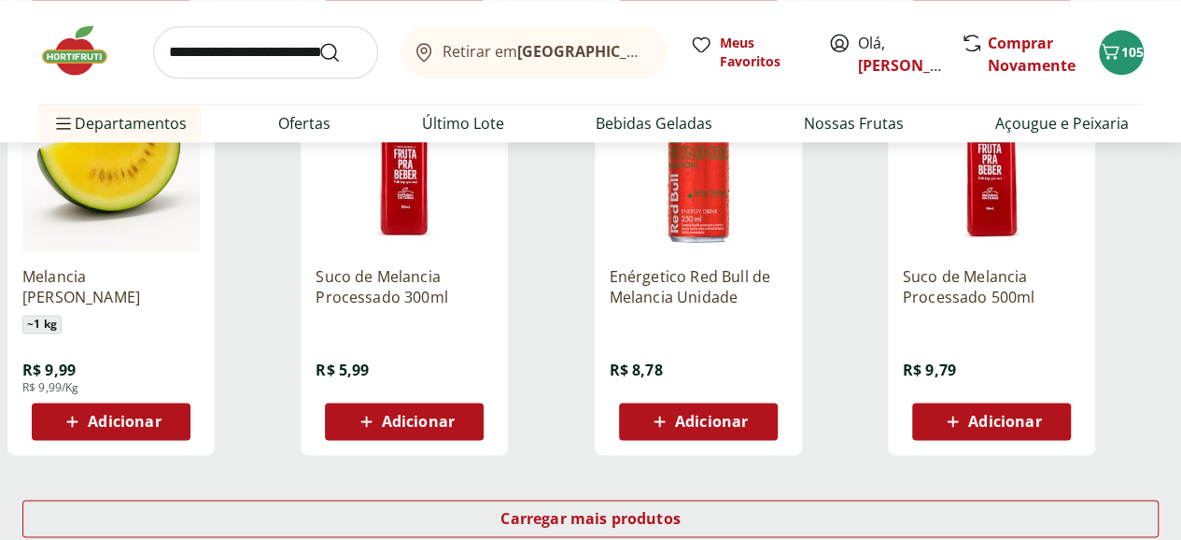
click at [161, 429] on span "Adicionar" at bounding box center [124, 421] width 73 height 15
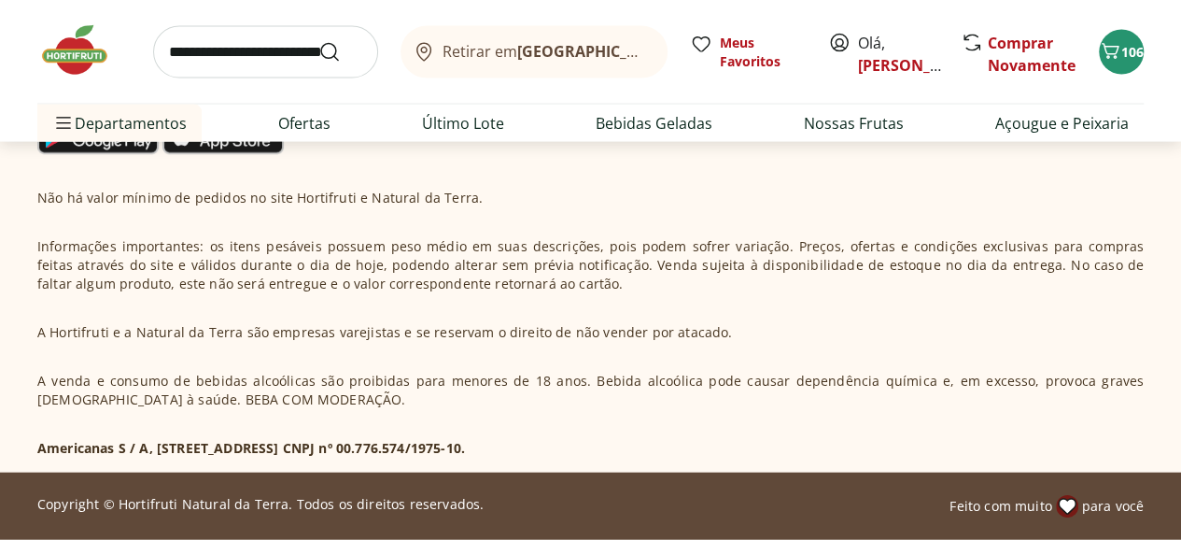
scroll to position [0, 0]
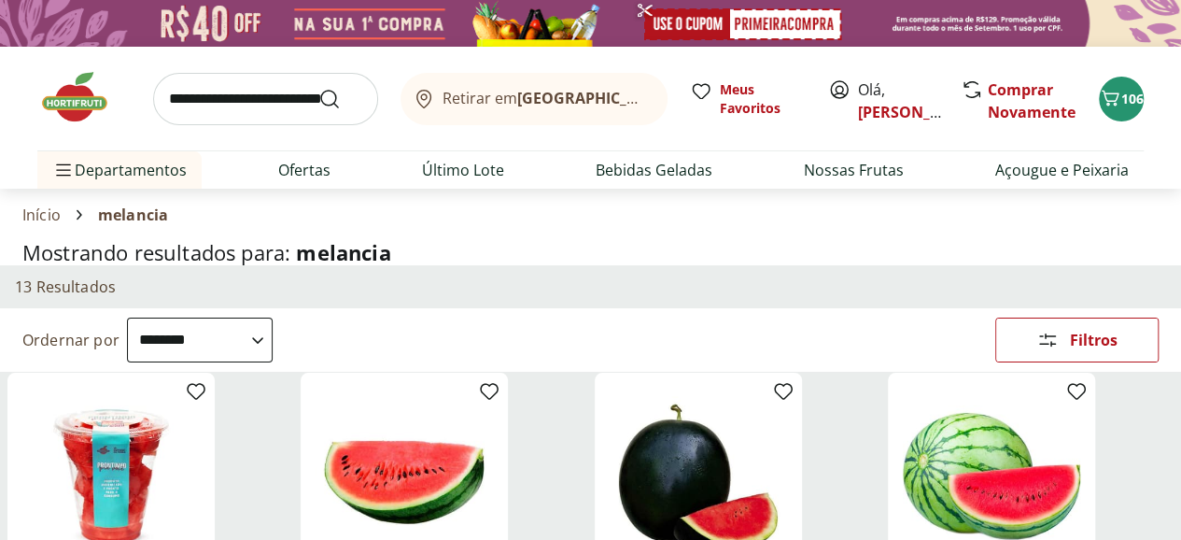
click at [252, 101] on input "search" at bounding box center [265, 99] width 225 height 52
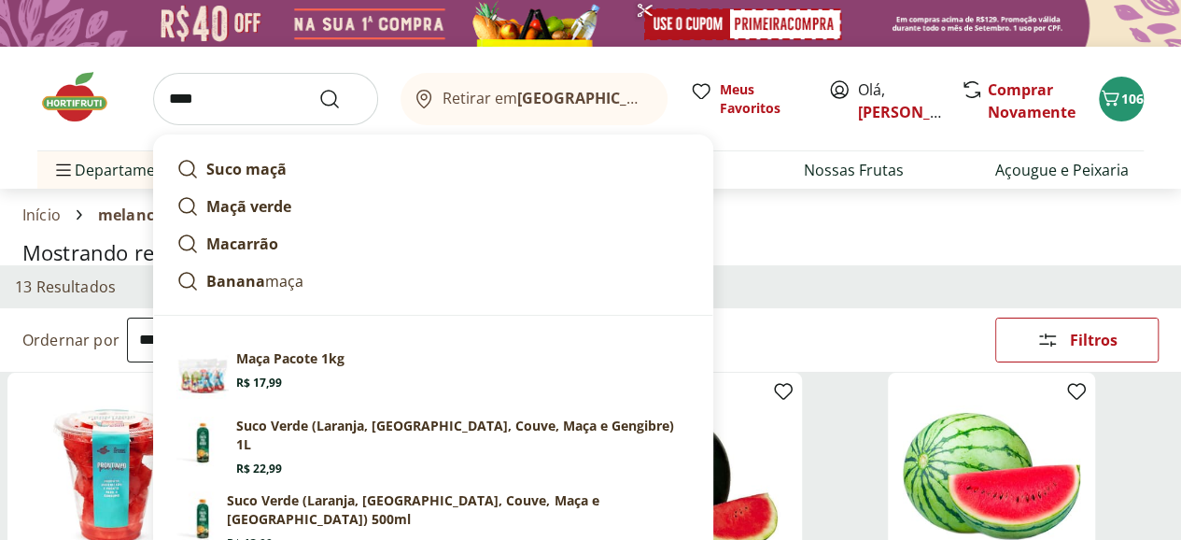
type input "****"
click at [318, 88] on button "Submit Search" at bounding box center [340, 99] width 45 height 22
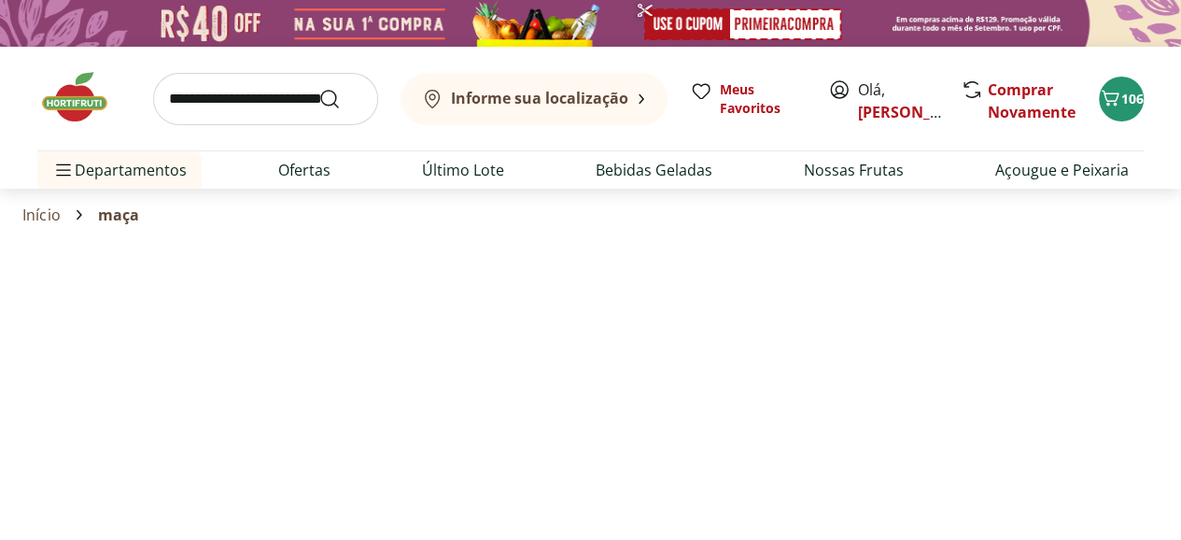
select select "**********"
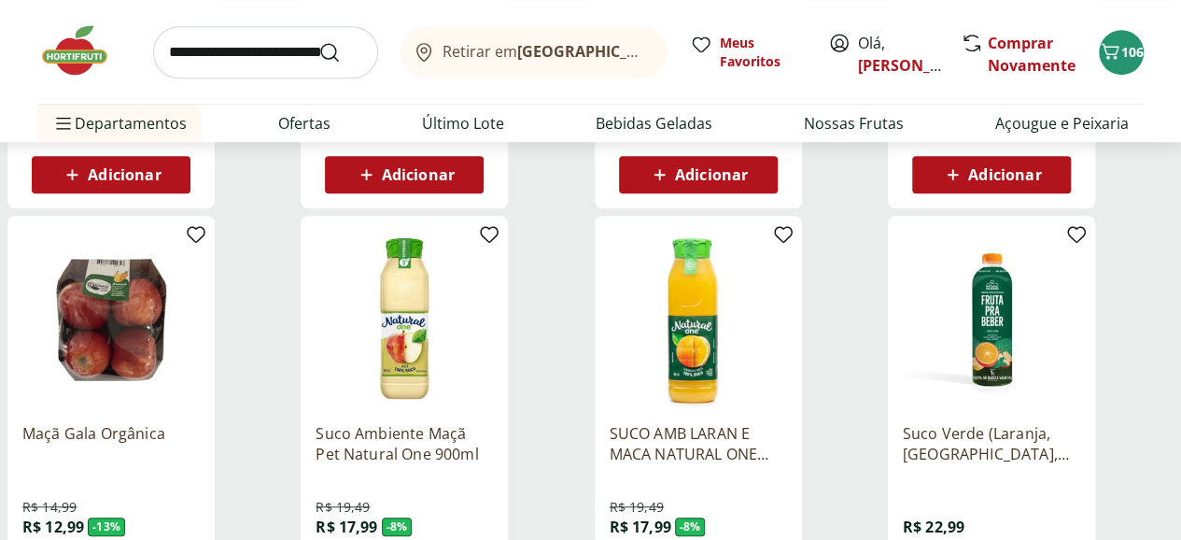
scroll to position [841, 0]
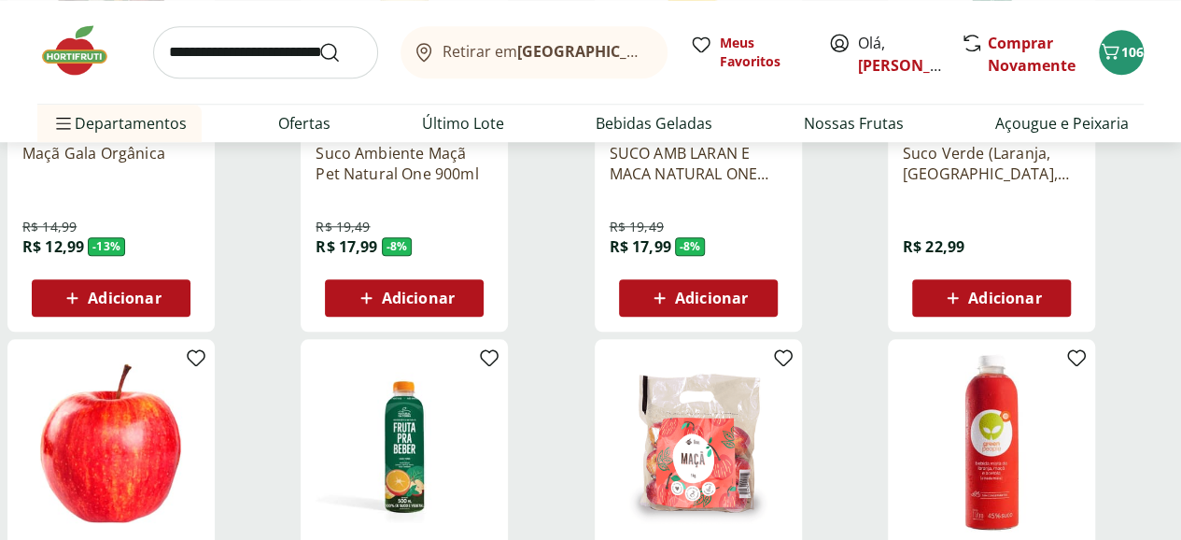
click at [161, 305] on span "Adicionar" at bounding box center [124, 297] width 73 height 15
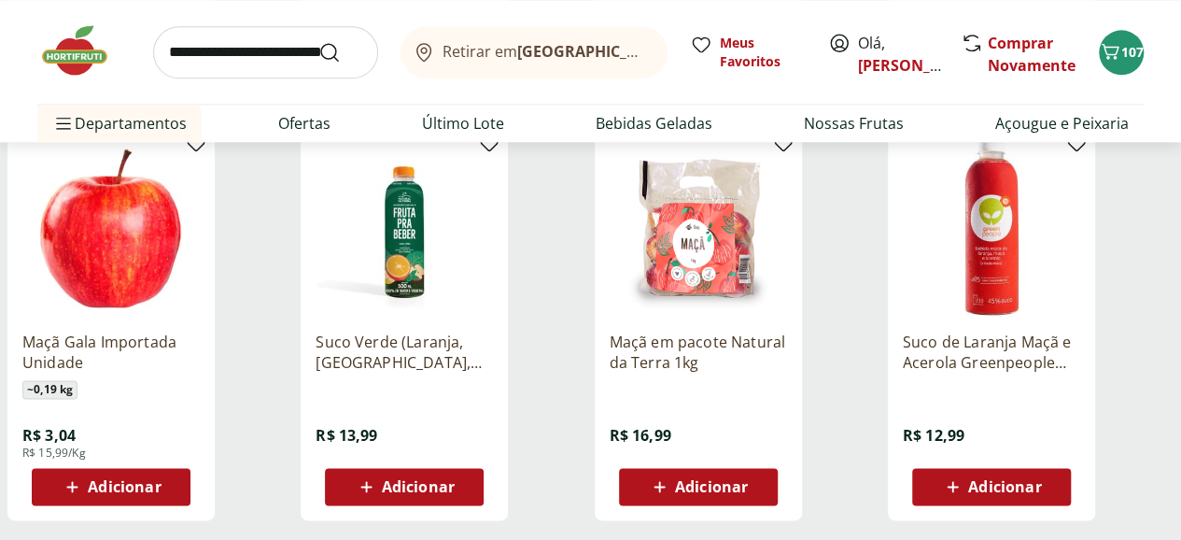
scroll to position [1214, 0]
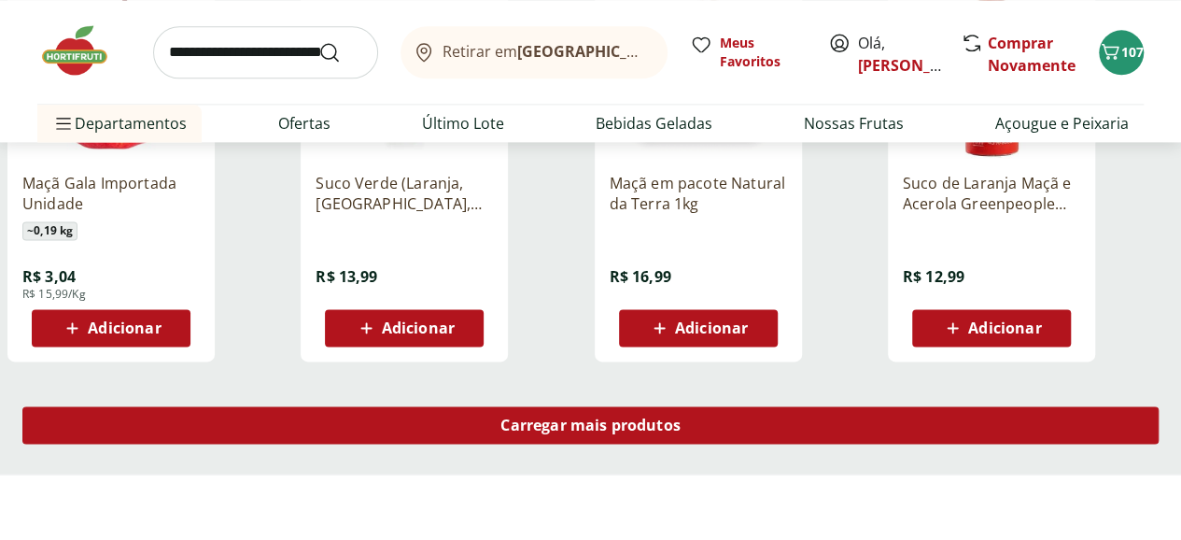
click at [681, 425] on span "Carregar mais produtos" at bounding box center [591, 424] width 180 height 15
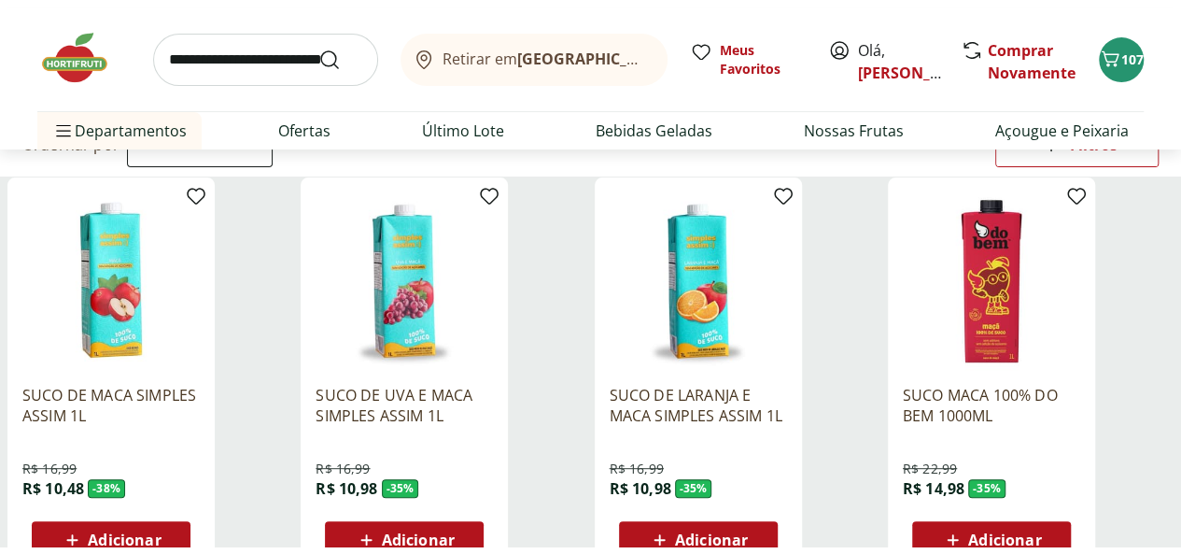
scroll to position [0, 0]
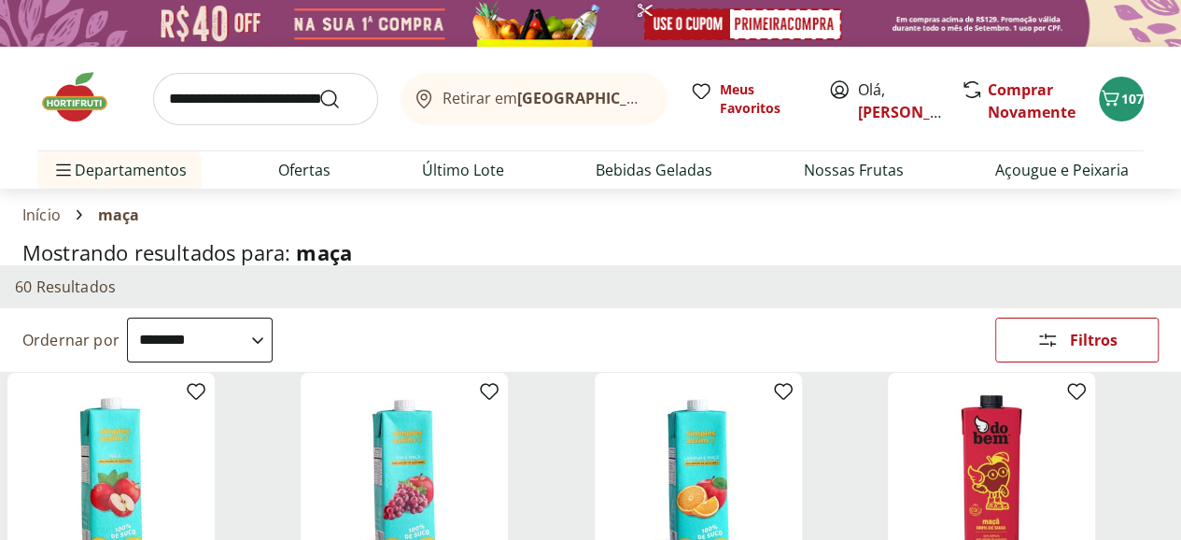
click at [172, 113] on input "search" at bounding box center [265, 99] width 225 height 52
type input "*********"
click at [318, 88] on button "Submit Search" at bounding box center [340, 99] width 45 height 22
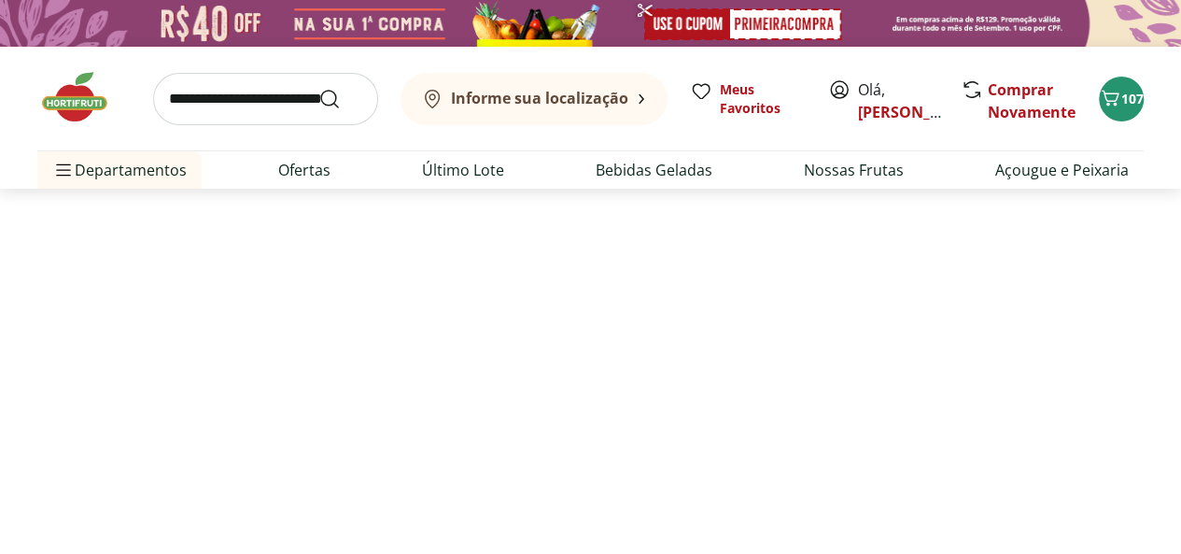
select select "**********"
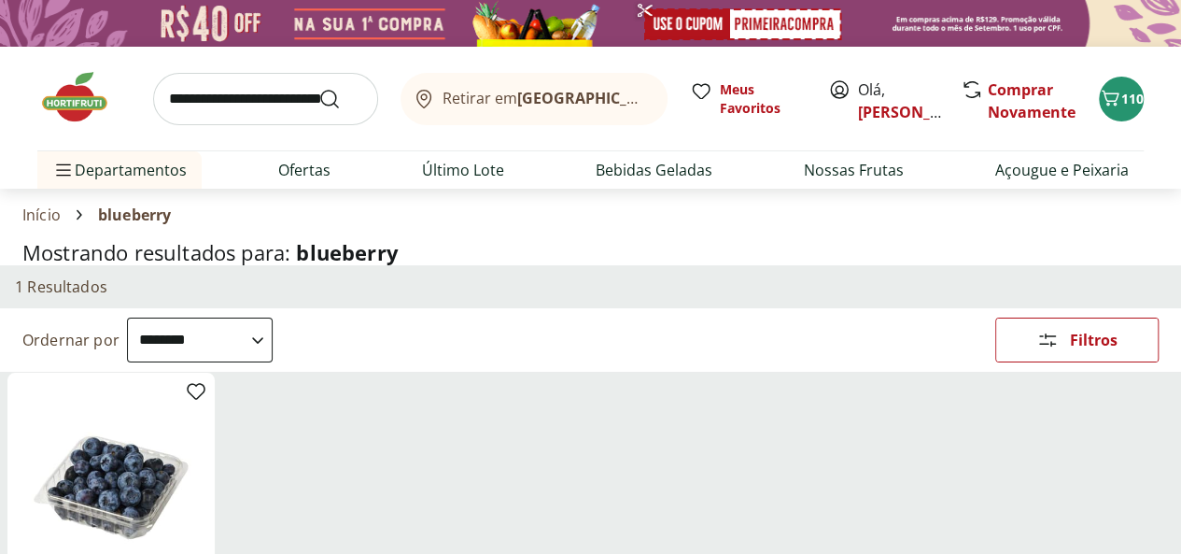
click at [80, 101] on img at bounding box center [83, 97] width 93 height 56
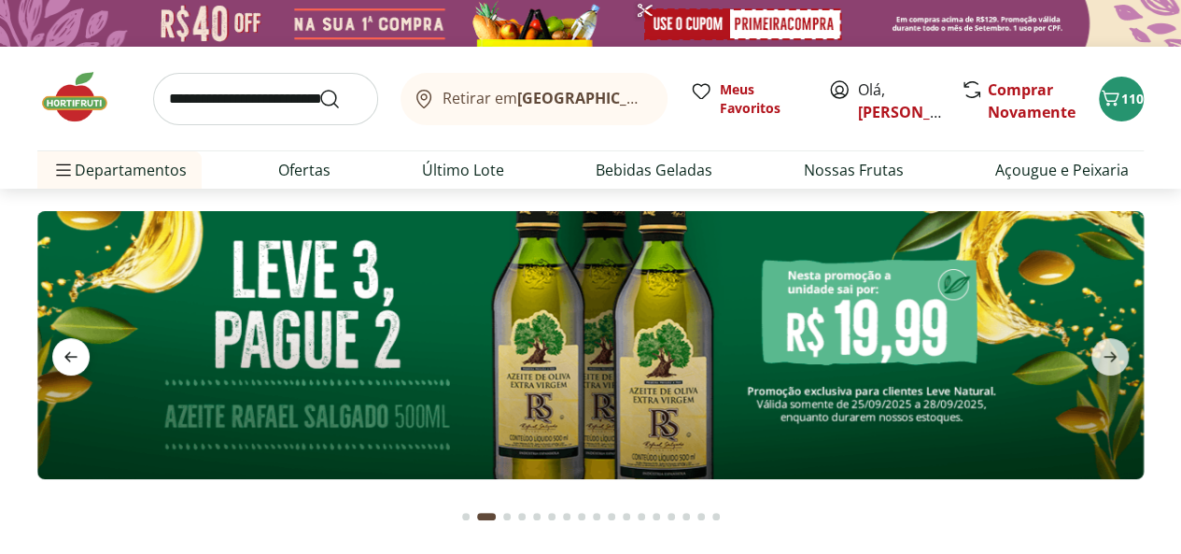
click at [73, 354] on icon "previous" at bounding box center [71, 357] width 22 height 22
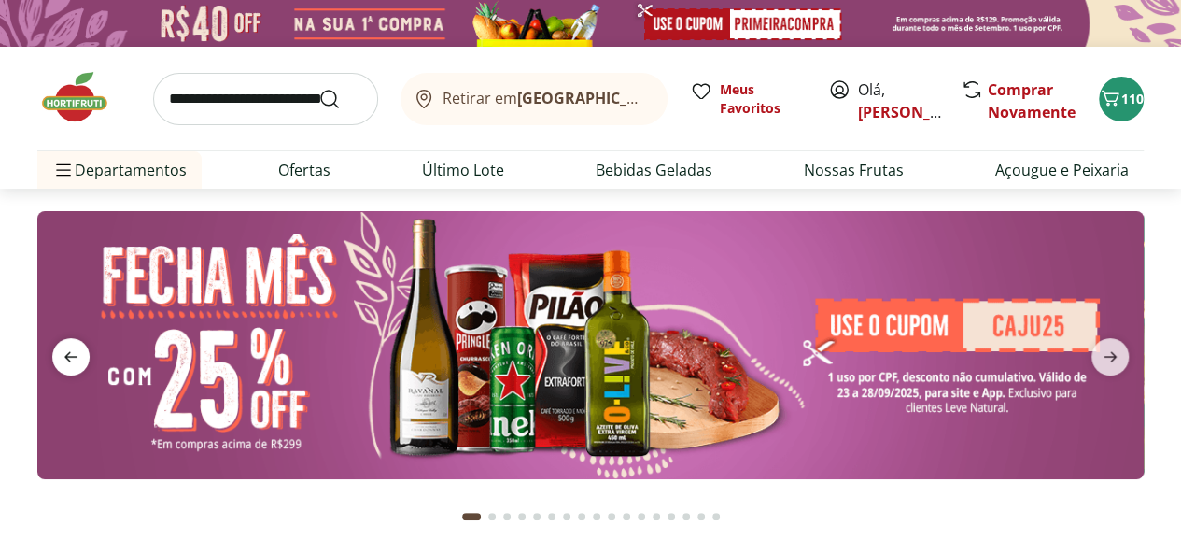
type input "**"
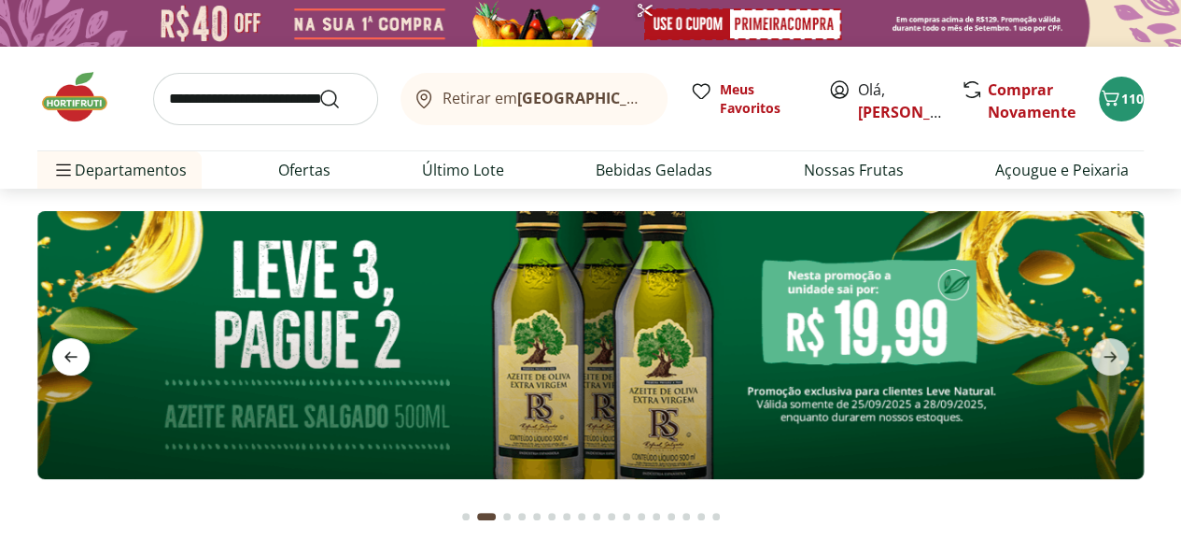
click at [70, 351] on icon "previous" at bounding box center [70, 356] width 13 height 10
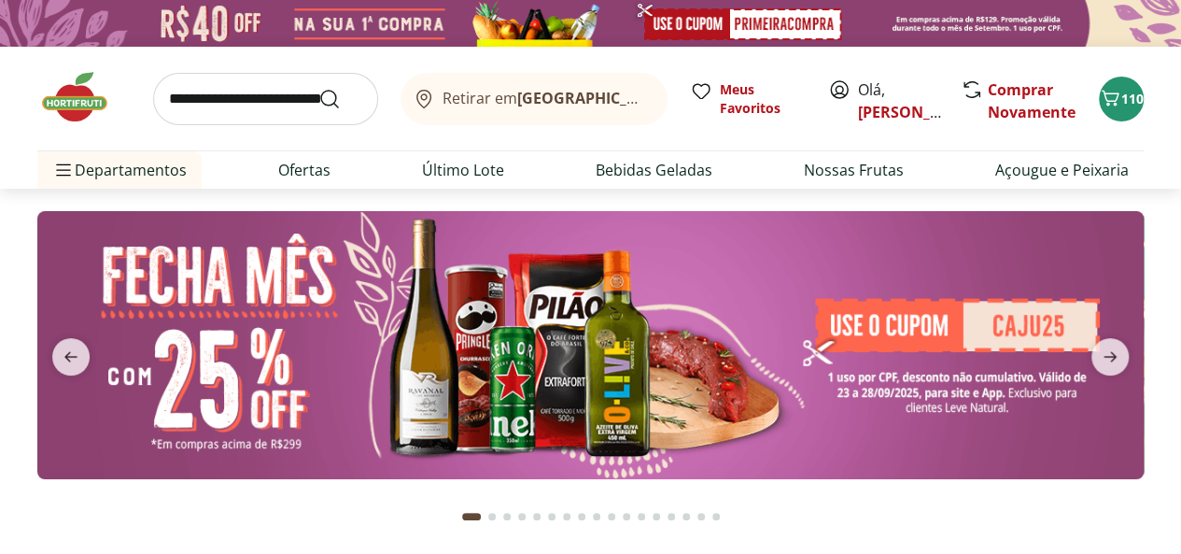
click at [496, 521] on button "Go to page 2 from fs-carousel" at bounding box center [492, 516] width 15 height 45
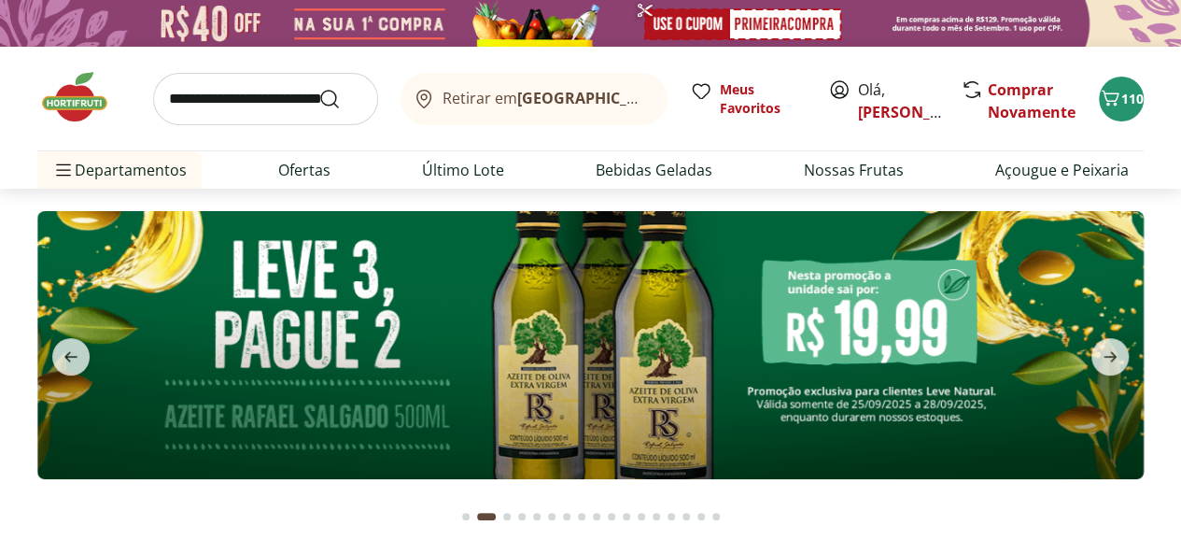
click at [468, 516] on div "Go to page 1 from fs-carousel" at bounding box center [465, 516] width 7 height 7
click at [80, 354] on span "previous" at bounding box center [70, 356] width 37 height 37
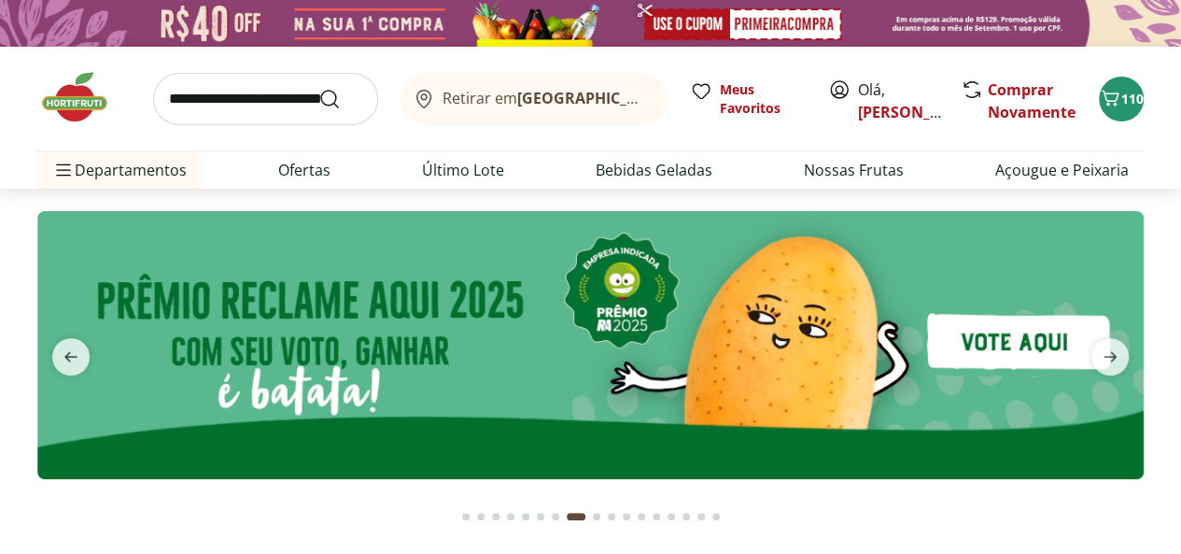
drag, startPoint x: 84, startPoint y: 372, endPoint x: 219, endPoint y: 346, distance: 136.8
click at [83, 372] on span "previous" at bounding box center [70, 356] width 37 height 37
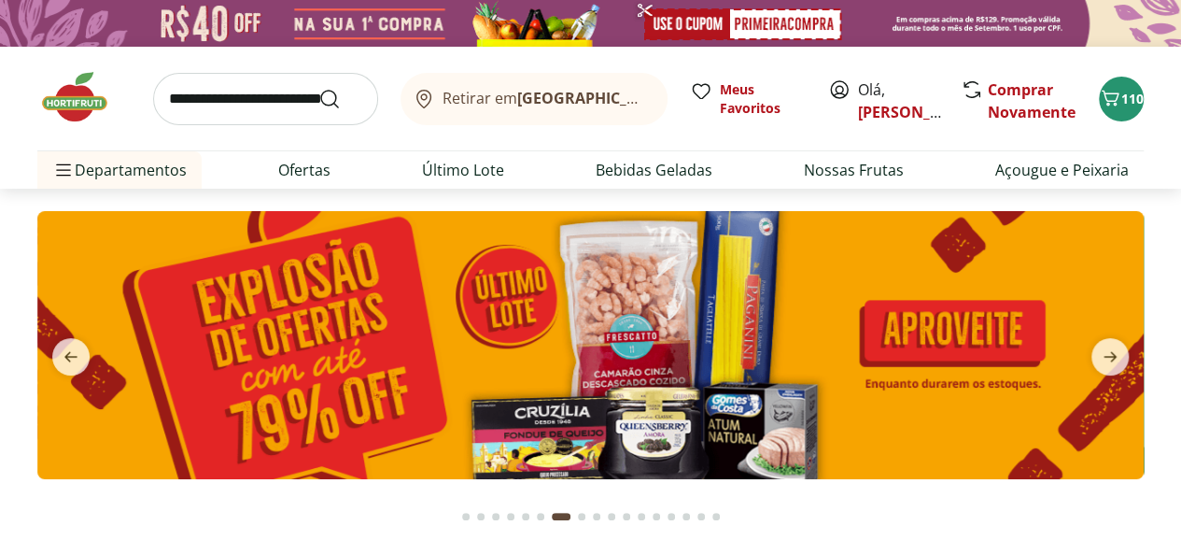
click at [66, 107] on img at bounding box center [83, 97] width 93 height 56
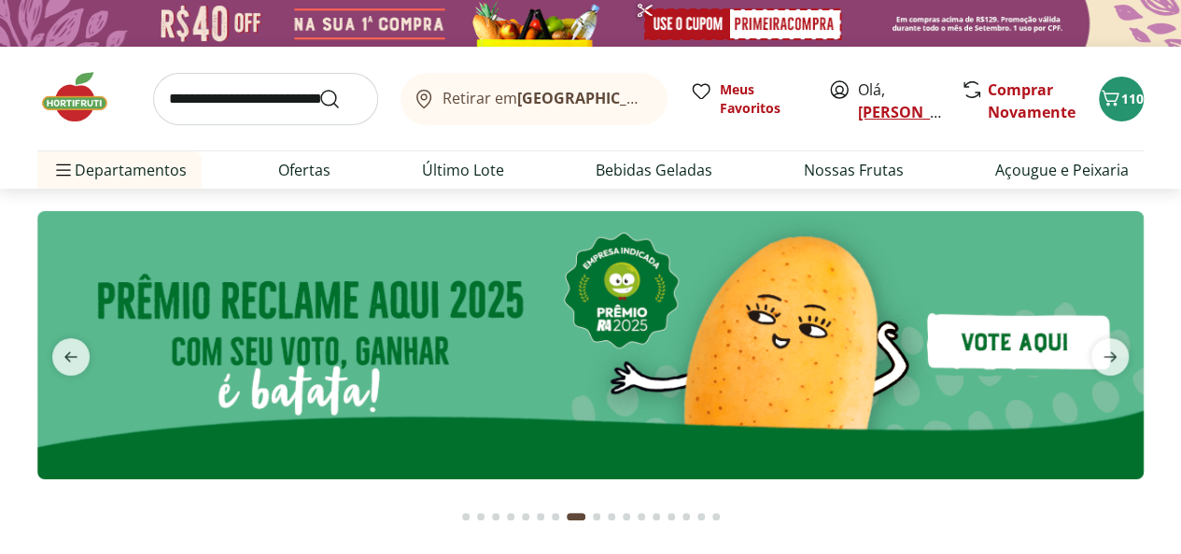
click at [880, 112] on link "[PERSON_NAME]" at bounding box center [918, 112] width 121 height 21
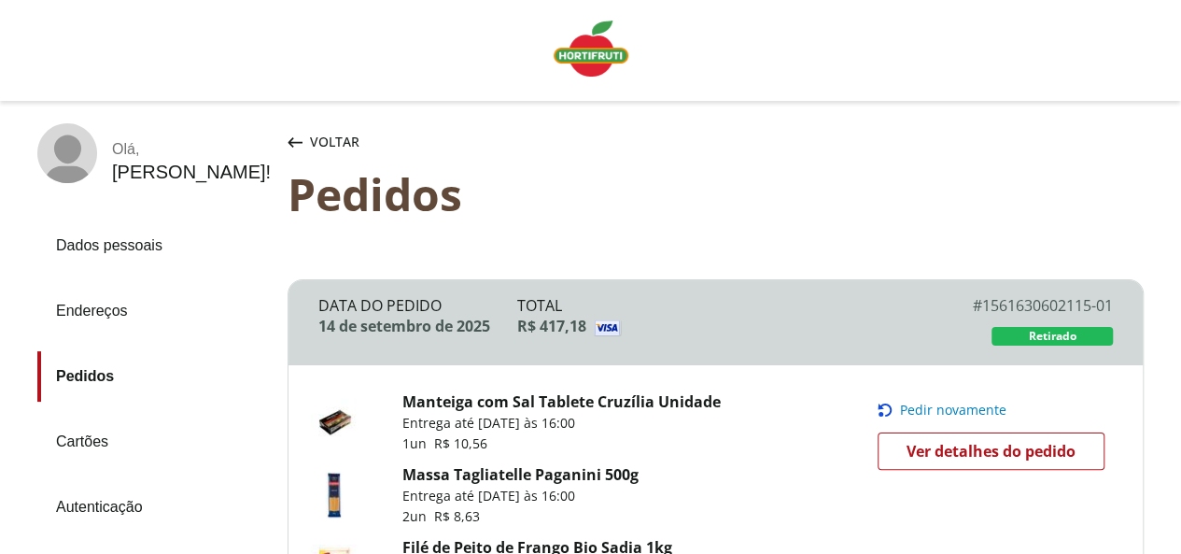
click at [968, 403] on span "Pedir novamente" at bounding box center [953, 410] width 106 height 15
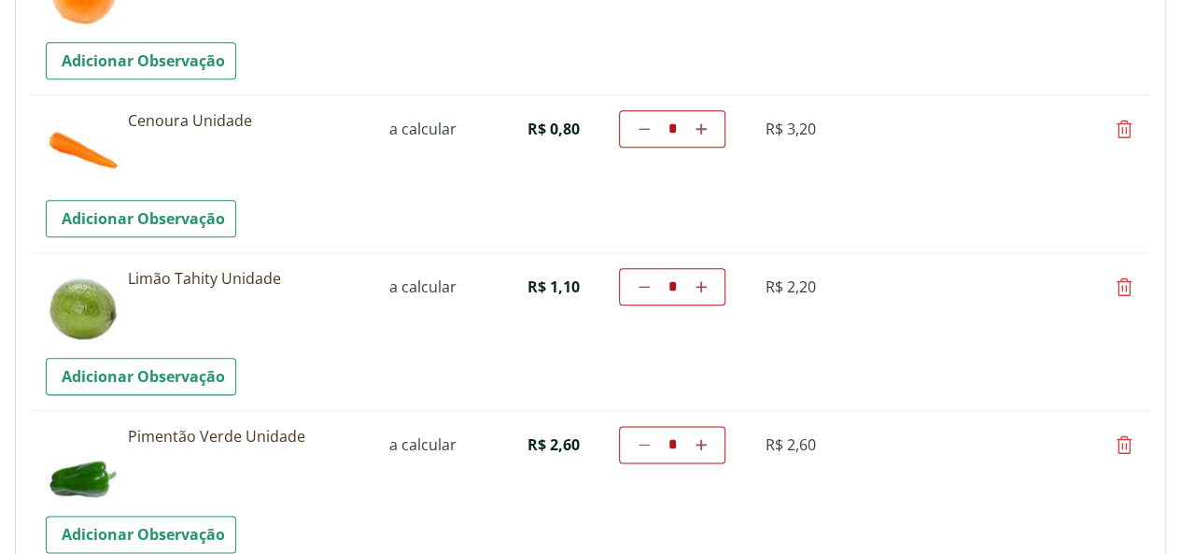
scroll to position [1027, 0]
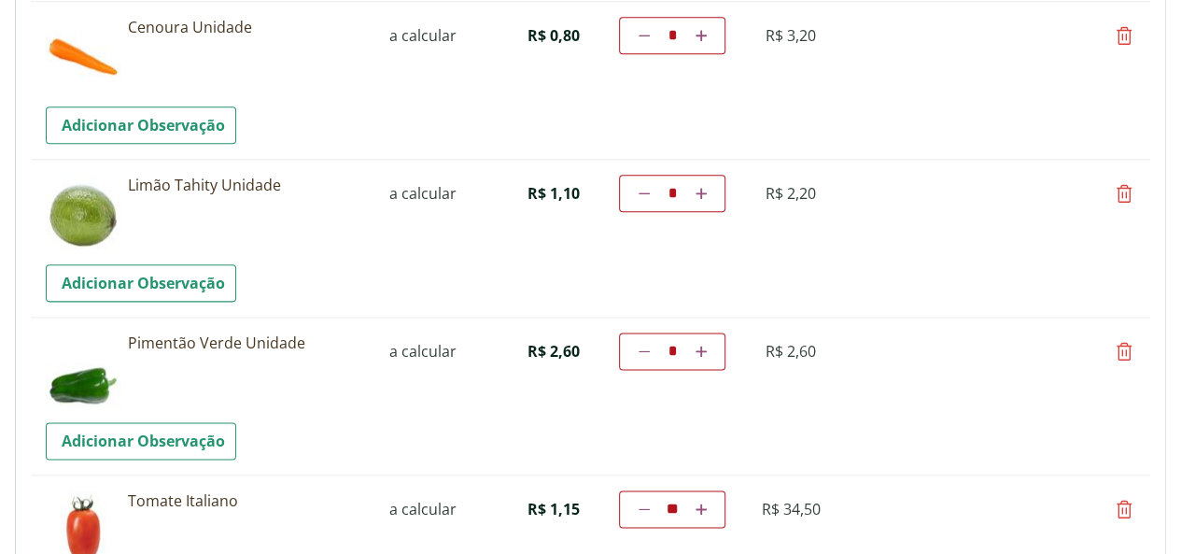
click at [1124, 350] on icon at bounding box center [1124, 351] width 22 height 22
type input "*"
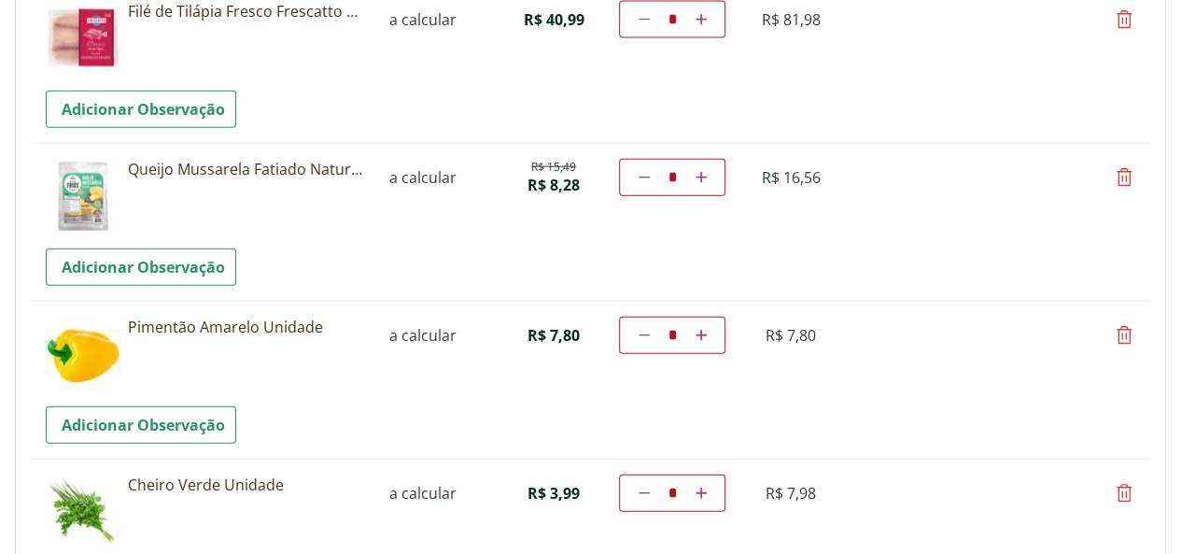
scroll to position [2241, 0]
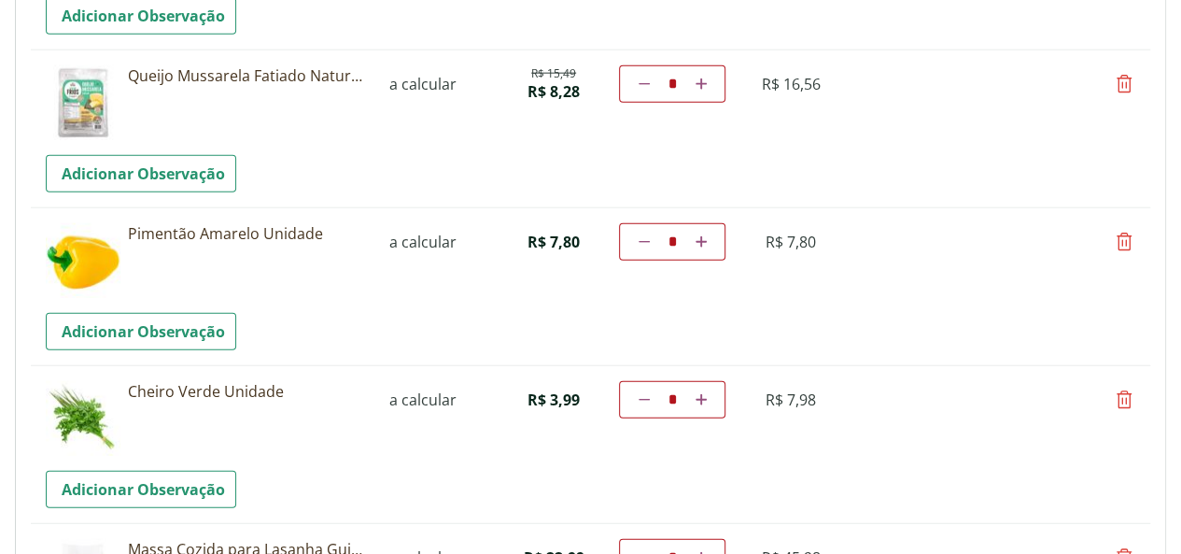
click at [1119, 234] on icon at bounding box center [1124, 242] width 22 height 22
type input "*"
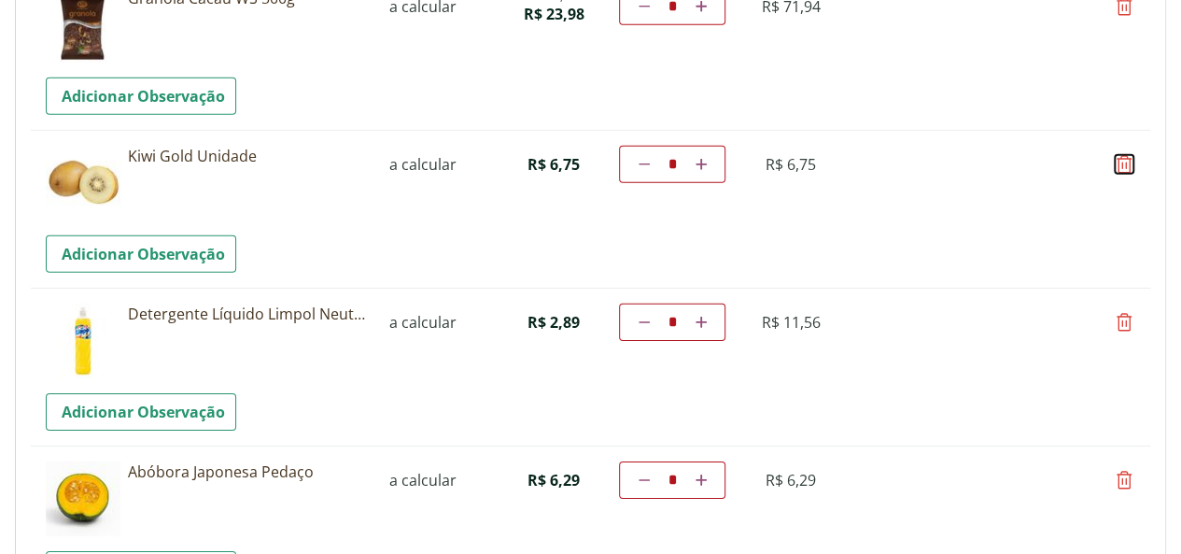
scroll to position [2802, 0]
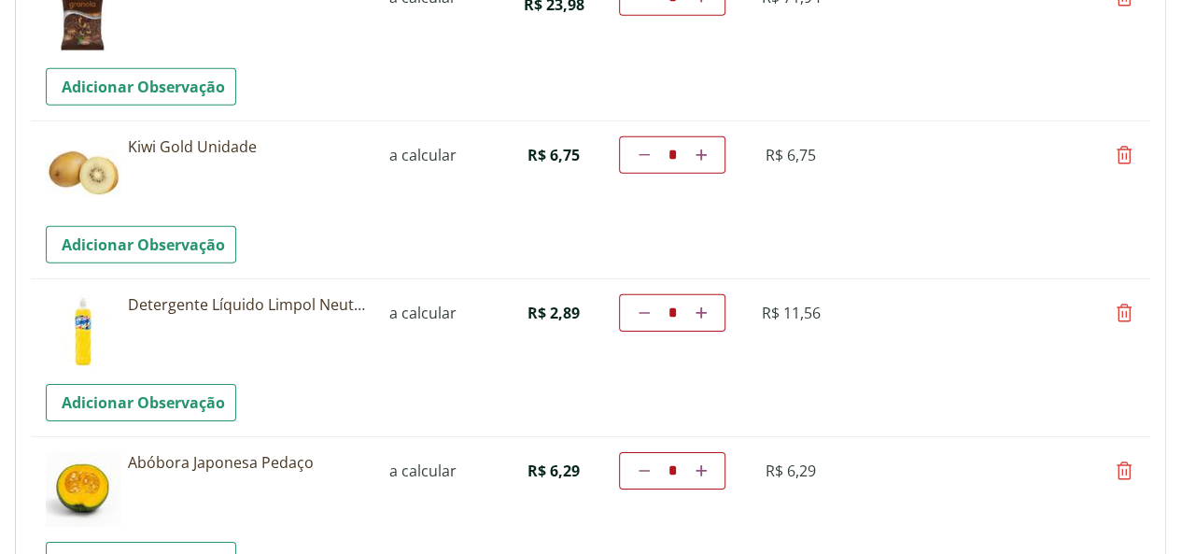
click at [650, 307] on icon at bounding box center [644, 312] width 11 height 11
type input "*"
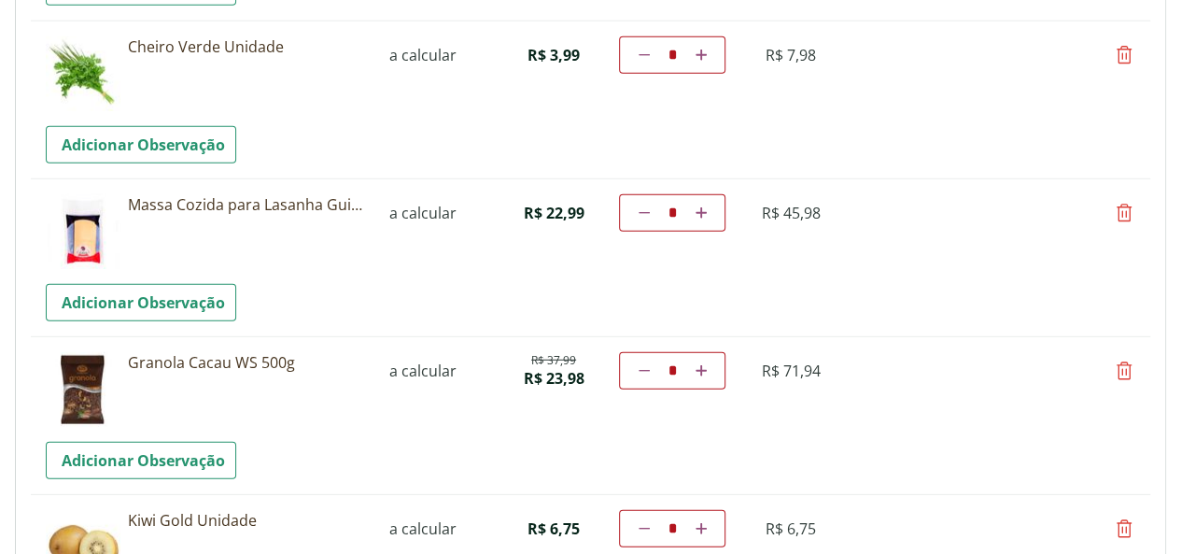
scroll to position [2615, 0]
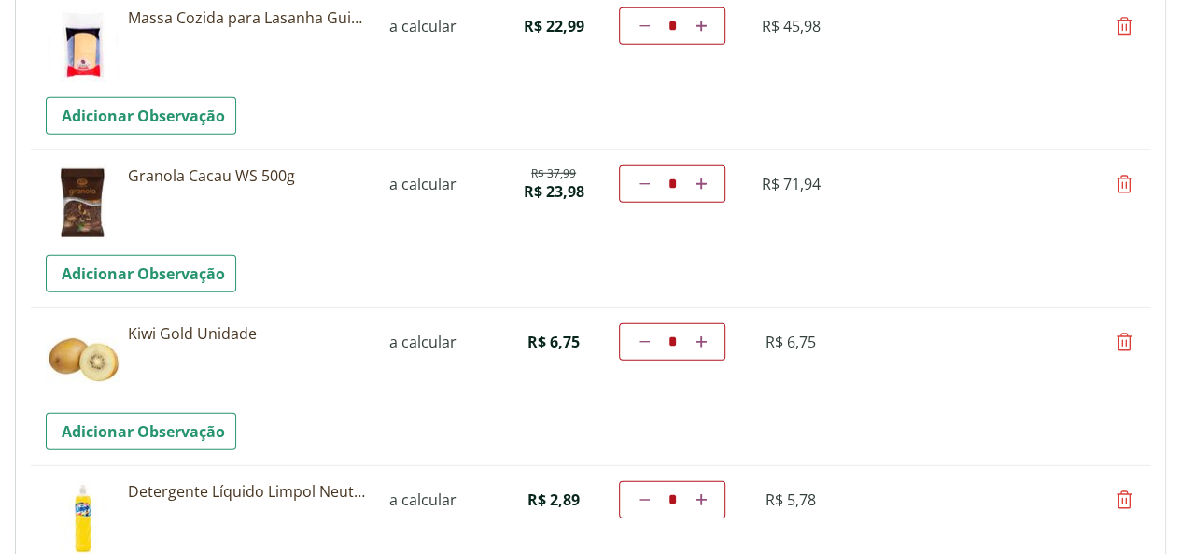
click at [650, 178] on icon at bounding box center [644, 183] width 11 height 11
type input "*"
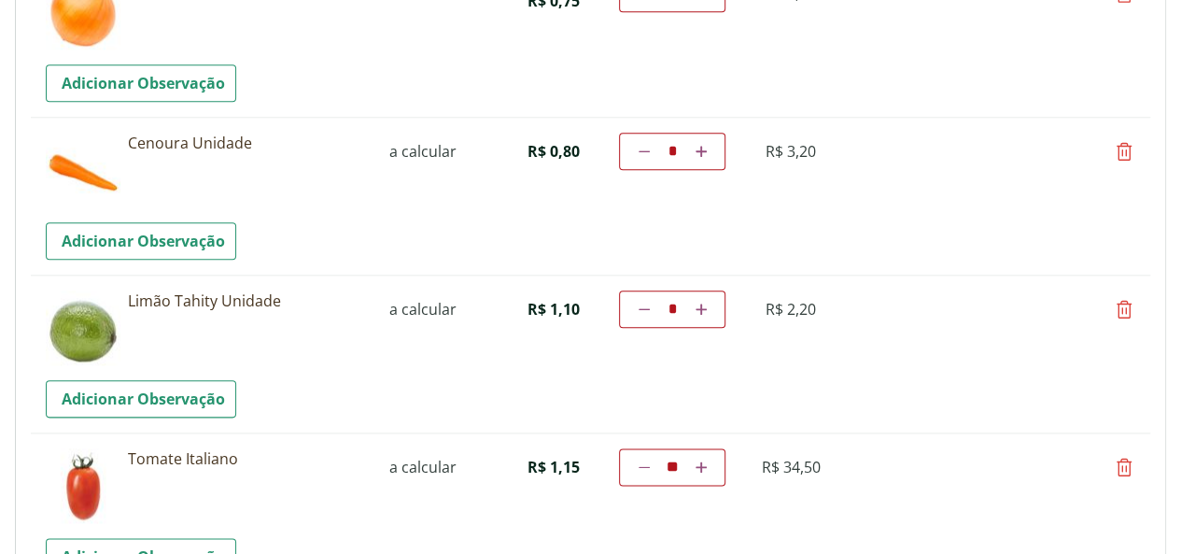
scroll to position [0, 0]
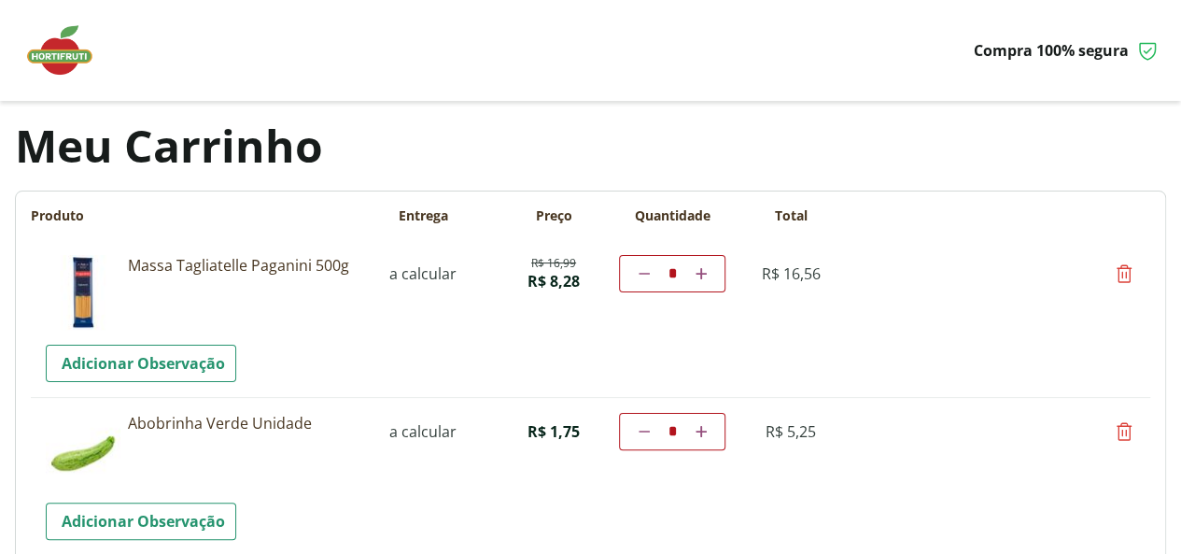
click at [1157, 23] on div "Compra 100% segura" at bounding box center [590, 50] width 1137 height 101
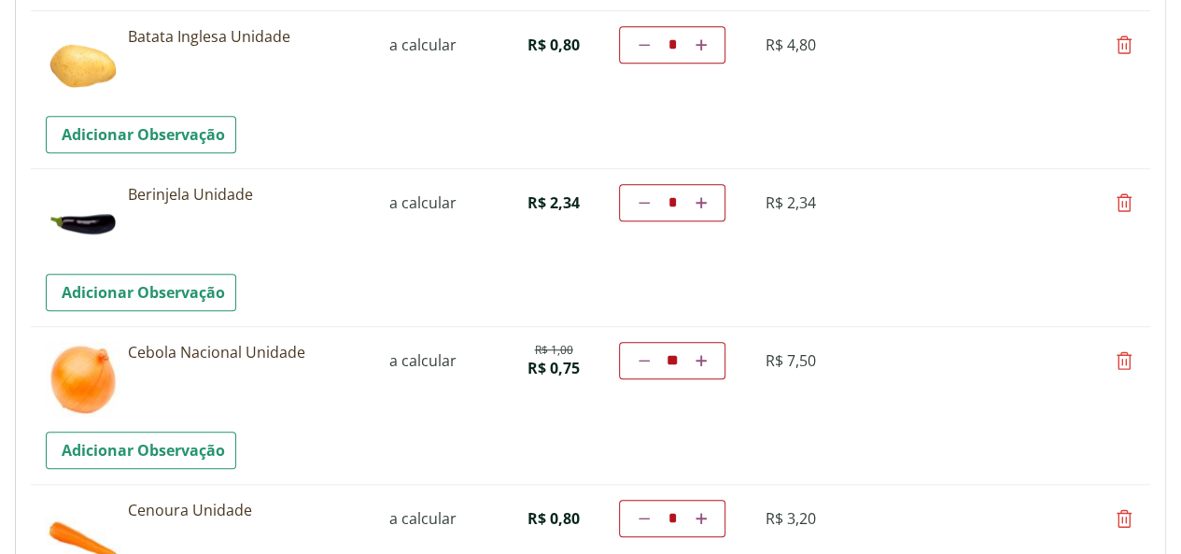
scroll to position [560, 0]
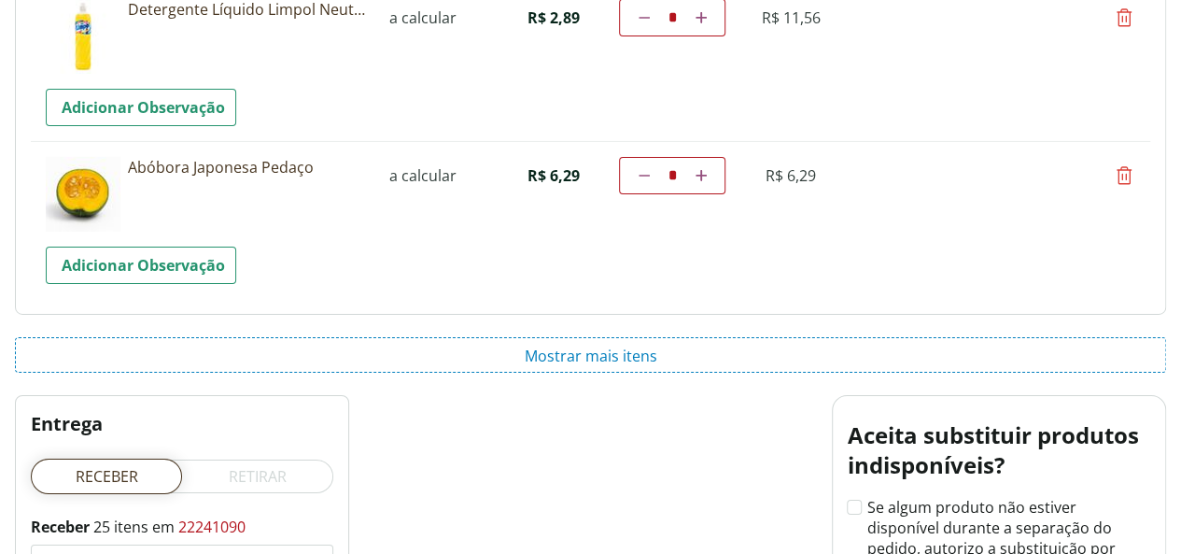
scroll to position [3077, 0]
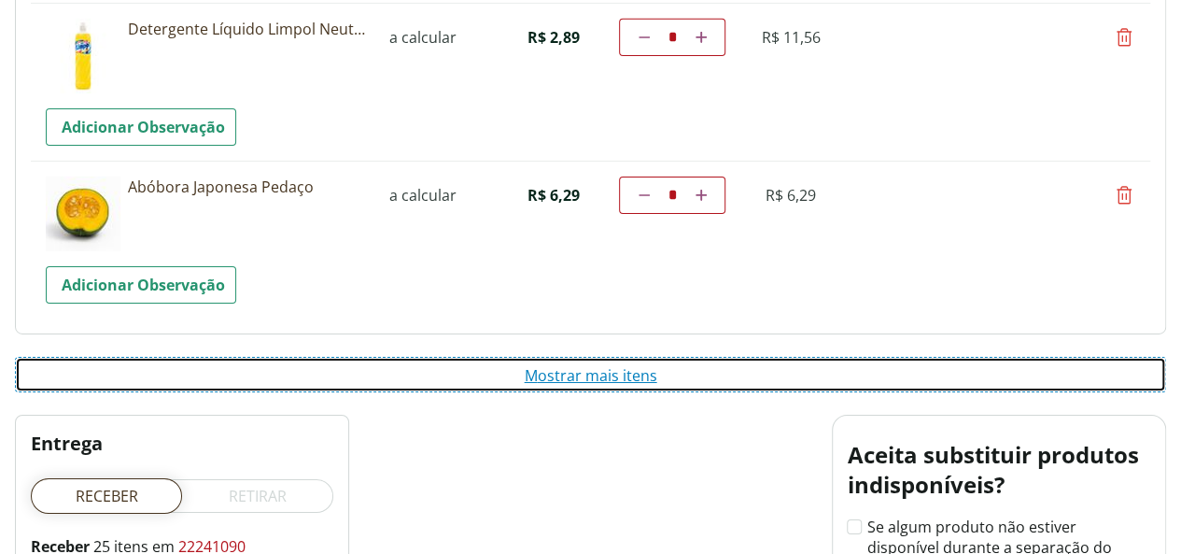
click at [587, 357] on button "Mostrar mais itens" at bounding box center [591, 374] width 1152 height 35
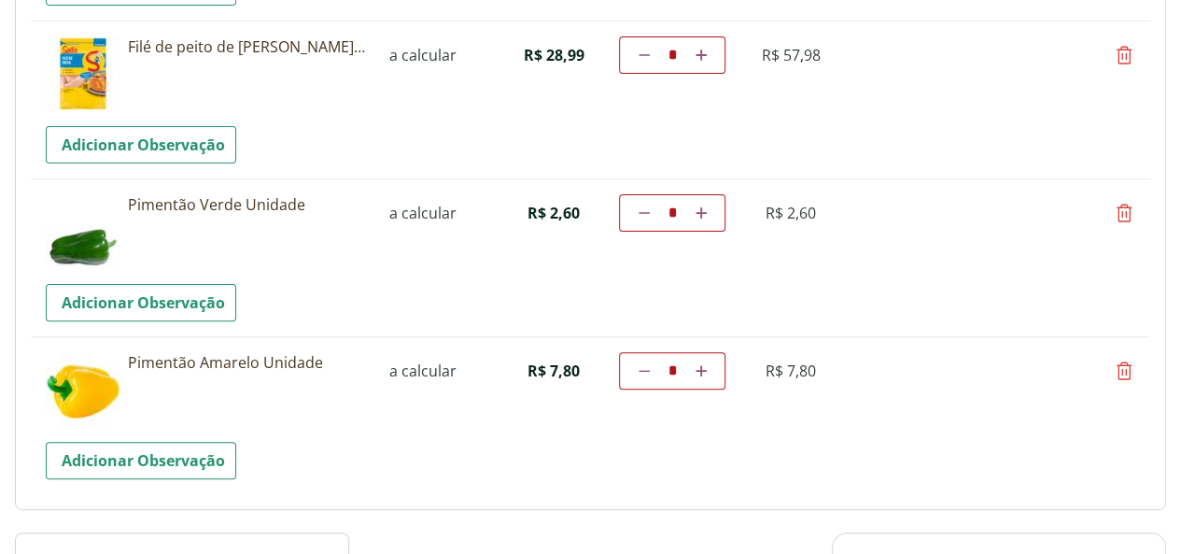
scroll to position [3824, 0]
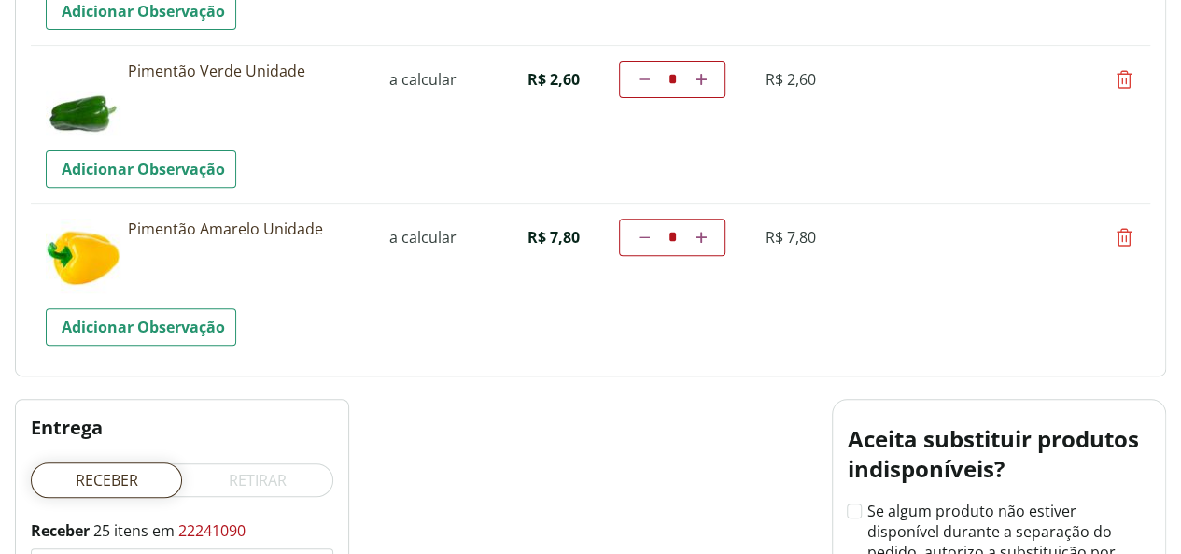
click at [1134, 72] on icon at bounding box center [1124, 79] width 22 height 22
type input "*"
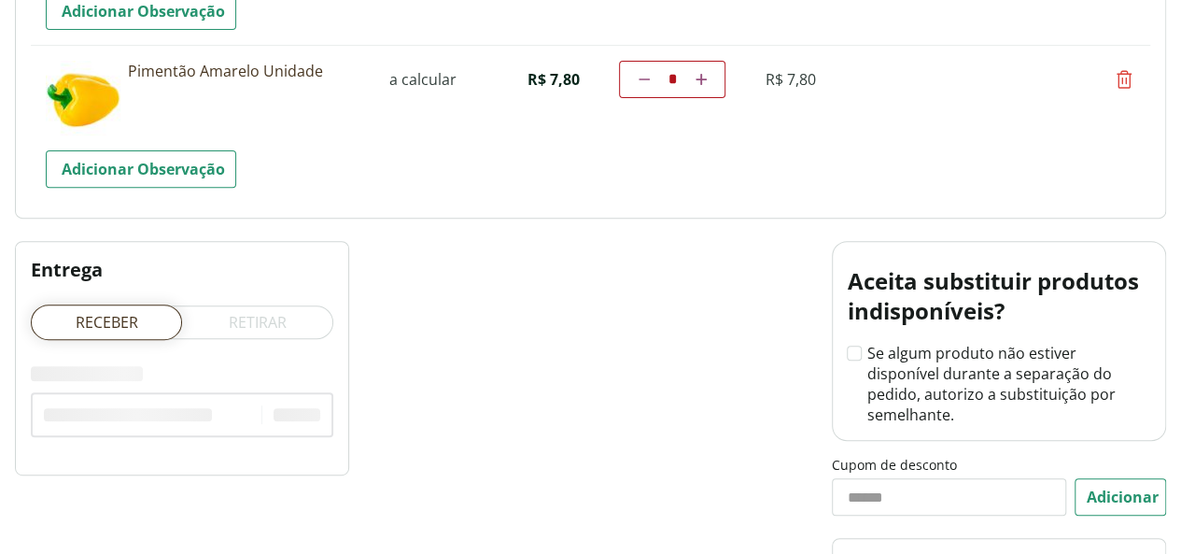
click at [1131, 75] on icon at bounding box center [1124, 79] width 22 height 22
type input "*"
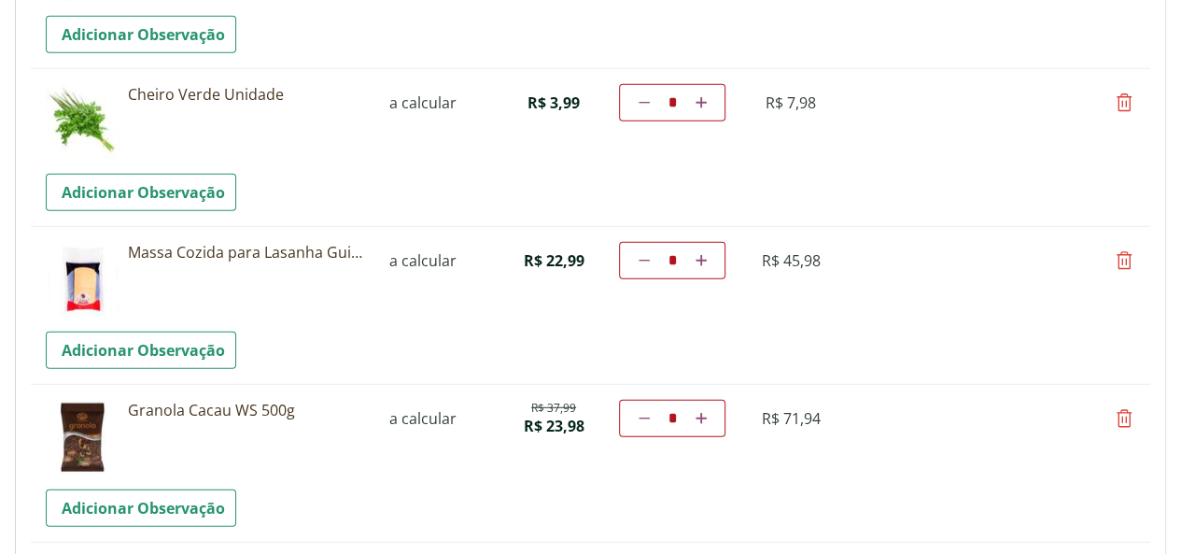
scroll to position [2330, 0]
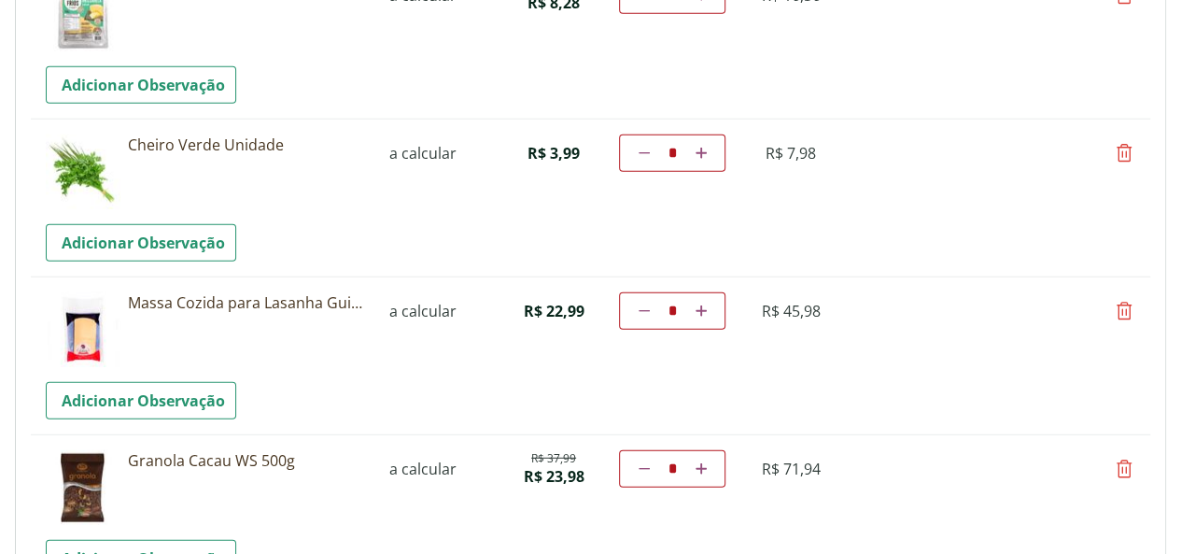
click at [653, 469] on link "Diminuir a quantidade" at bounding box center [644, 469] width 18 height 22
type input "*"
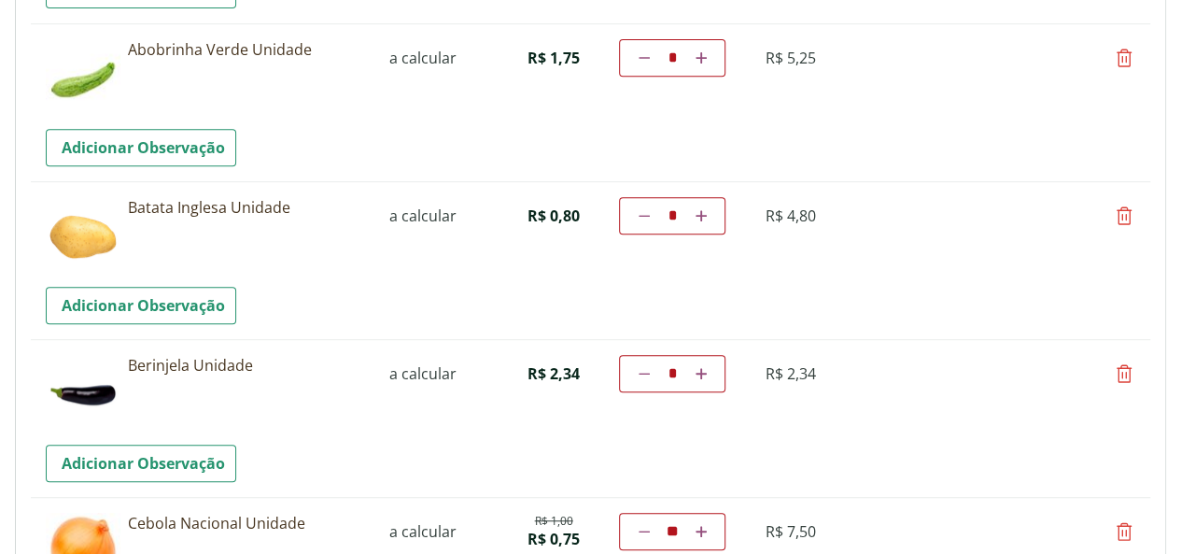
scroll to position [2509, 0]
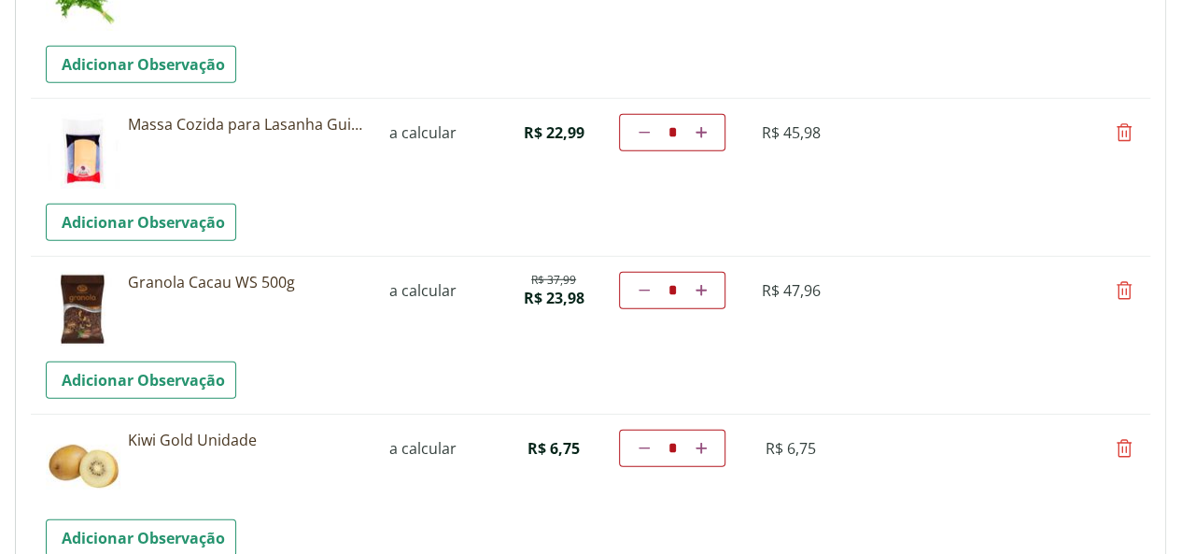
click at [707, 286] on icon at bounding box center [701, 290] width 11 height 11
type input "*"
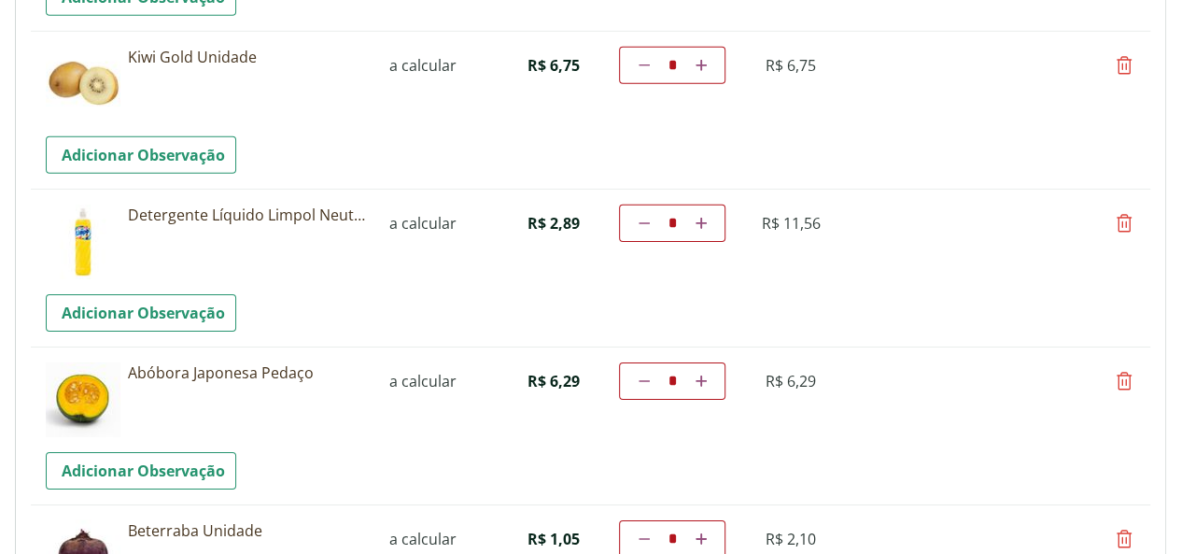
scroll to position [0, 0]
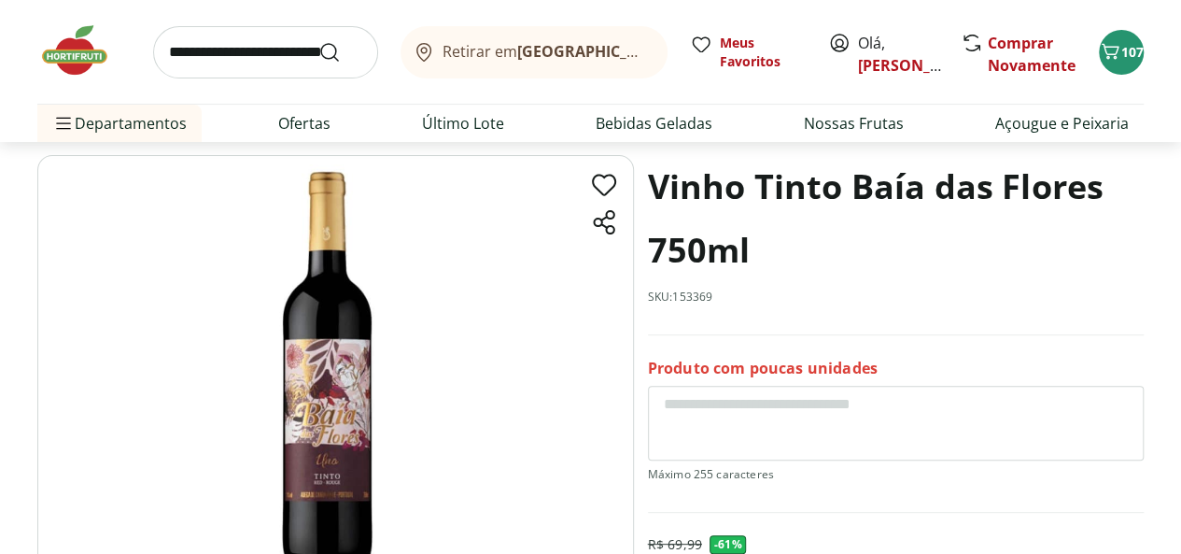
scroll to position [93, 0]
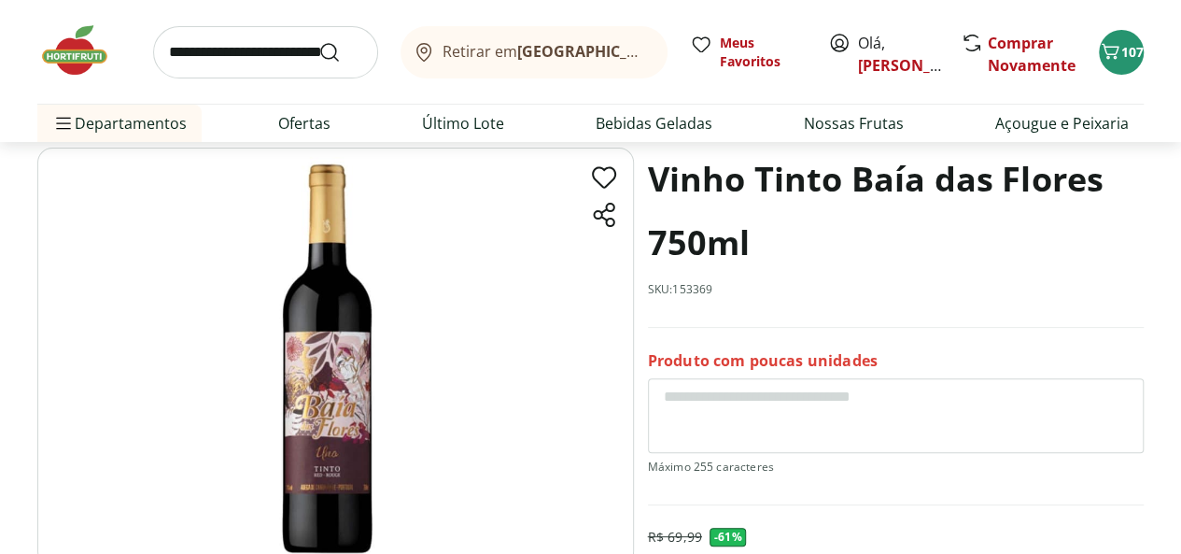
click at [336, 424] on img at bounding box center [335, 356] width 597 height 417
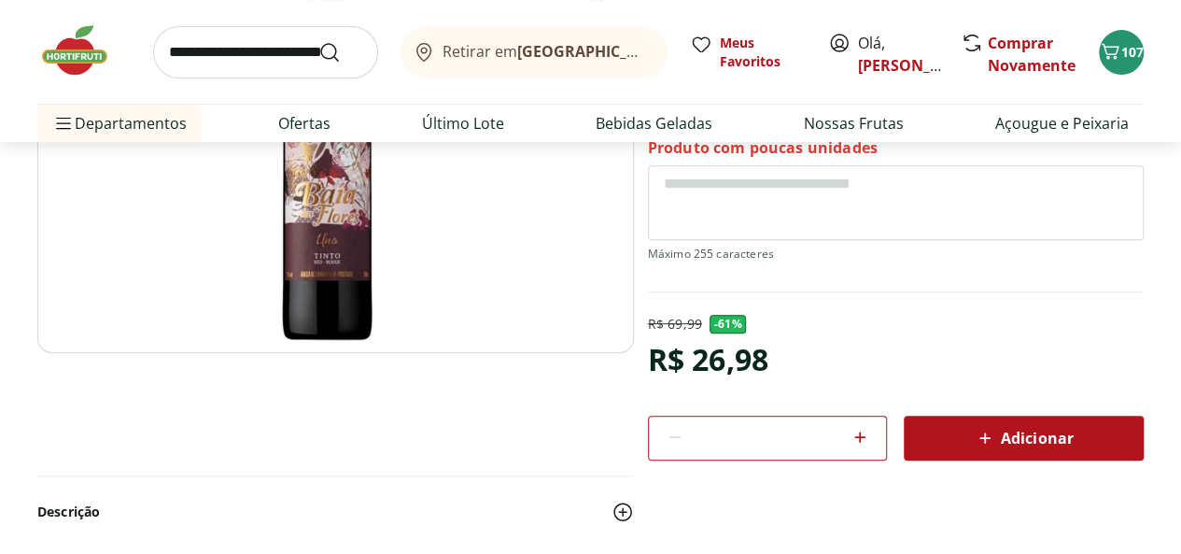
scroll to position [374, 0]
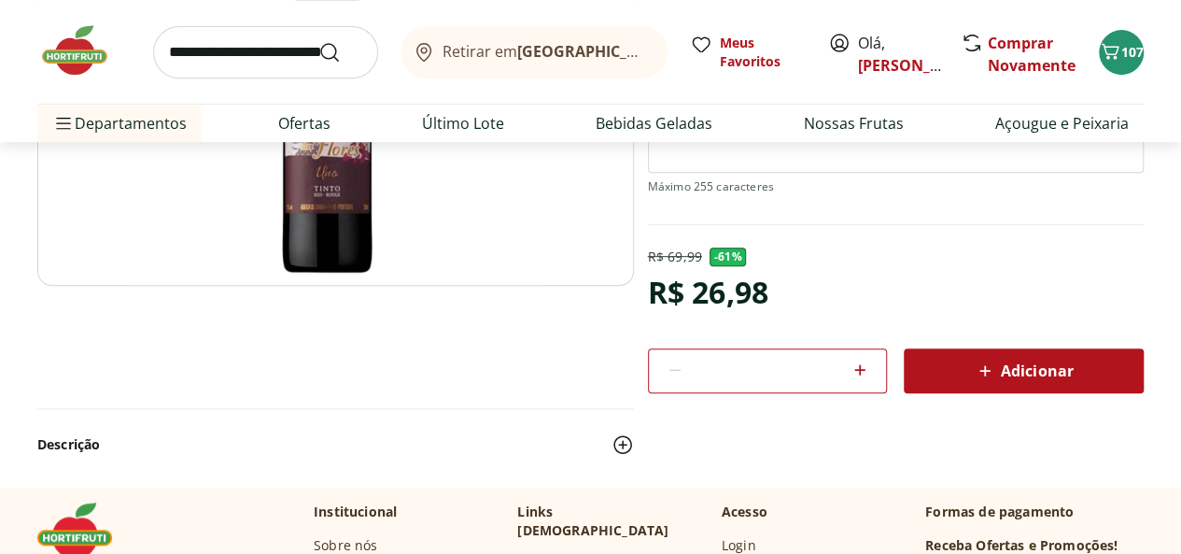
click at [963, 376] on div "Adicionar" at bounding box center [1024, 371] width 210 height 34
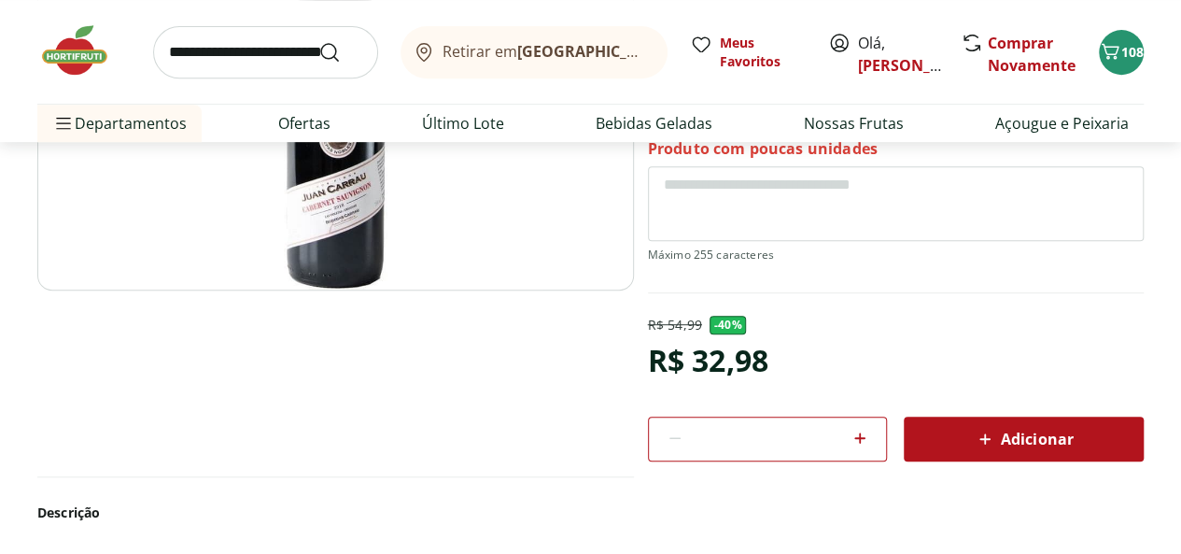
scroll to position [374, 0]
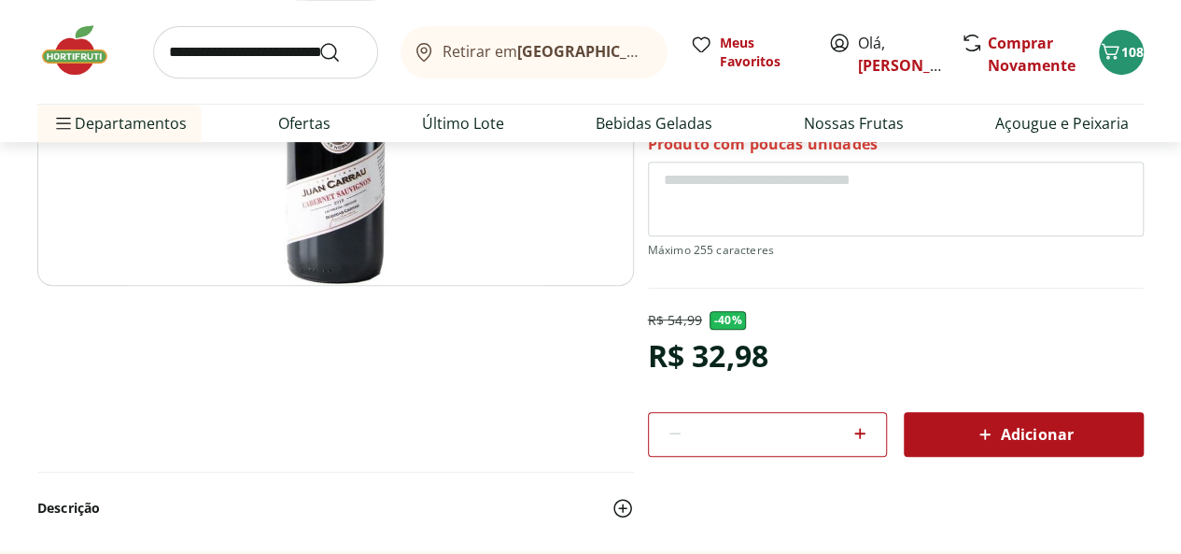
click at [984, 425] on icon at bounding box center [985, 434] width 22 height 22
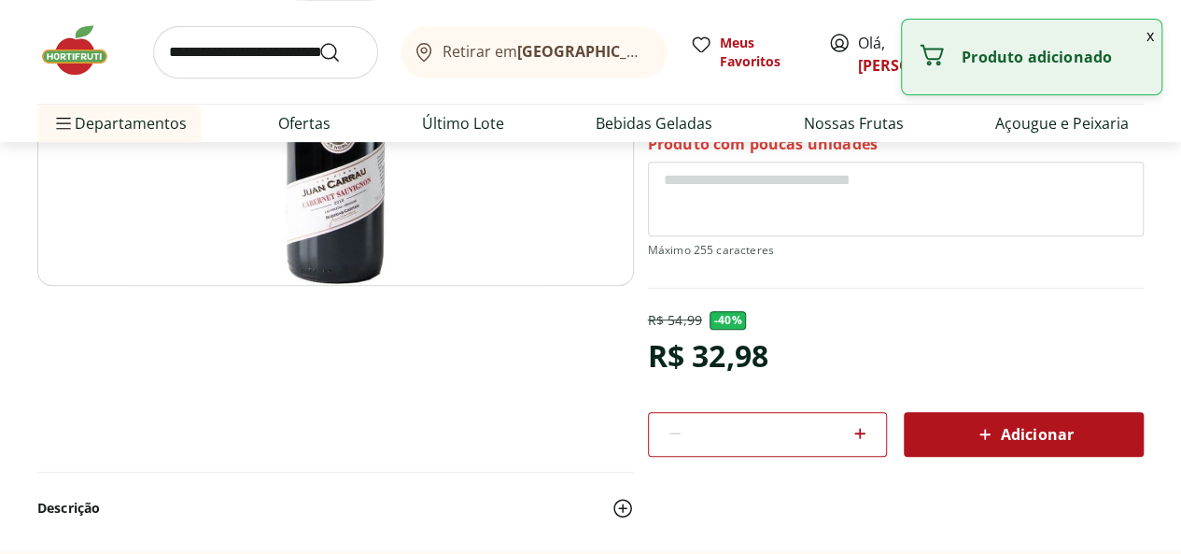
click at [971, 434] on div "Adicionar" at bounding box center [1024, 434] width 210 height 34
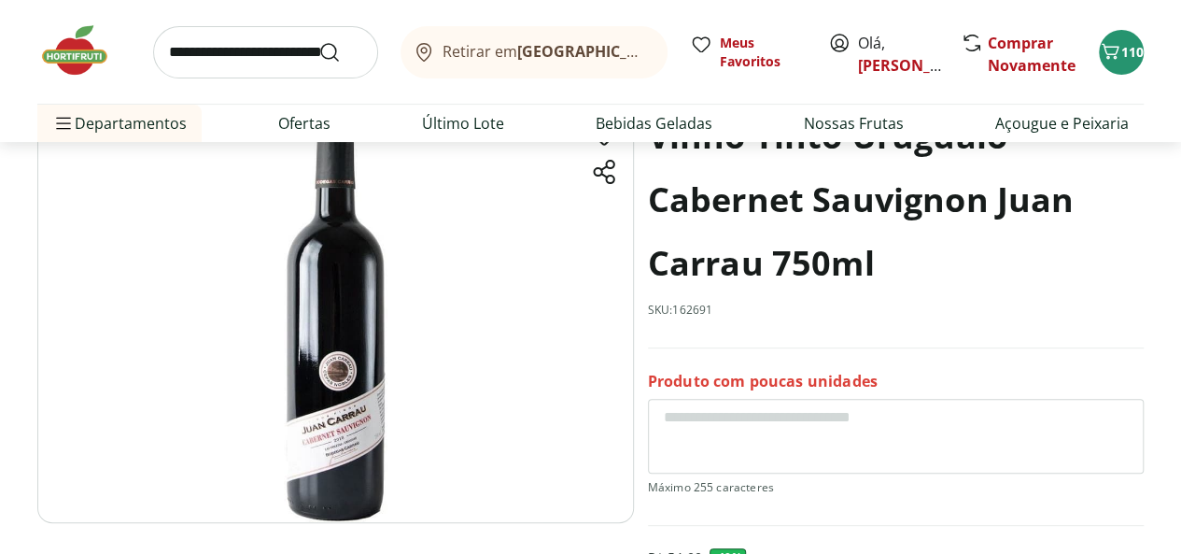
scroll to position [0, 0]
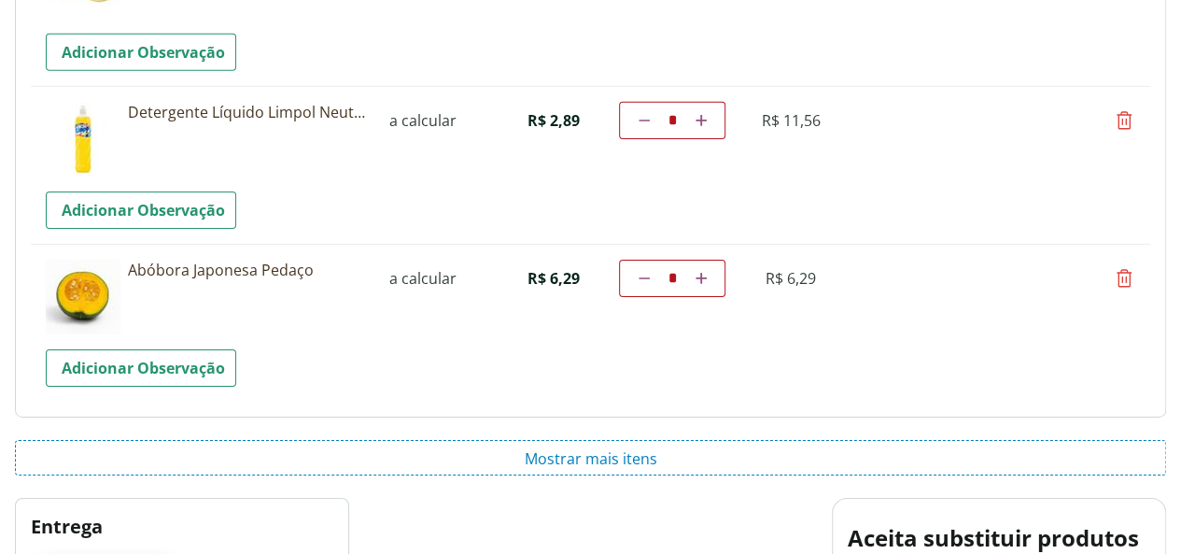
scroll to position [3138, 0]
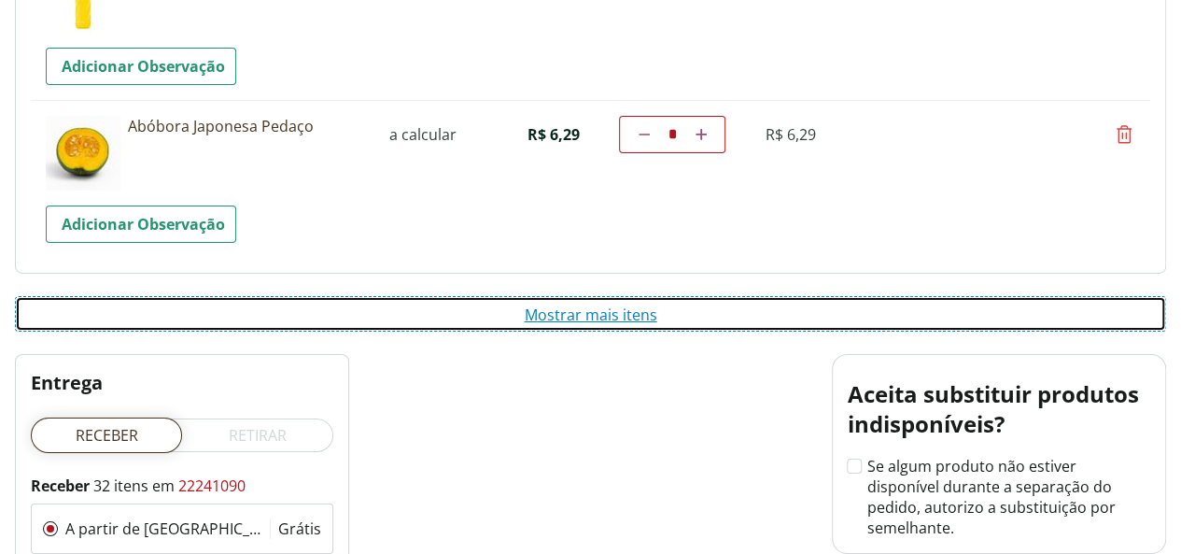
click at [572, 309] on button "Mostrar mais itens" at bounding box center [591, 313] width 1152 height 35
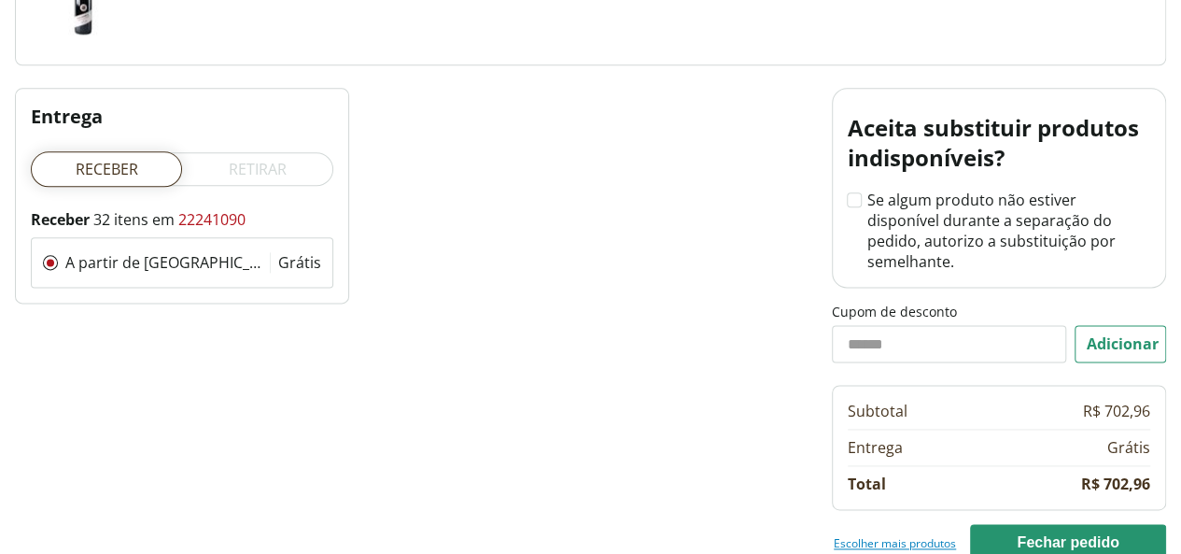
scroll to position [4619, 0]
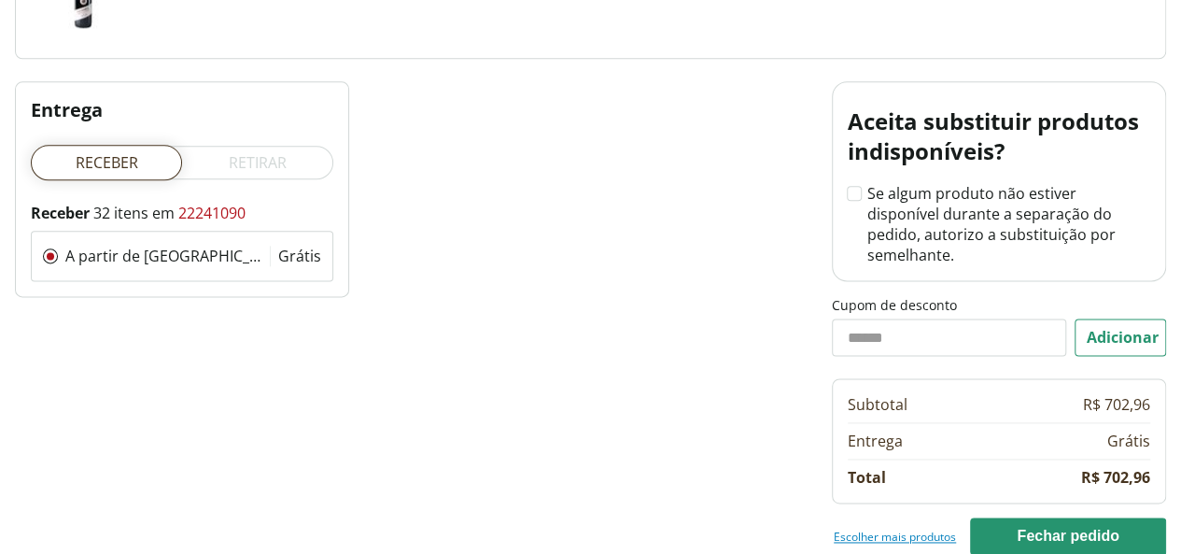
click at [954, 318] on input "Cupom de desconto" at bounding box center [949, 336] width 234 height 37
type input "******"
click at [1113, 318] on button "Adicionar" at bounding box center [1121, 336] width 92 height 37
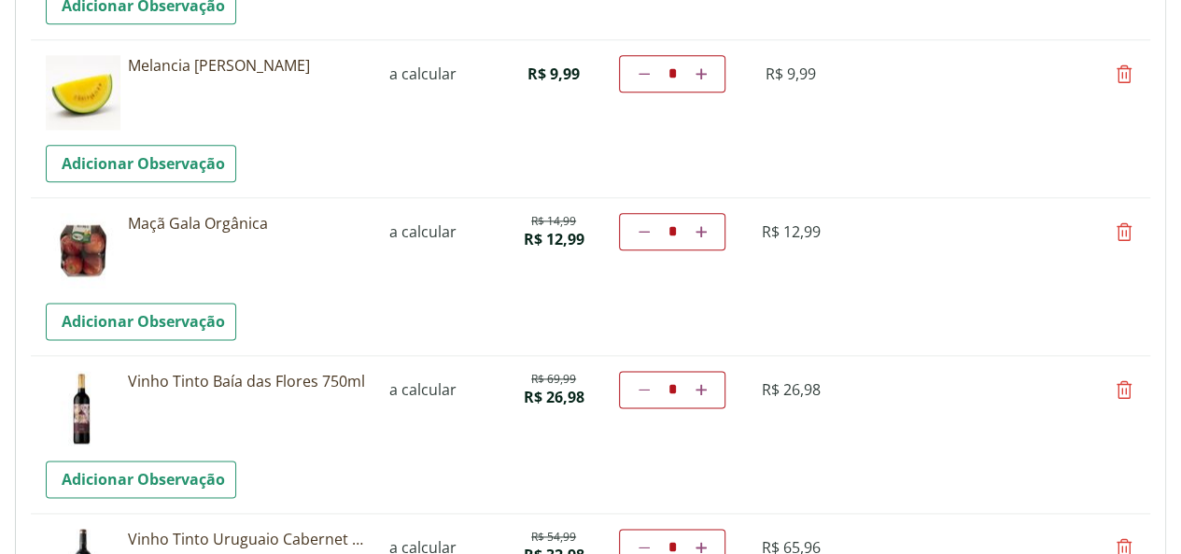
scroll to position [5356, 0]
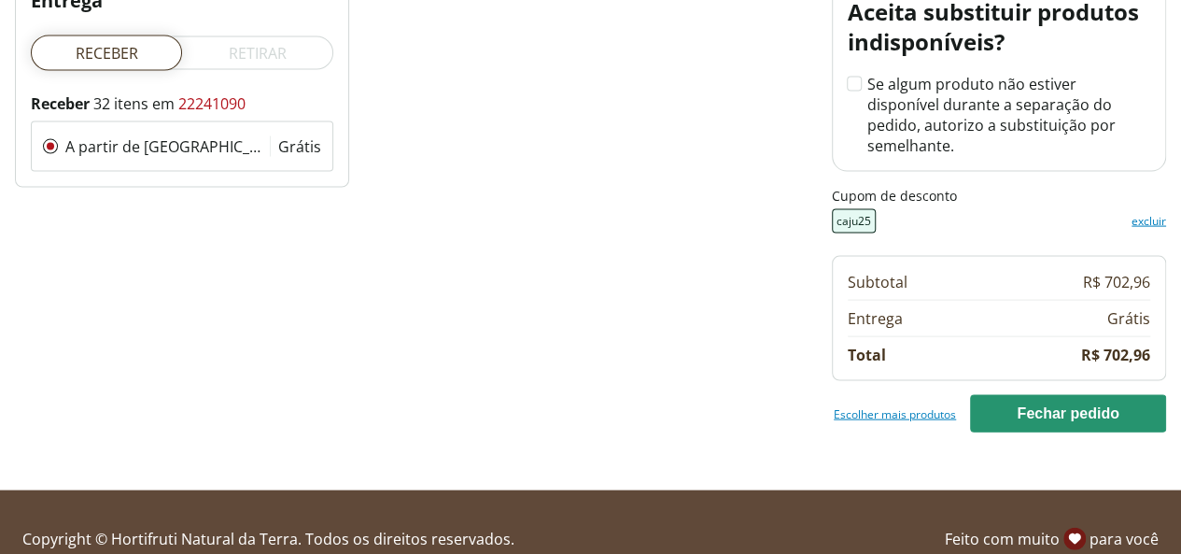
click at [1147, 214] on link "excluir" at bounding box center [1149, 221] width 35 height 15
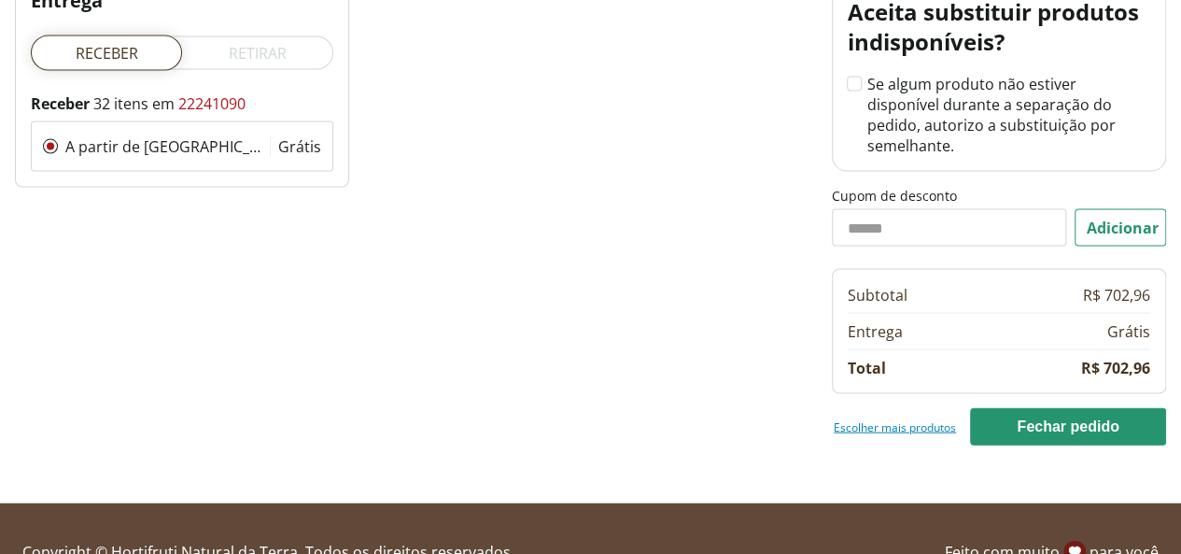
click at [995, 209] on input "Cupom de desconto" at bounding box center [949, 227] width 234 height 37
type input "******"
click at [1083, 209] on button "Adicionar" at bounding box center [1121, 227] width 92 height 37
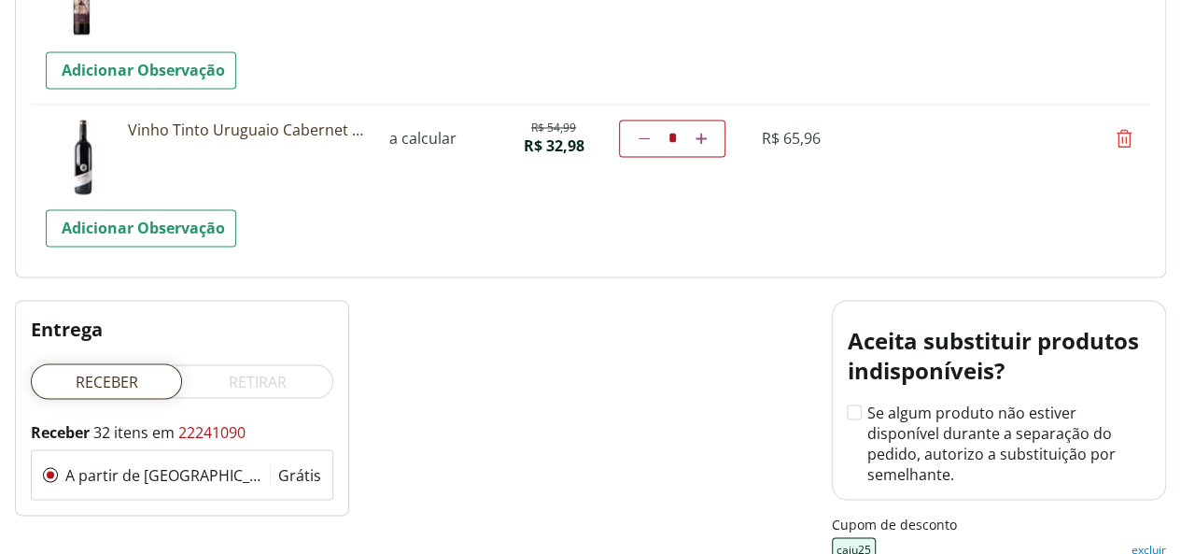
scroll to position [5076, 0]
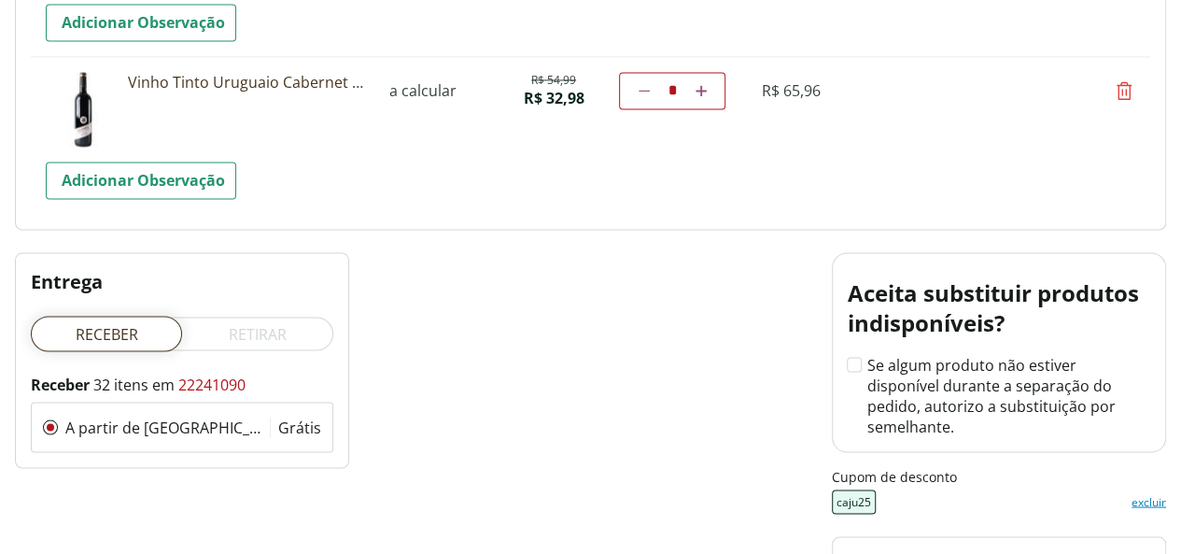
click at [298, 321] on label "Retirar" at bounding box center [257, 333] width 151 height 35
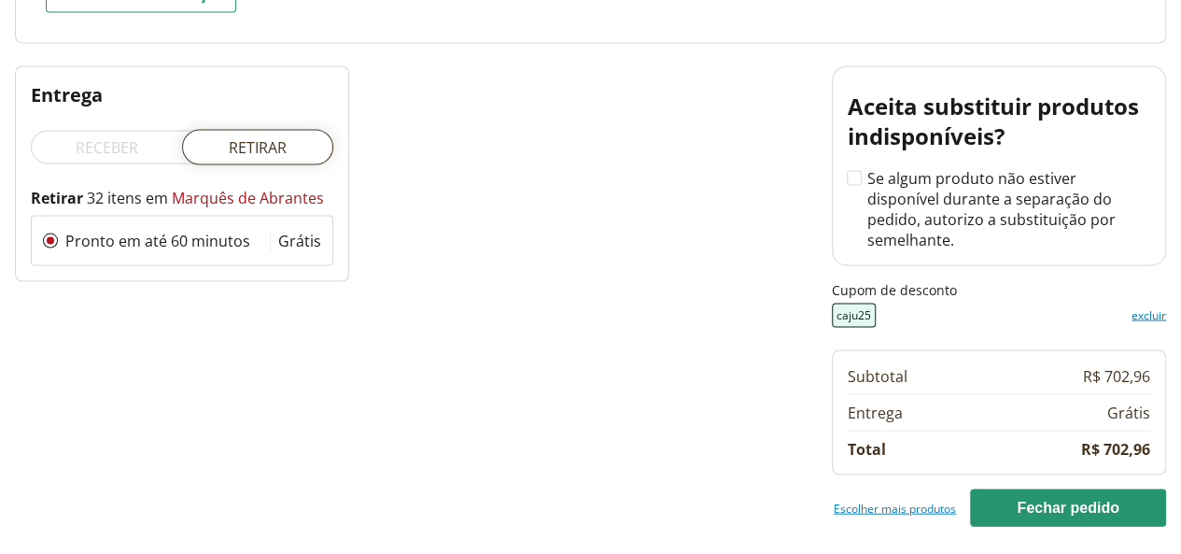
scroll to position [1987, 0]
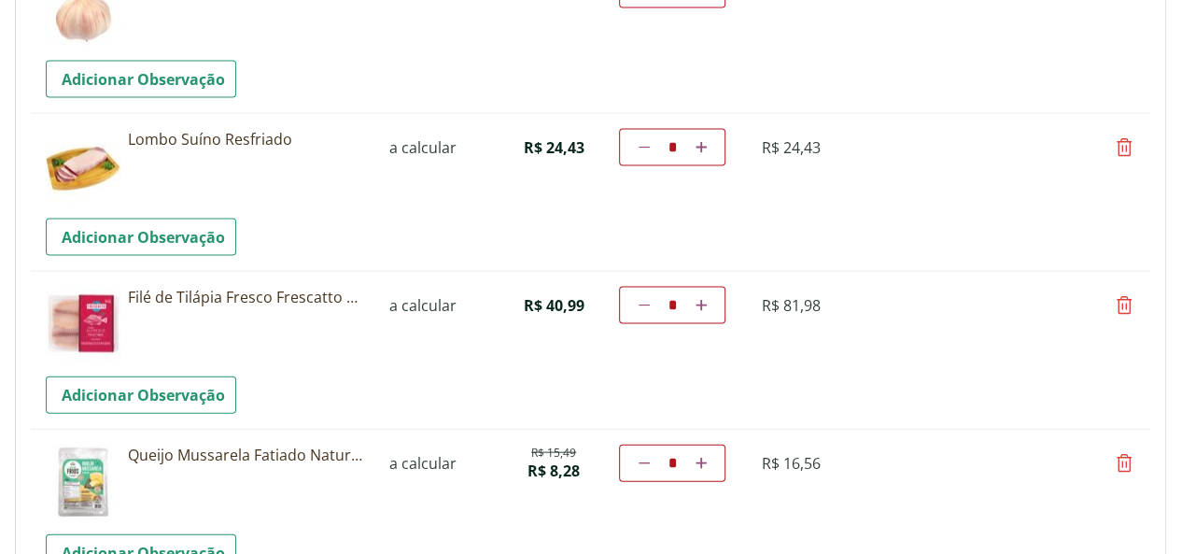
scroll to position [3524, 0]
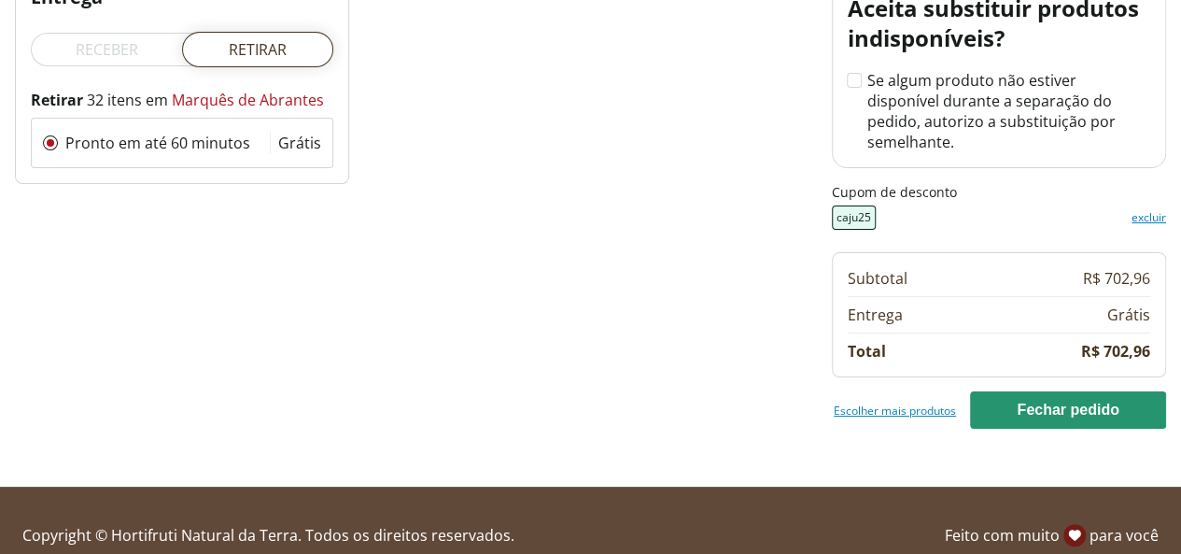
click at [857, 205] on span "caju25" at bounding box center [854, 217] width 44 height 24
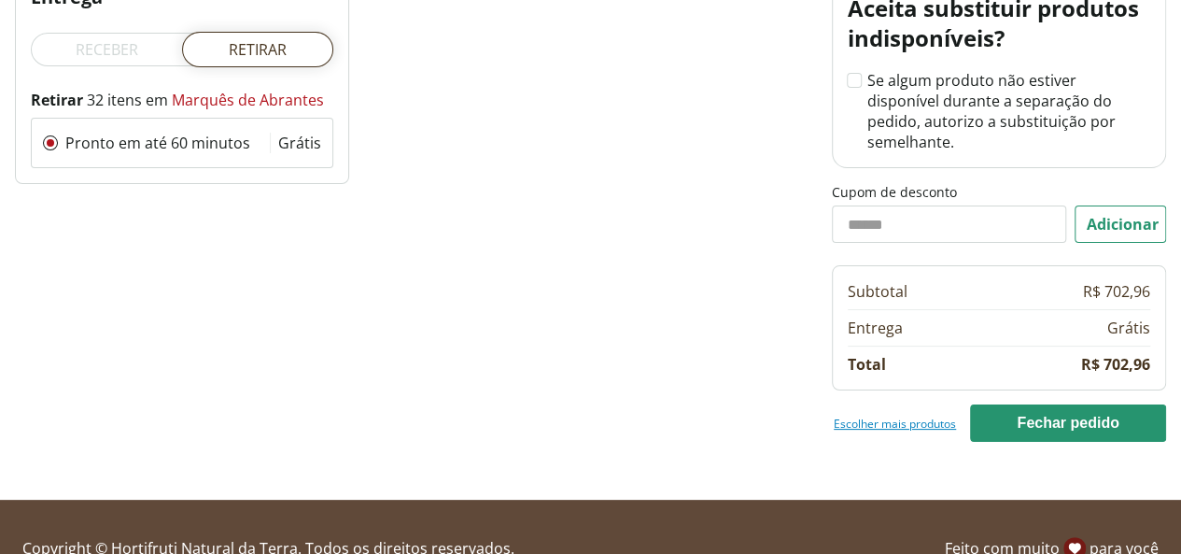
click at [1029, 212] on input "Cupom de desconto" at bounding box center [949, 223] width 234 height 37
type input "******"
click at [1099, 205] on button "Adicionar" at bounding box center [1121, 223] width 92 height 37
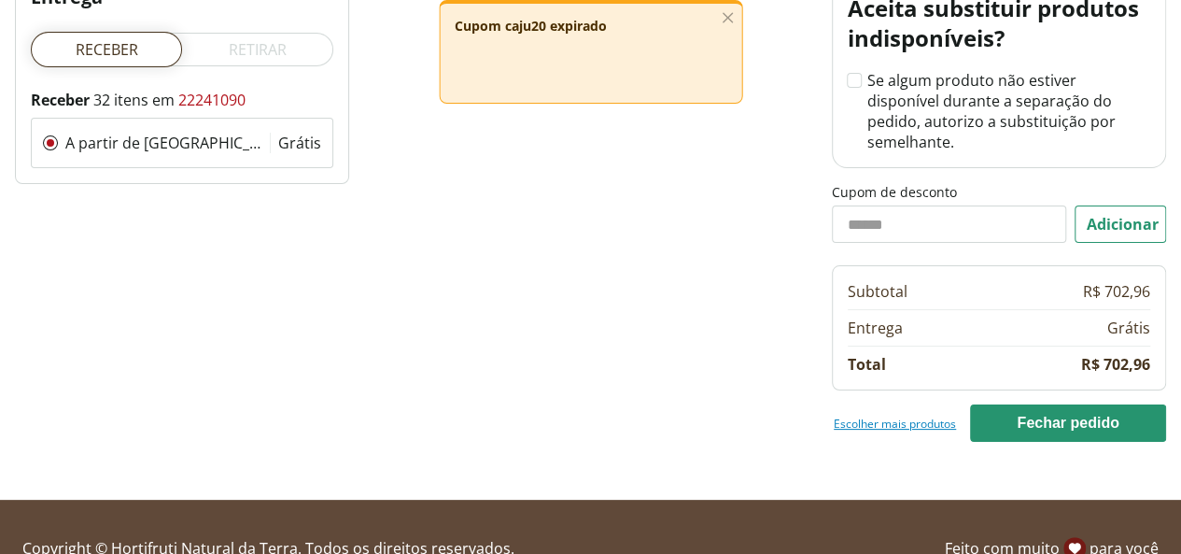
click at [725, 16] on line "button" at bounding box center [727, 17] width 9 height 9
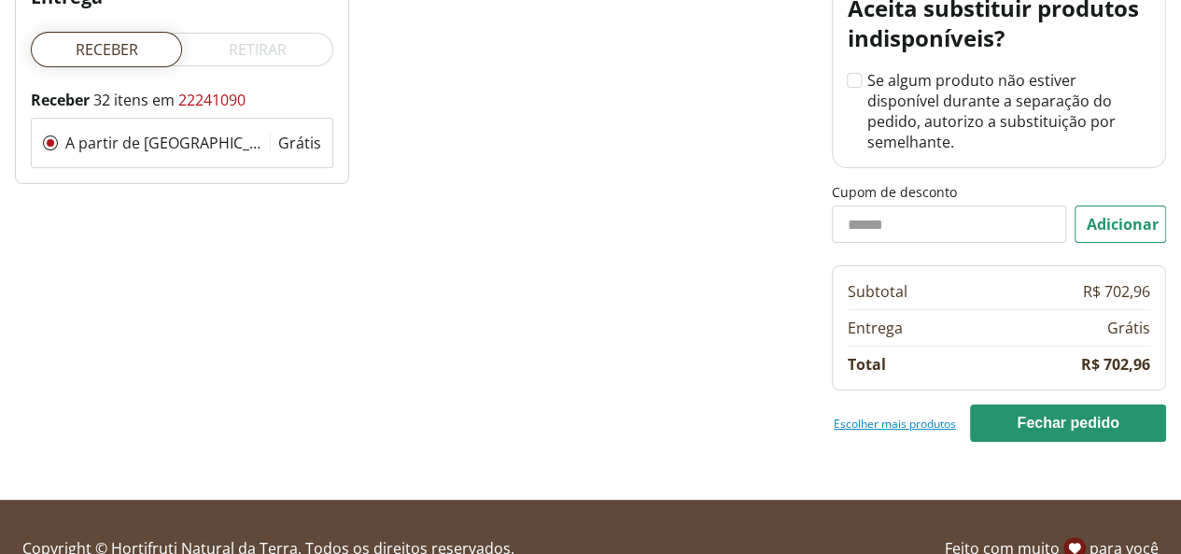
click at [883, 205] on input "Cupom de desconto" at bounding box center [949, 223] width 234 height 37
click at [270, 41] on label "Retirar" at bounding box center [257, 49] width 151 height 35
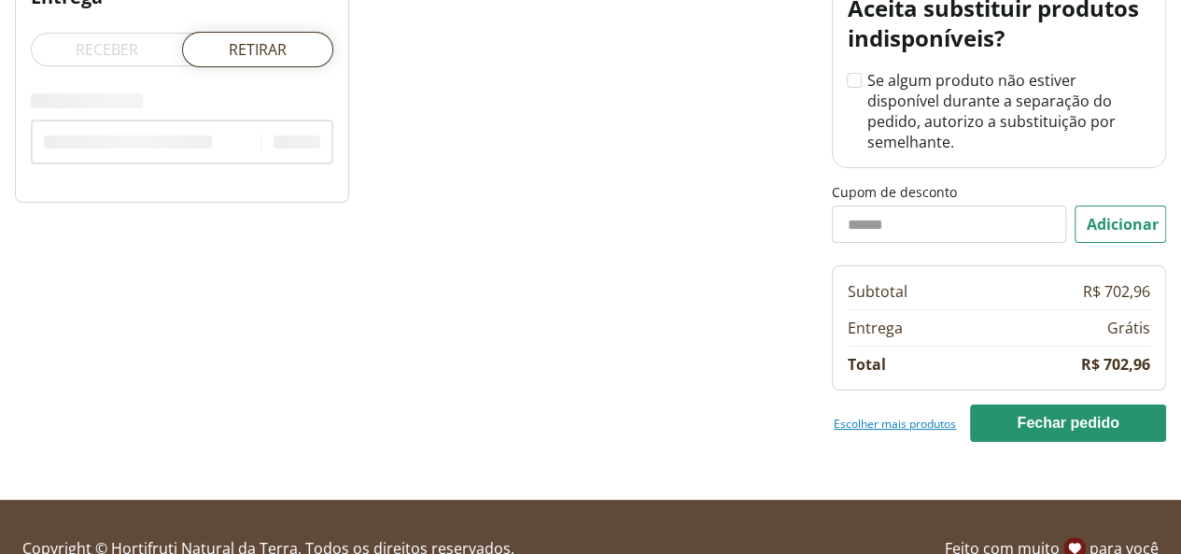
click at [930, 205] on input "Cupom de desconto" at bounding box center [949, 223] width 234 height 37
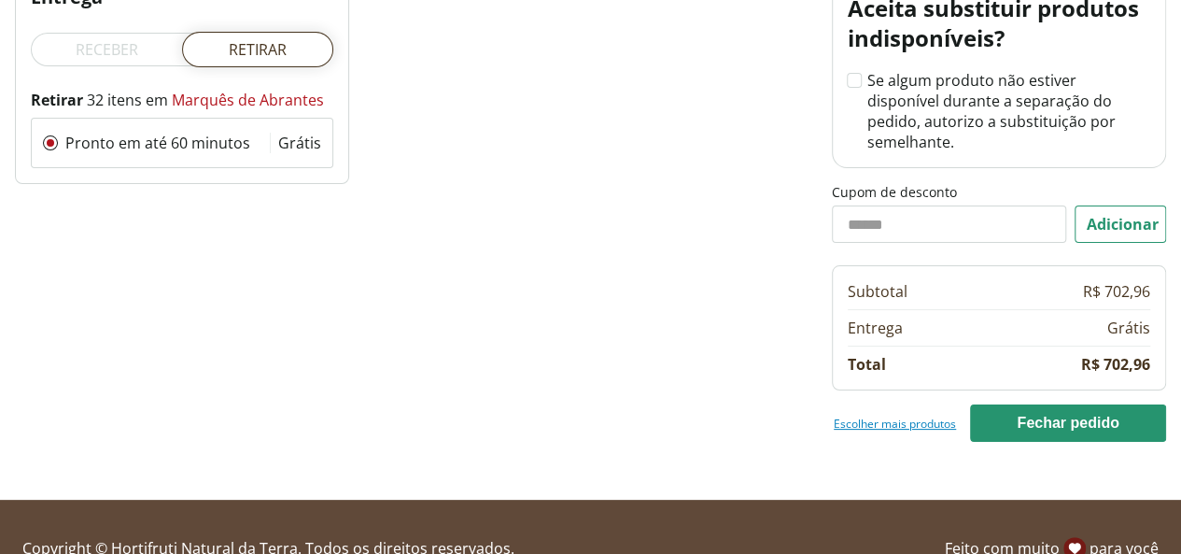
click at [960, 205] on input "Cupom de desconto" at bounding box center [949, 223] width 234 height 37
type input "******"
click at [1039, 206] on input "Cupom de desconto" at bounding box center [949, 223] width 234 height 37
type input "******"
click at [1142, 205] on button "Adicionar" at bounding box center [1121, 223] width 92 height 37
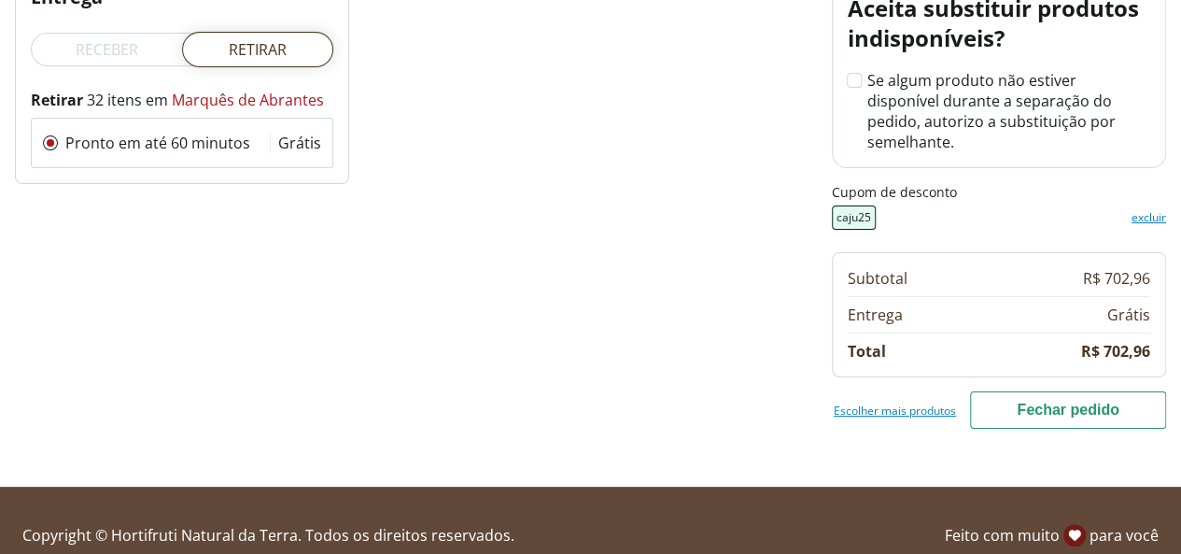
click at [1042, 391] on button "Fechar pedido" at bounding box center [1068, 409] width 196 height 37
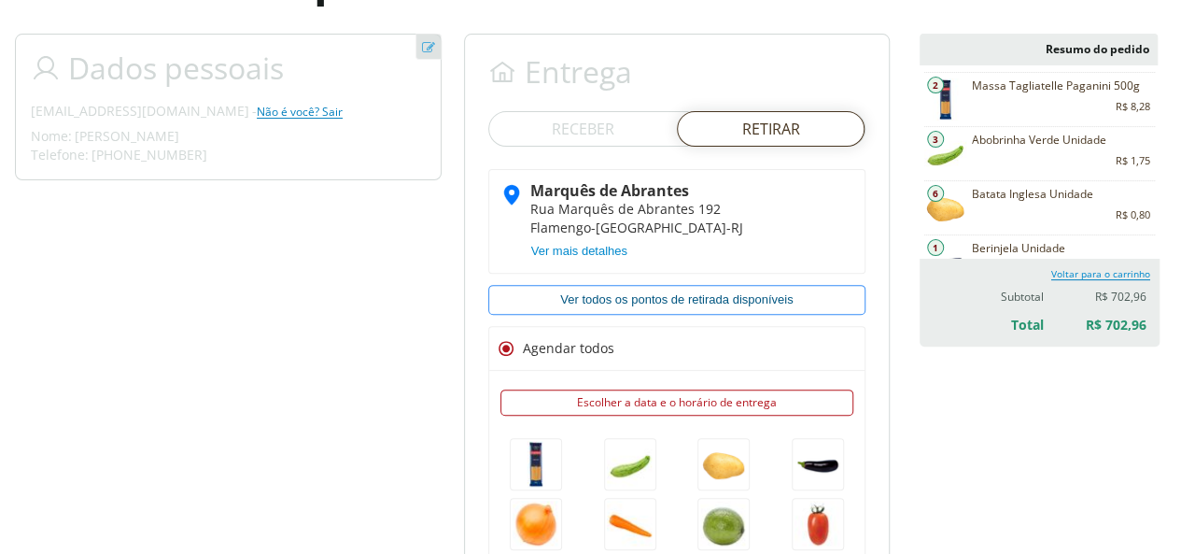
scroll to position [187, 0]
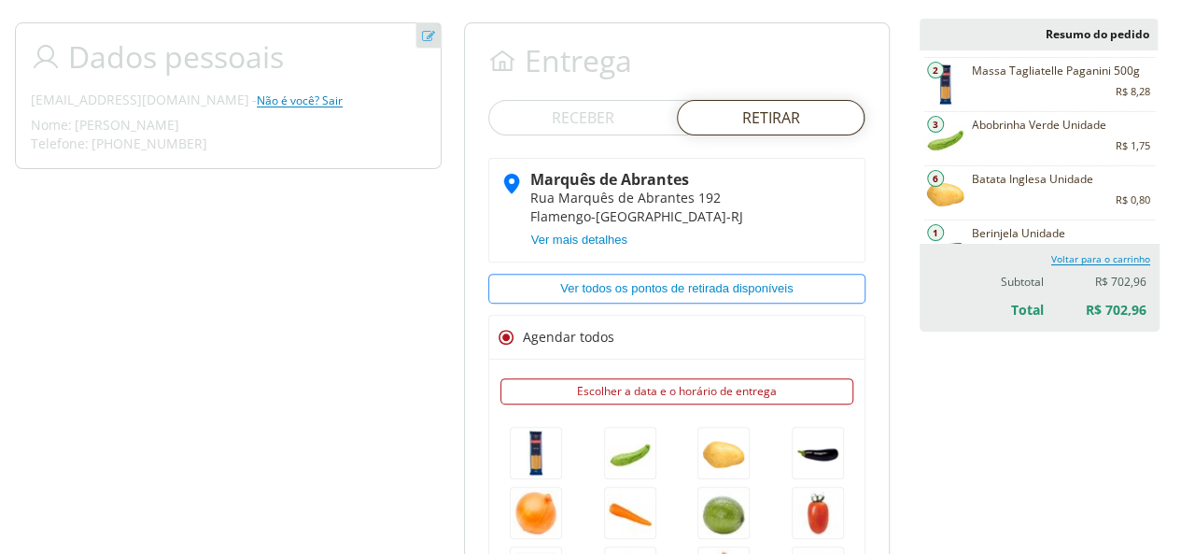
click at [592, 113] on span "Receber" at bounding box center [583, 117] width 63 height 21
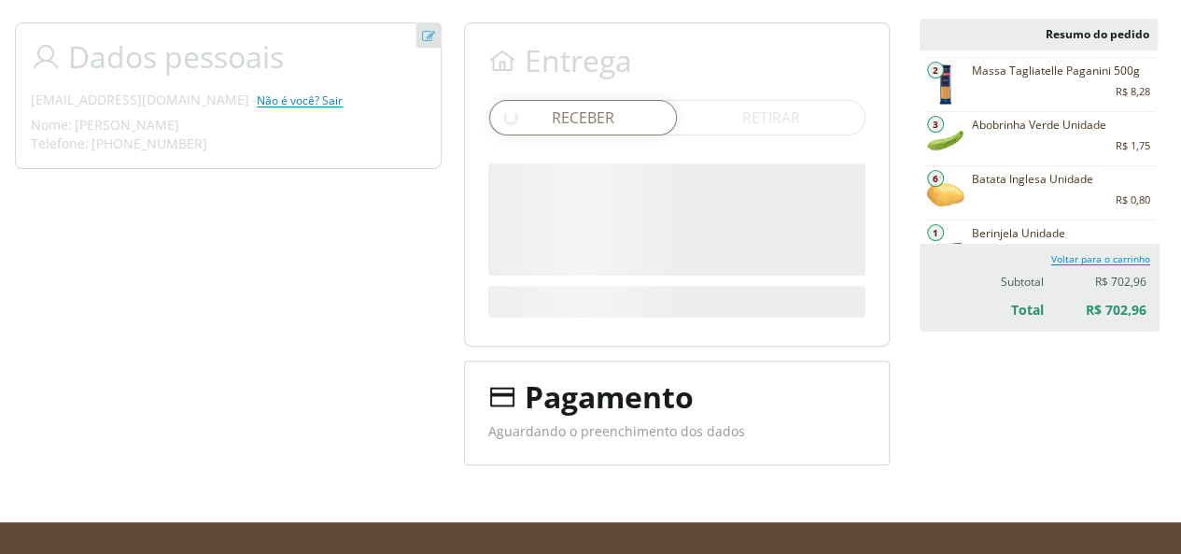
click at [771, 126] on span "Retirar" at bounding box center [771, 117] width 58 height 21
click at [773, 129] on div at bounding box center [771, 117] width 188 height 35
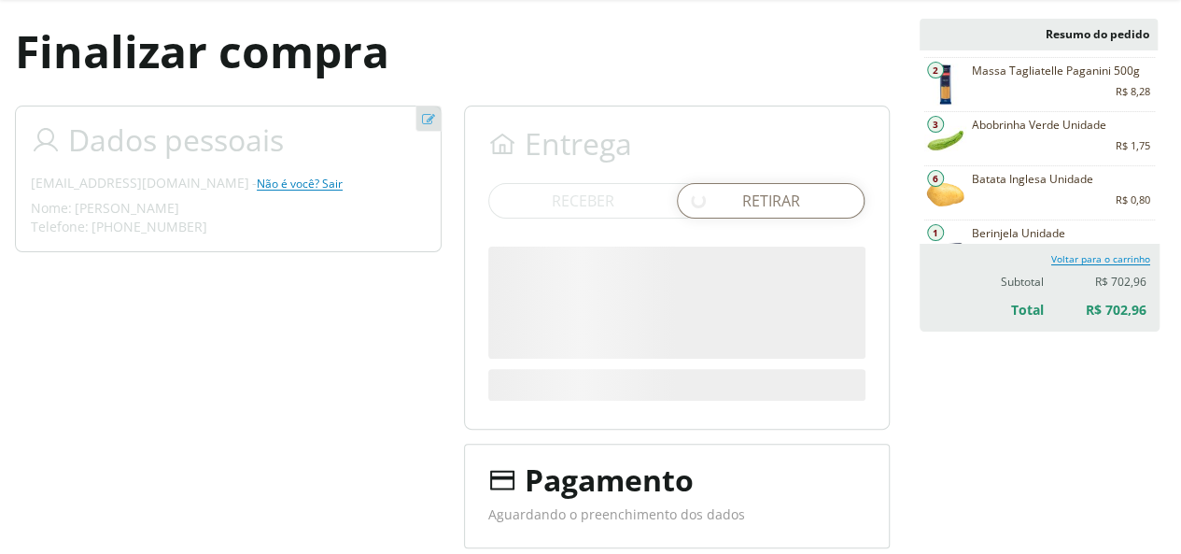
scroll to position [0, 0]
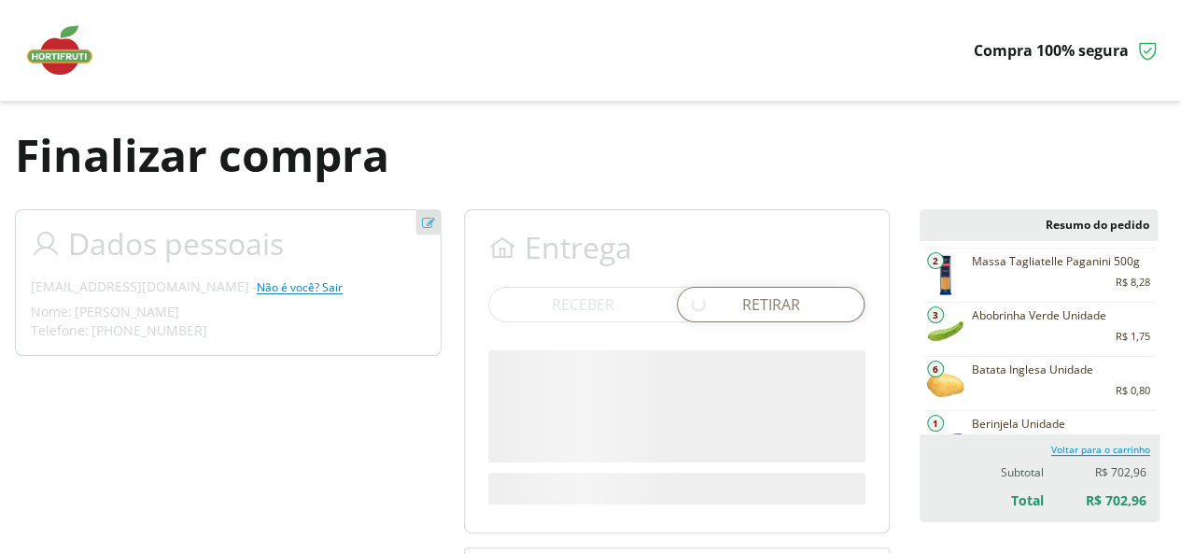
click at [54, 57] on img at bounding box center [68, 50] width 93 height 56
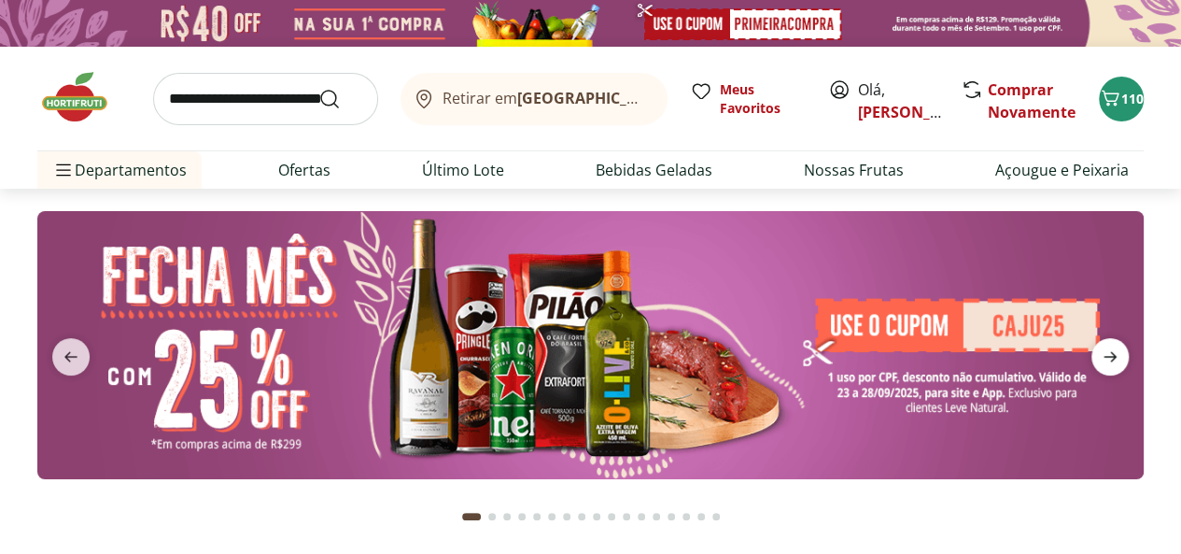
click at [1120, 360] on span "next" at bounding box center [1110, 356] width 37 height 37
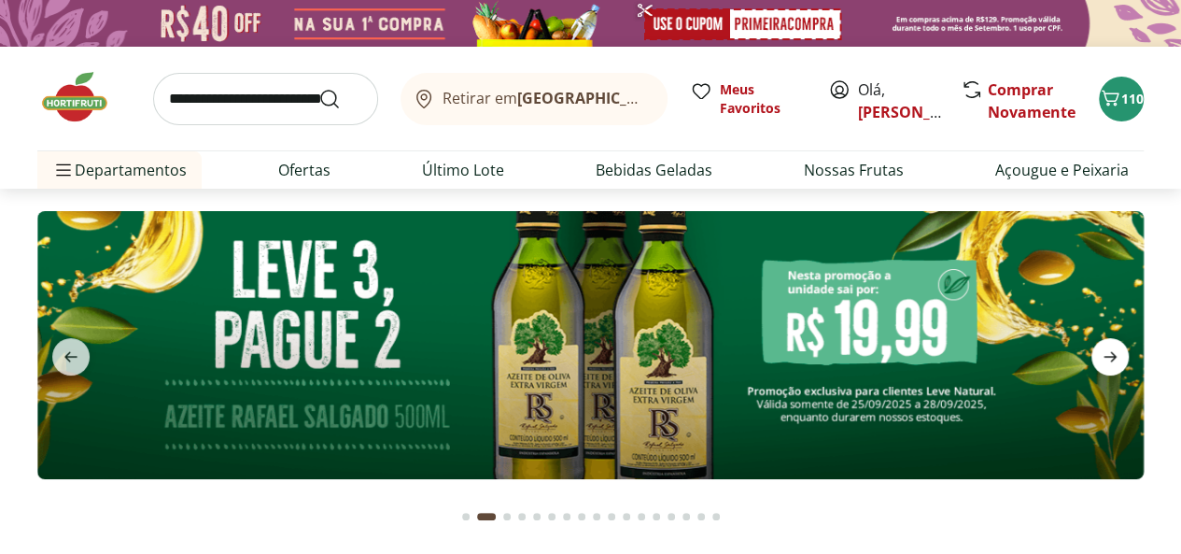
click at [1120, 360] on icon "next" at bounding box center [1110, 357] width 22 height 22
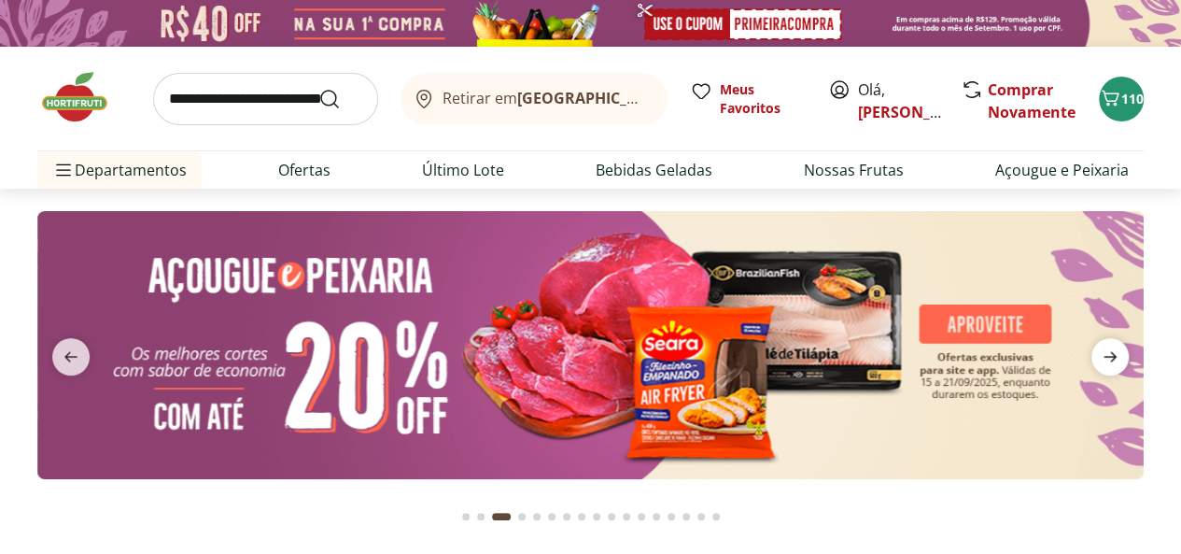
type input "*"
click at [1121, 360] on icon "next" at bounding box center [1110, 357] width 22 height 22
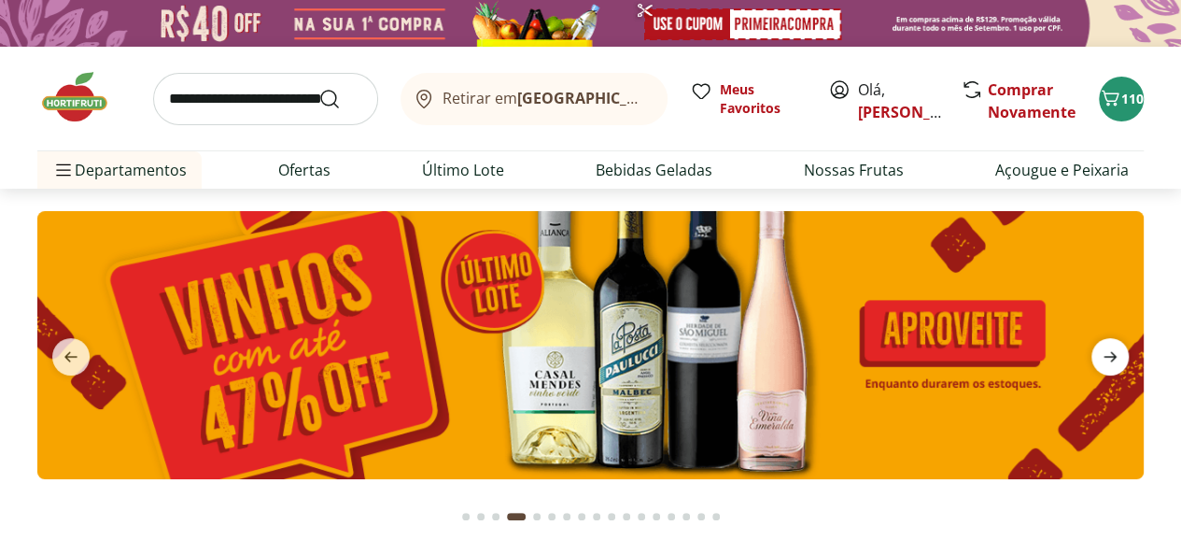
click at [1122, 361] on span "next" at bounding box center [1110, 356] width 37 height 37
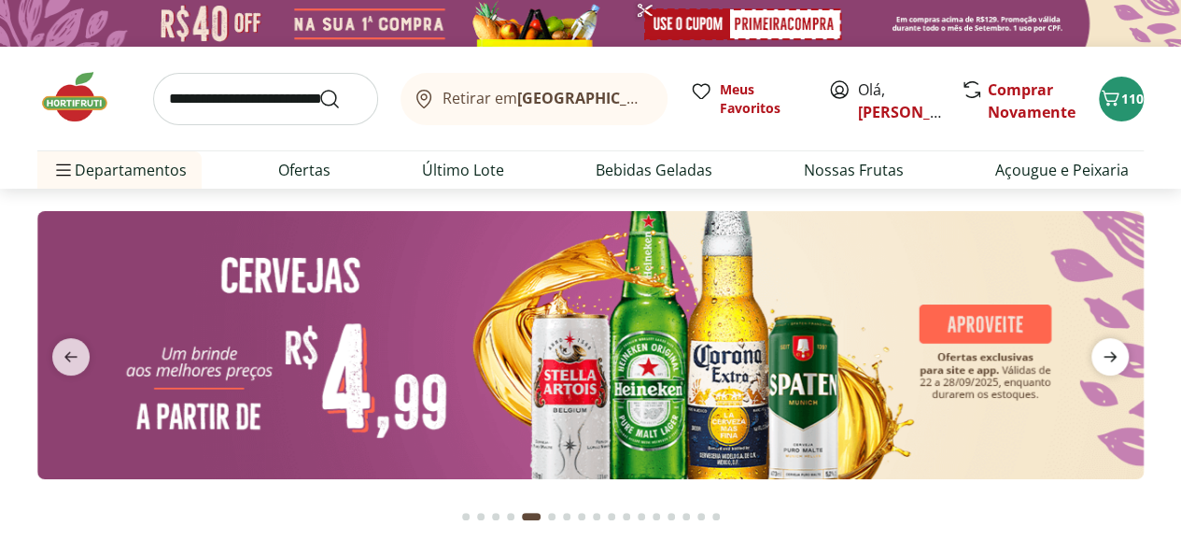
click at [1122, 361] on span "next" at bounding box center [1110, 356] width 37 height 37
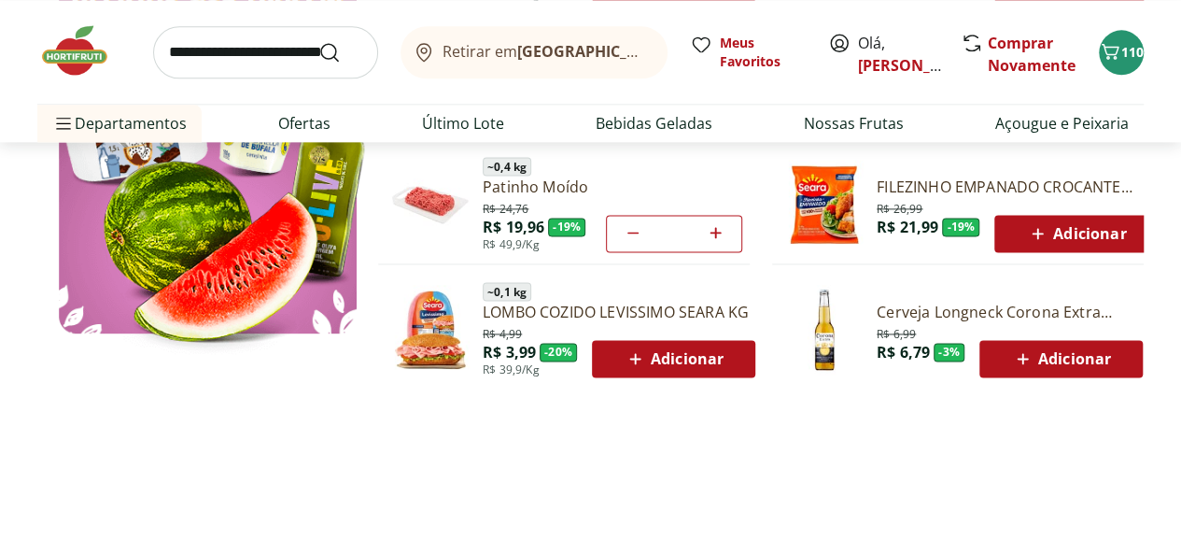
scroll to position [1214, 0]
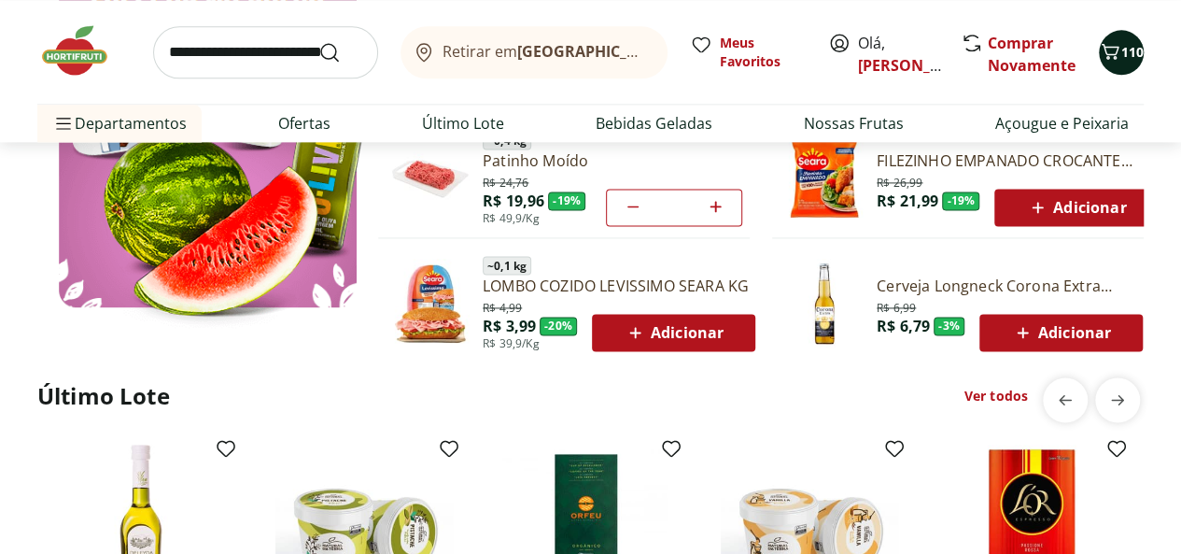
click at [1119, 50] on icon "Carrinho" at bounding box center [1110, 51] width 22 height 22
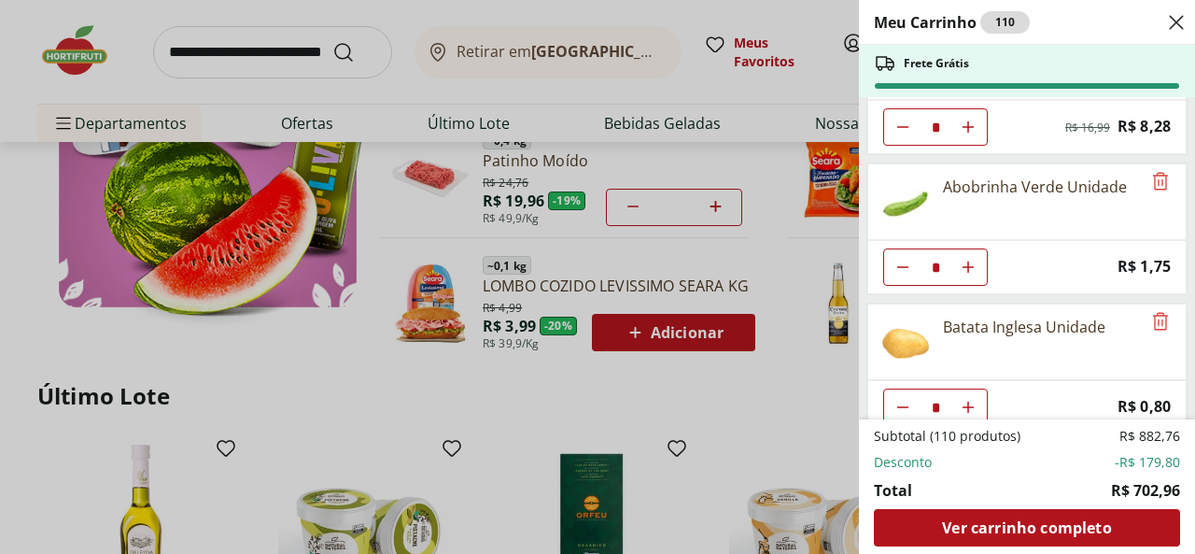
scroll to position [560, 0]
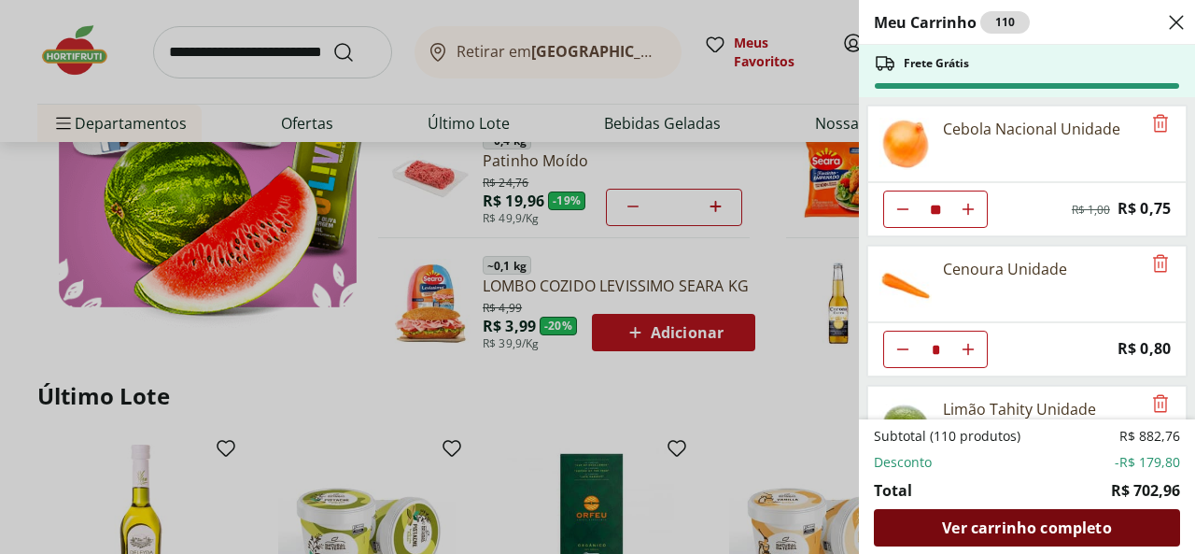
click at [1059, 530] on span "Ver carrinho completo" at bounding box center [1026, 527] width 169 height 15
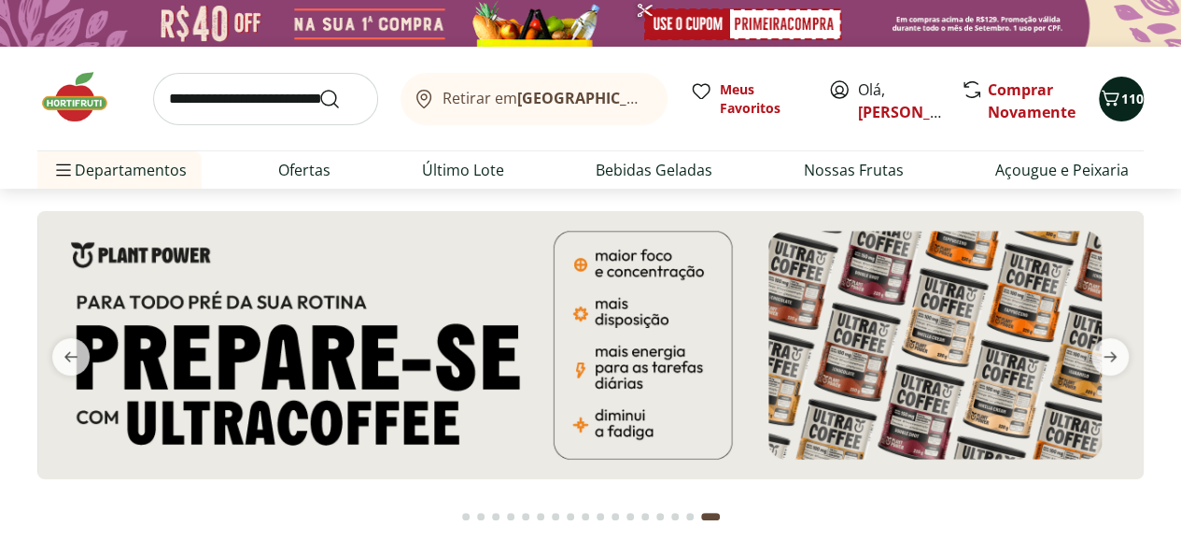
click at [1125, 87] on div "110" at bounding box center [1121, 99] width 15 height 30
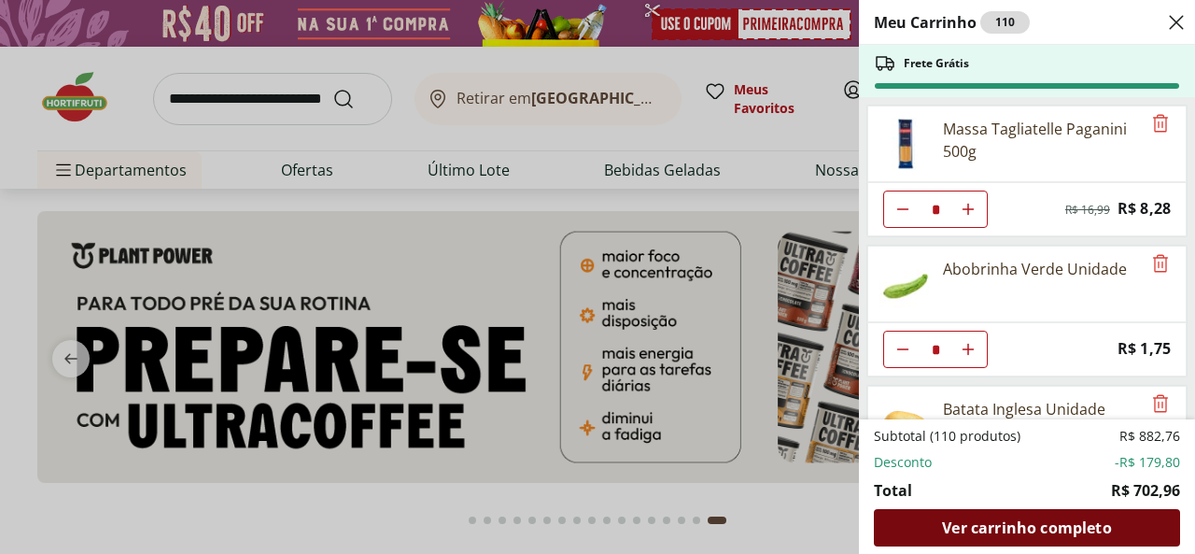
click at [1048, 531] on span "Ver carrinho completo" at bounding box center [1026, 527] width 169 height 15
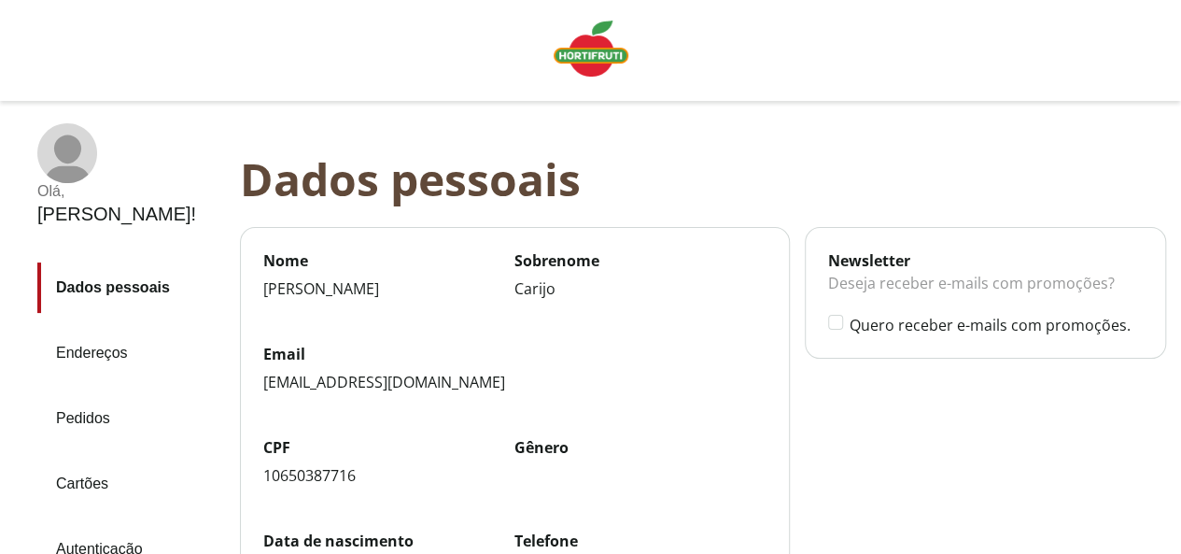
click at [106, 393] on link "Pedidos" at bounding box center [131, 418] width 188 height 50
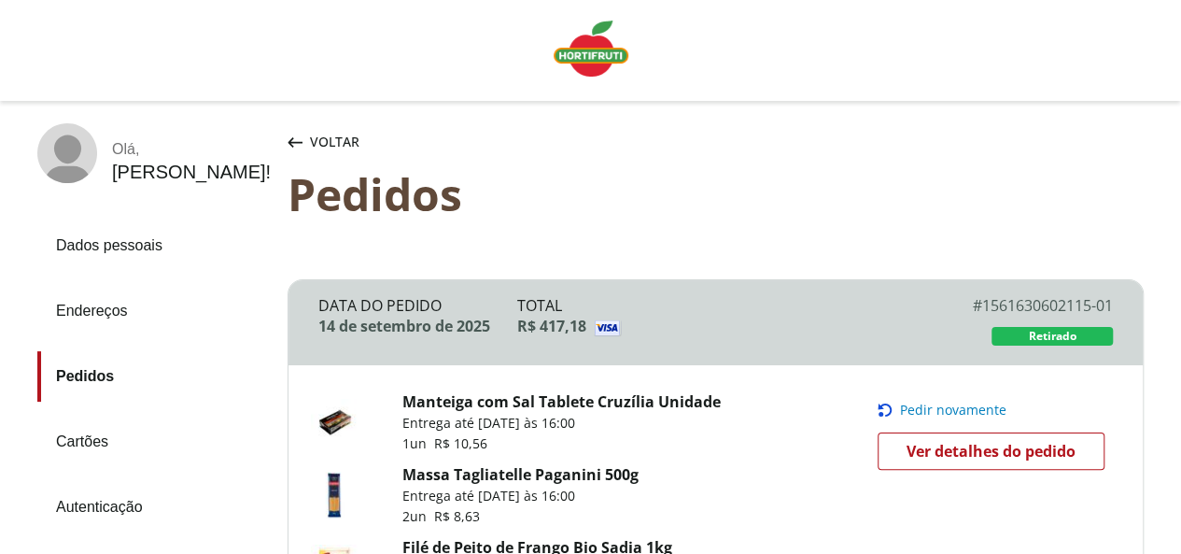
click at [599, 36] on img "Linha de sessão" at bounding box center [591, 49] width 75 height 56
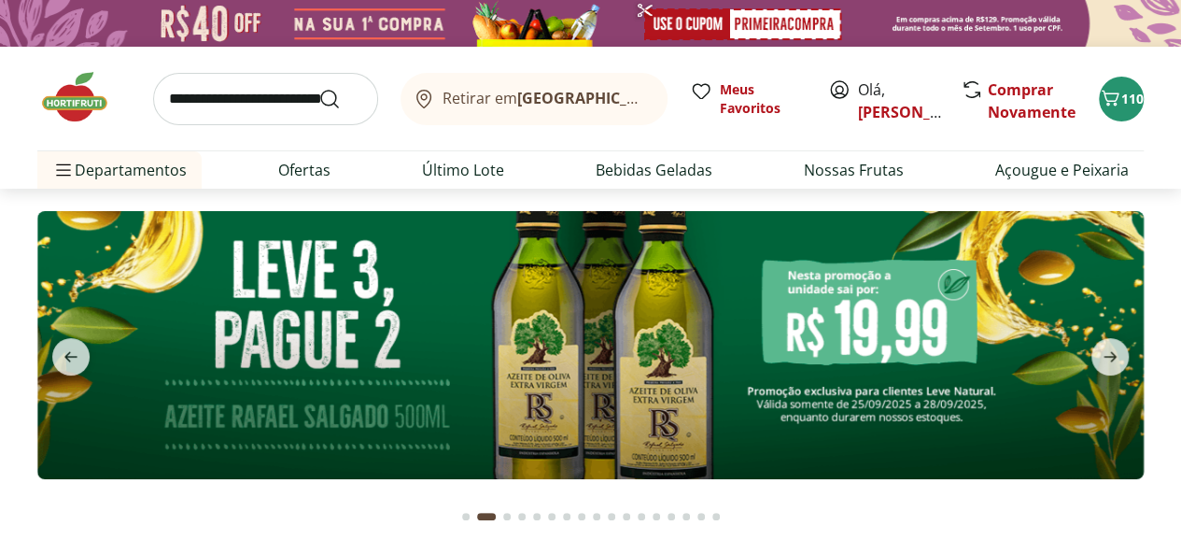
type input "**"
